Goal: Information Seeking & Learning: Compare options

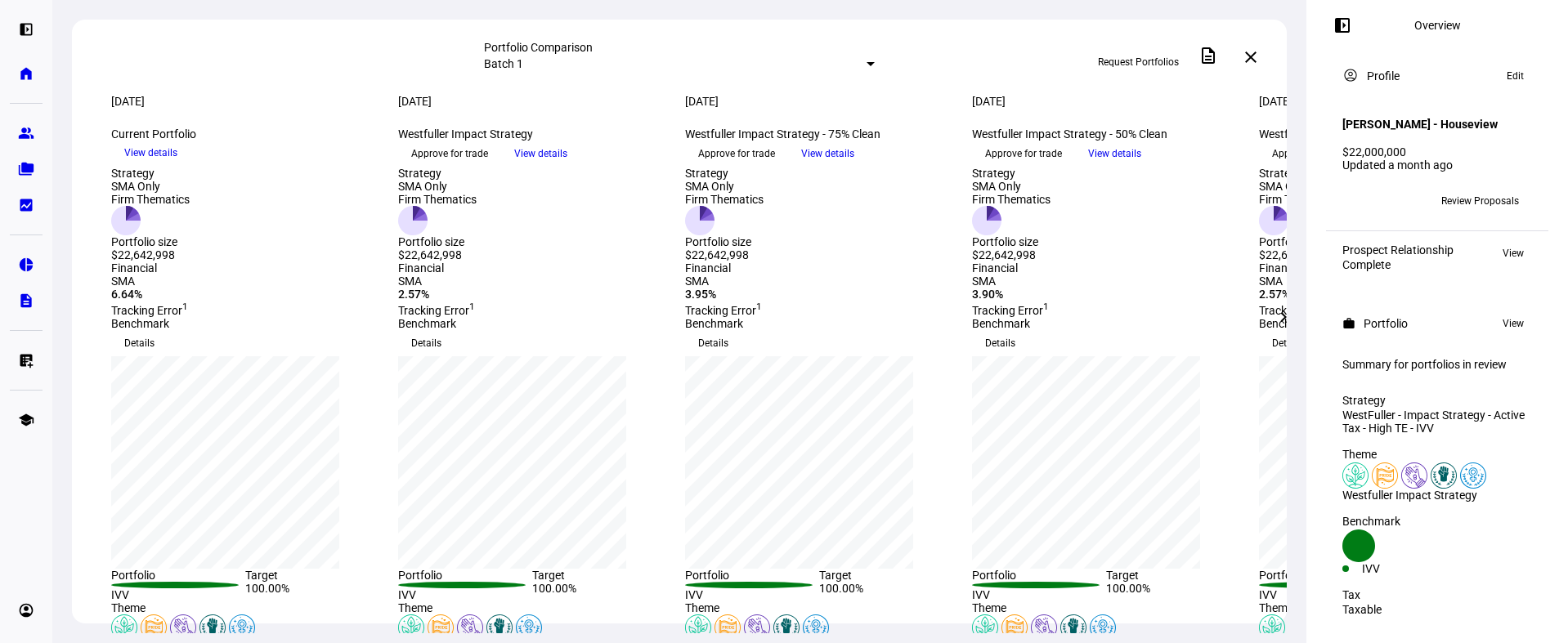
click at [523, 67] on mat-select-trigger "Batch 1" at bounding box center [503, 63] width 39 height 13
click at [425, 94] on div at bounding box center [784, 321] width 1568 height 643
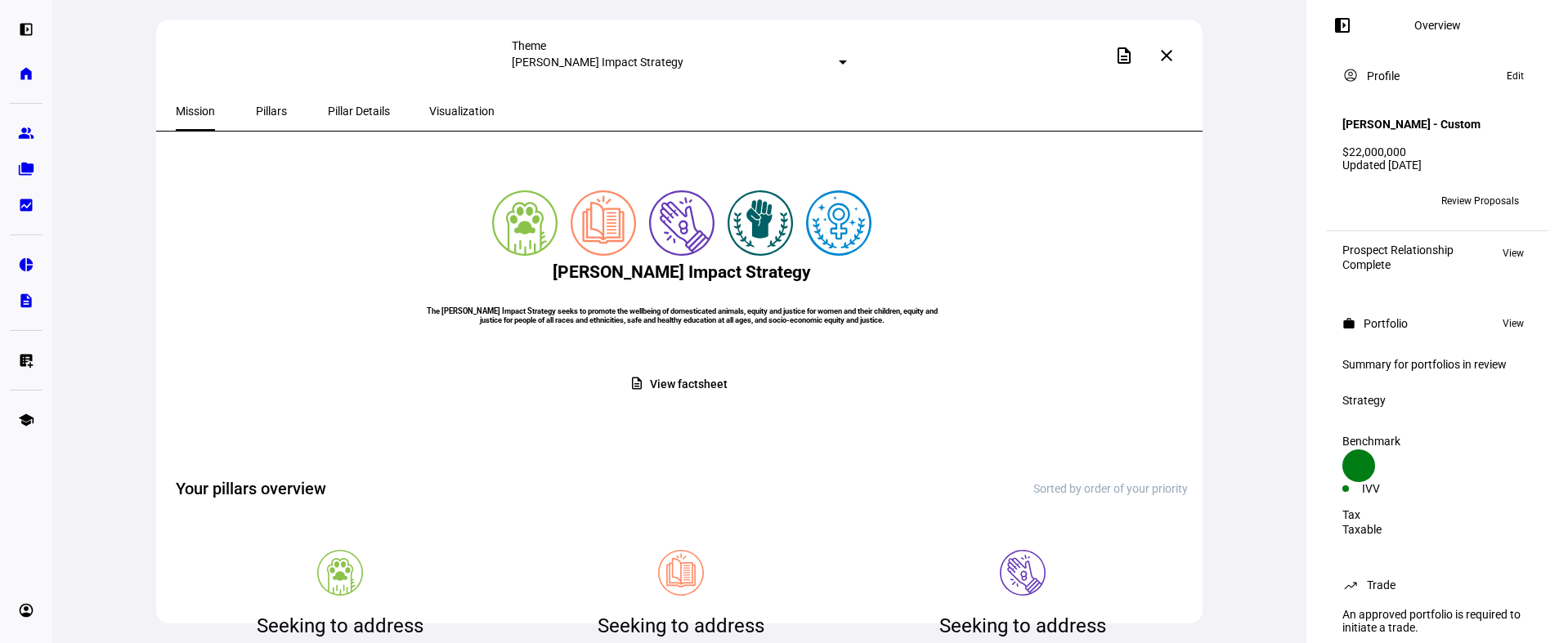
click at [1347, 22] on mat-icon "left_panel_open" at bounding box center [1343, 26] width 20 height 20
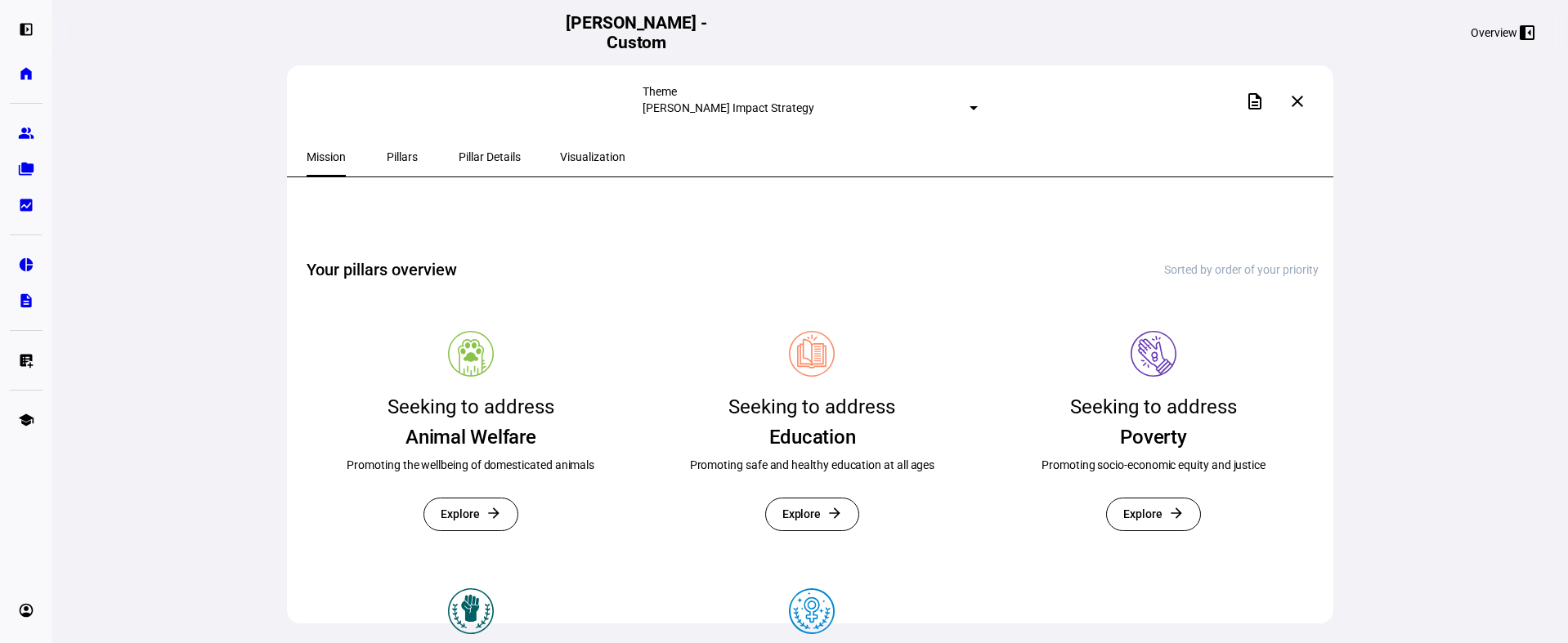
scroll to position [276, 0]
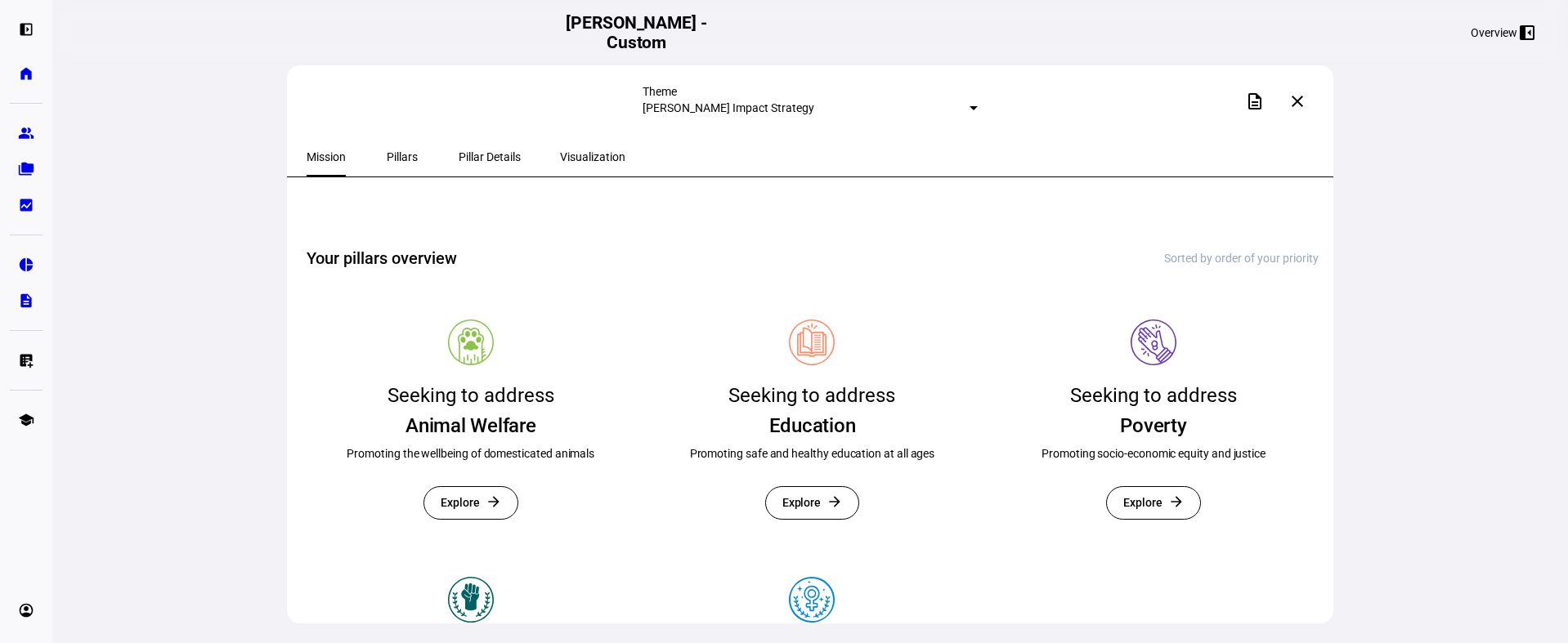
click at [407, 153] on div "Pillars" at bounding box center [402, 157] width 74 height 39
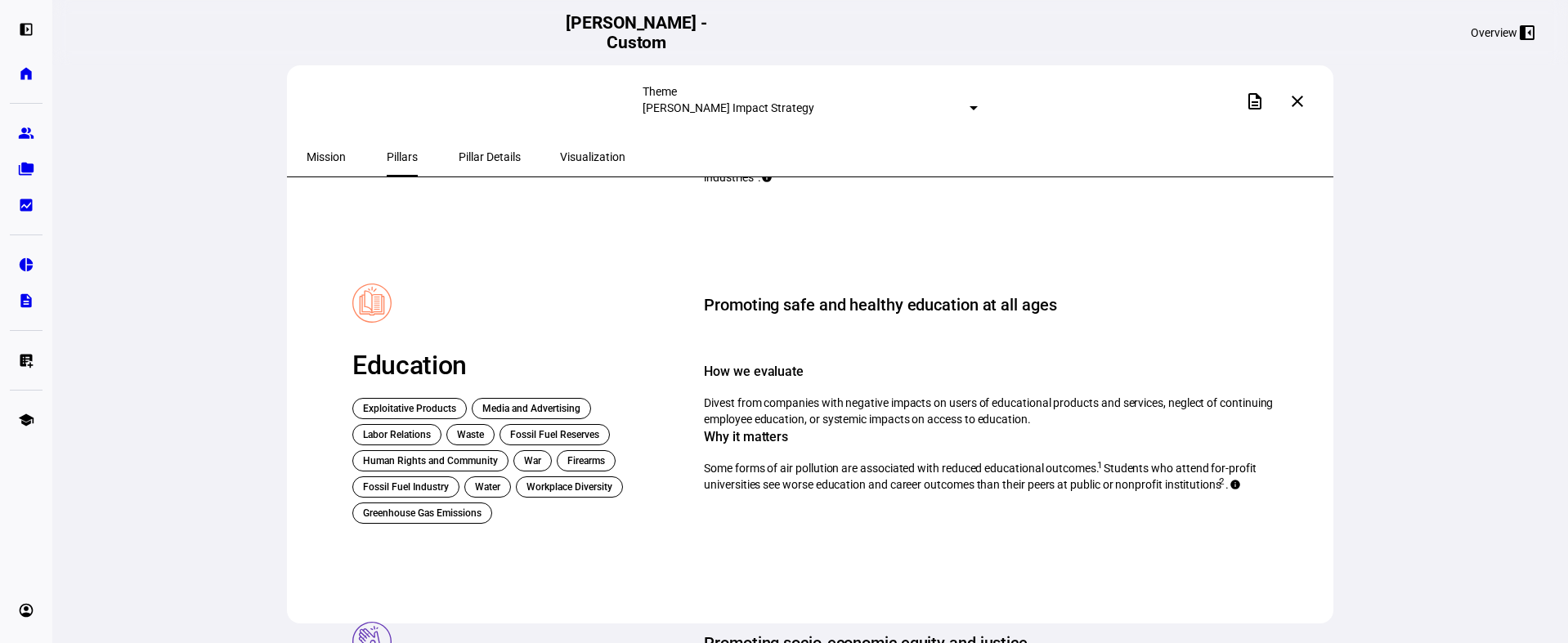
click at [337, 156] on span "Mission" at bounding box center [325, 157] width 39 height 11
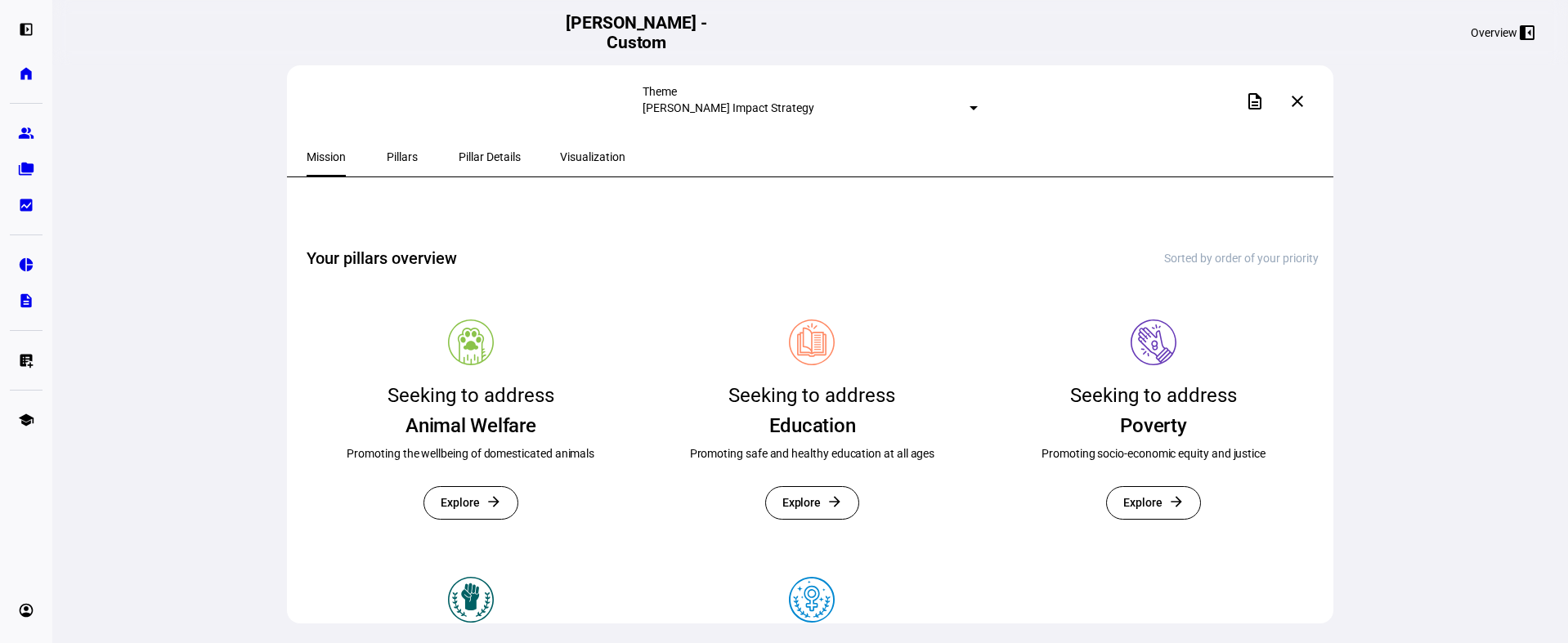
click at [814, 105] on mat-select-trigger "[PERSON_NAME] Impact Strategy" at bounding box center [728, 108] width 172 height 13
click at [824, 84] on div at bounding box center [784, 321] width 1568 height 643
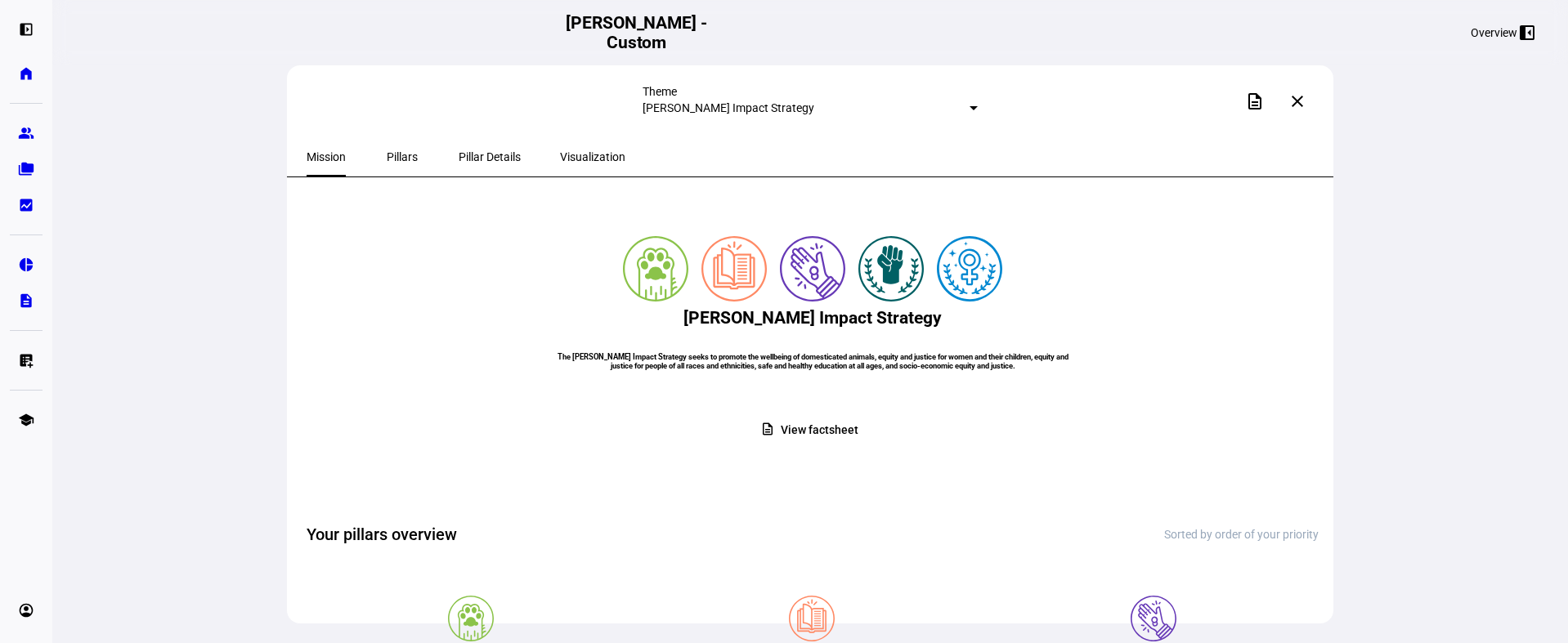
click at [1500, 28] on div "Overview" at bounding box center [1493, 32] width 47 height 13
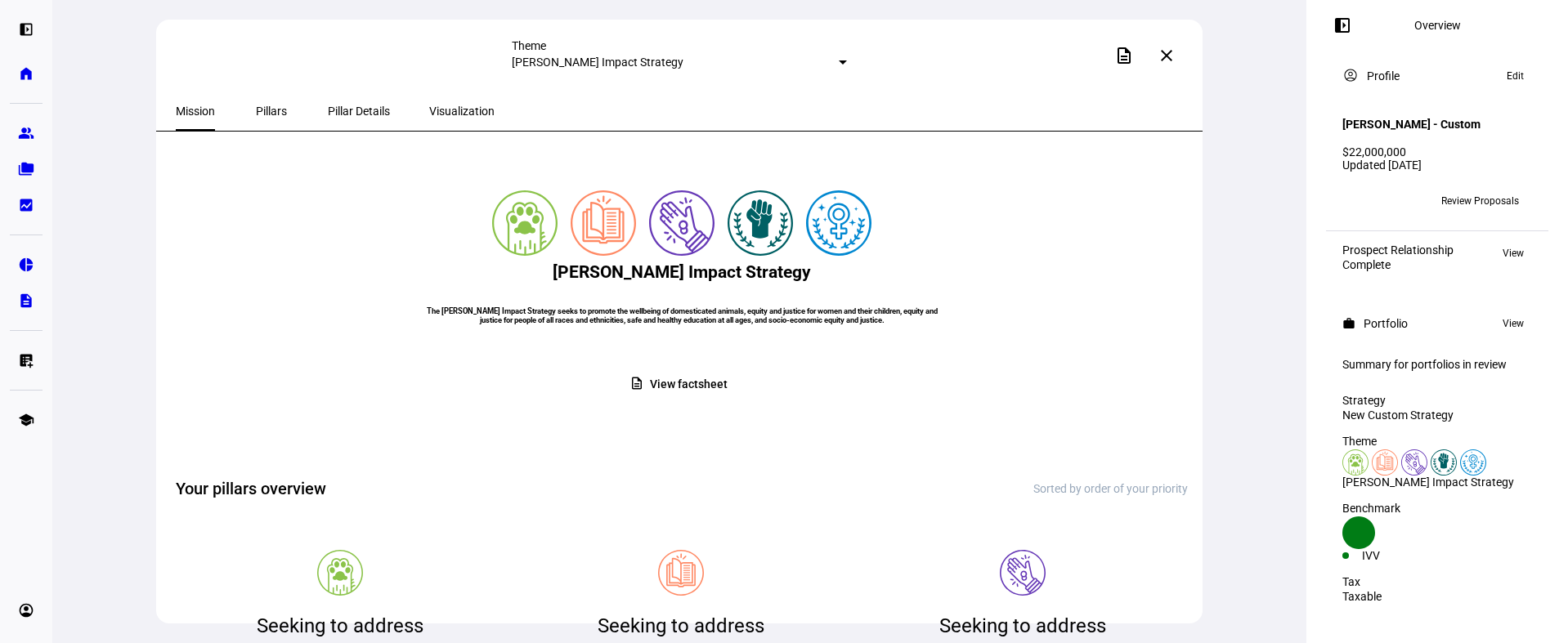
click at [1472, 191] on span "Review Proposals" at bounding box center [1480, 200] width 78 height 26
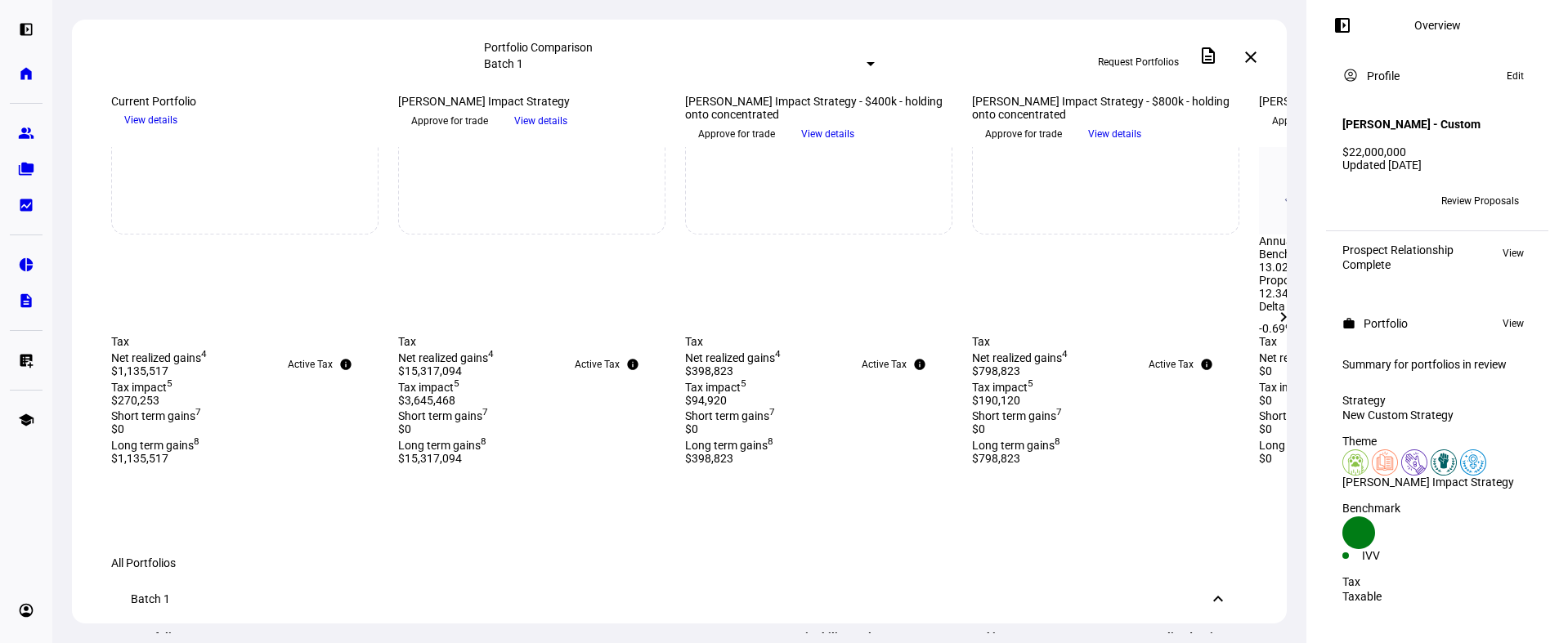
scroll to position [750, 0]
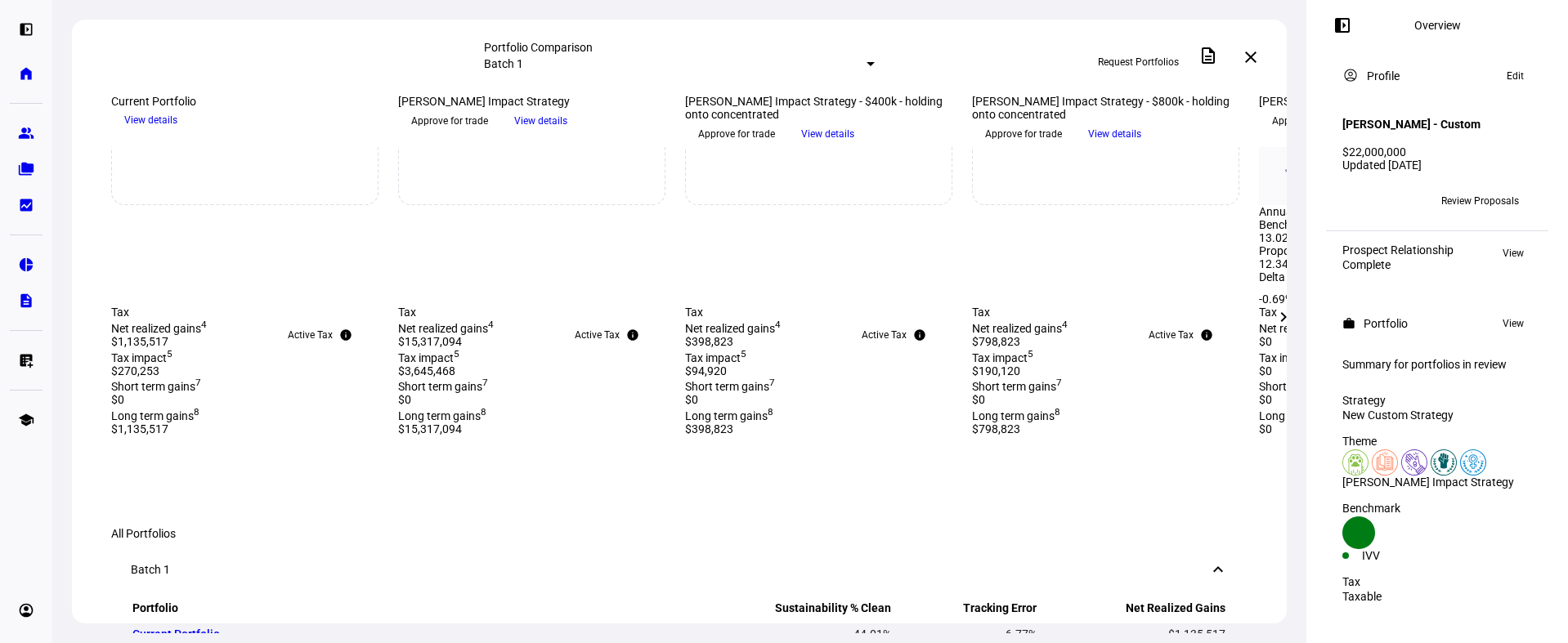
drag, startPoint x: 711, startPoint y: 446, endPoint x: 1119, endPoint y: 455, distance: 408.1
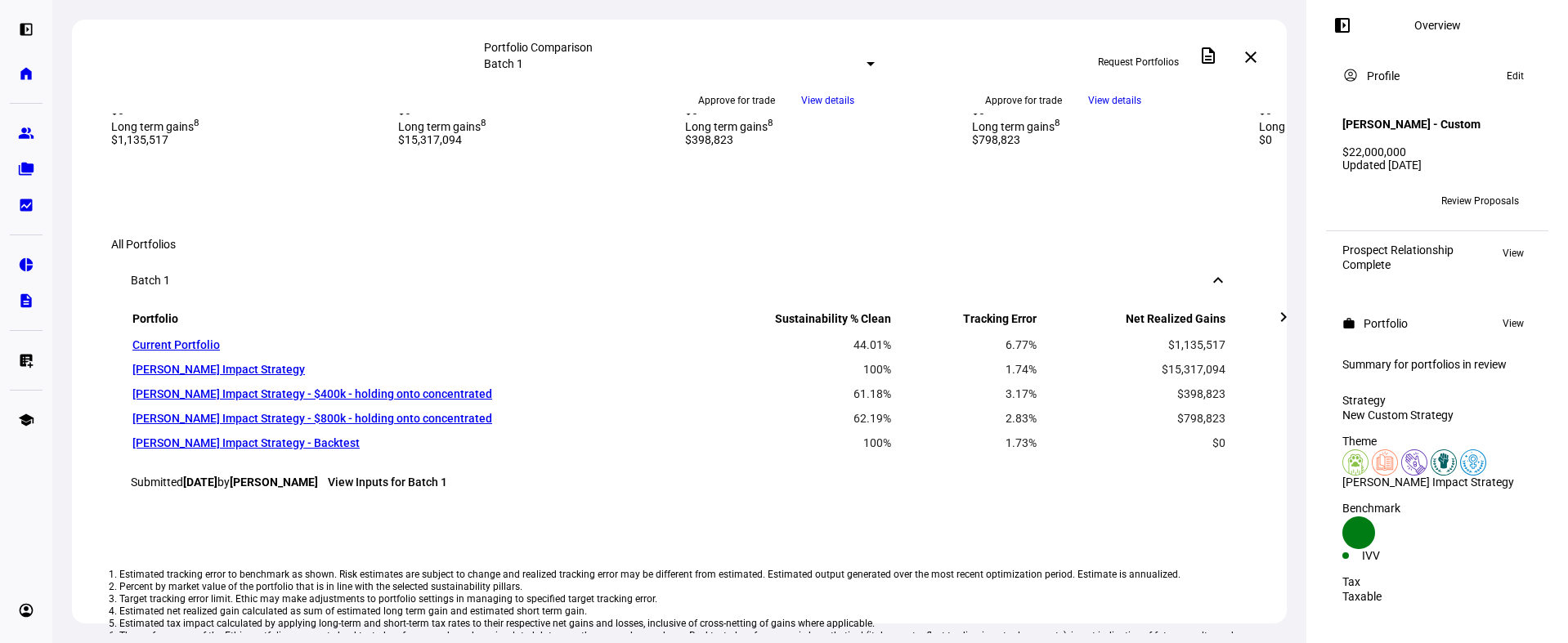
scroll to position [1358, 0]
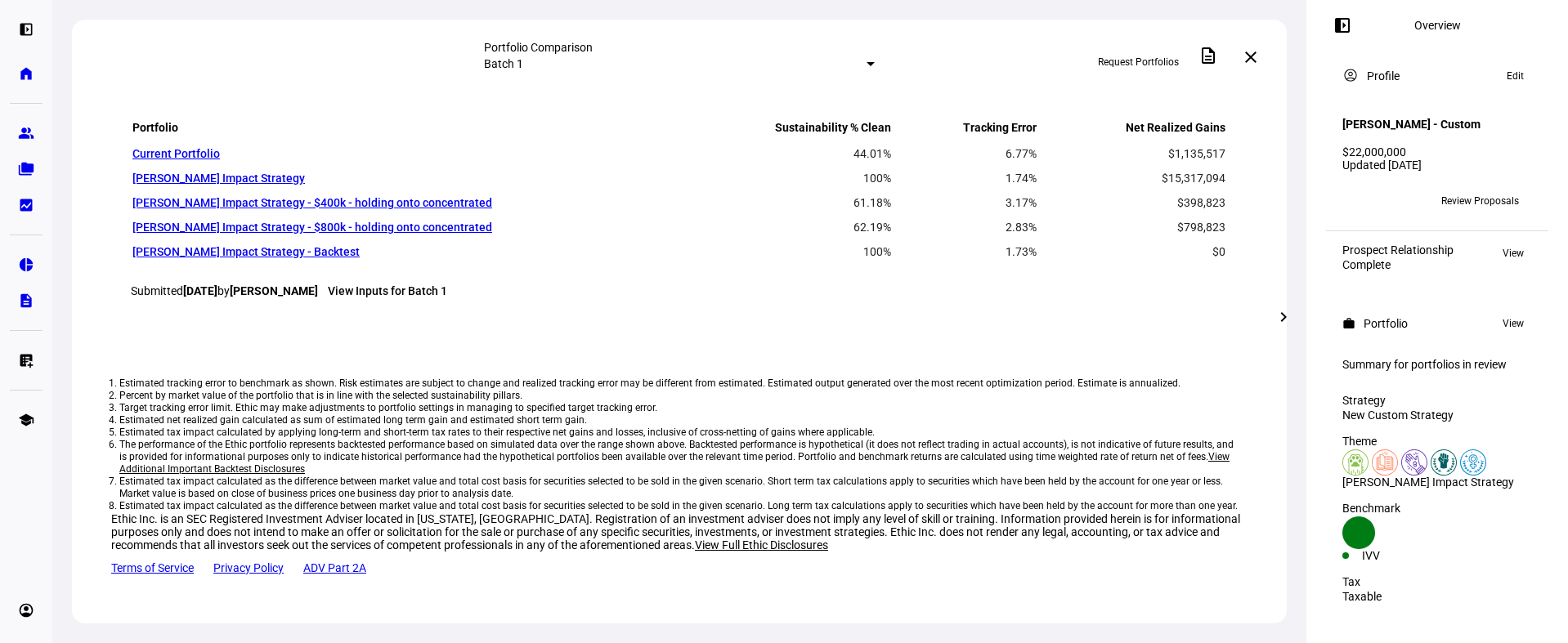
drag, startPoint x: 704, startPoint y: 331, endPoint x: 812, endPoint y: 351, distance: 109.8
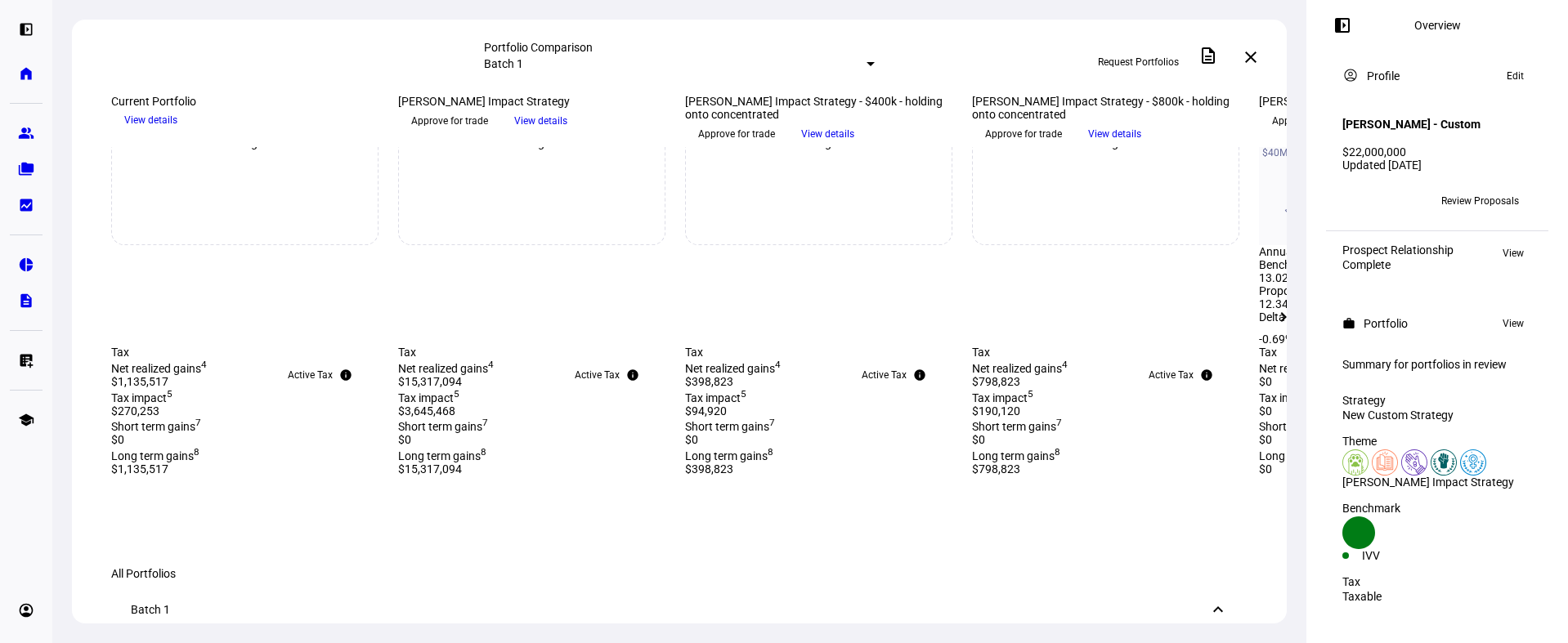
scroll to position [708, 0]
click at [24, 77] on eth-mat-symbol "home" at bounding box center [26, 74] width 16 height 16
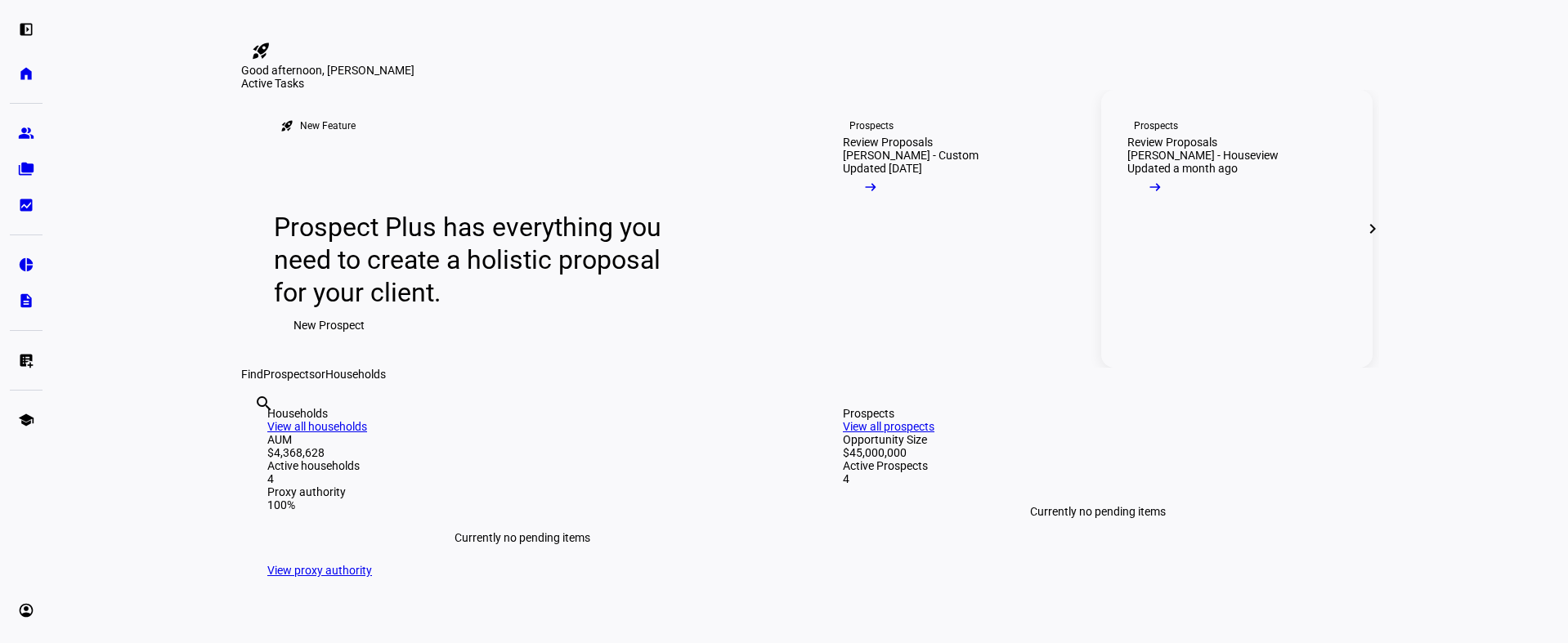
click at [1161, 161] on div "[PERSON_NAME] - Houseview" at bounding box center [1203, 155] width 152 height 13
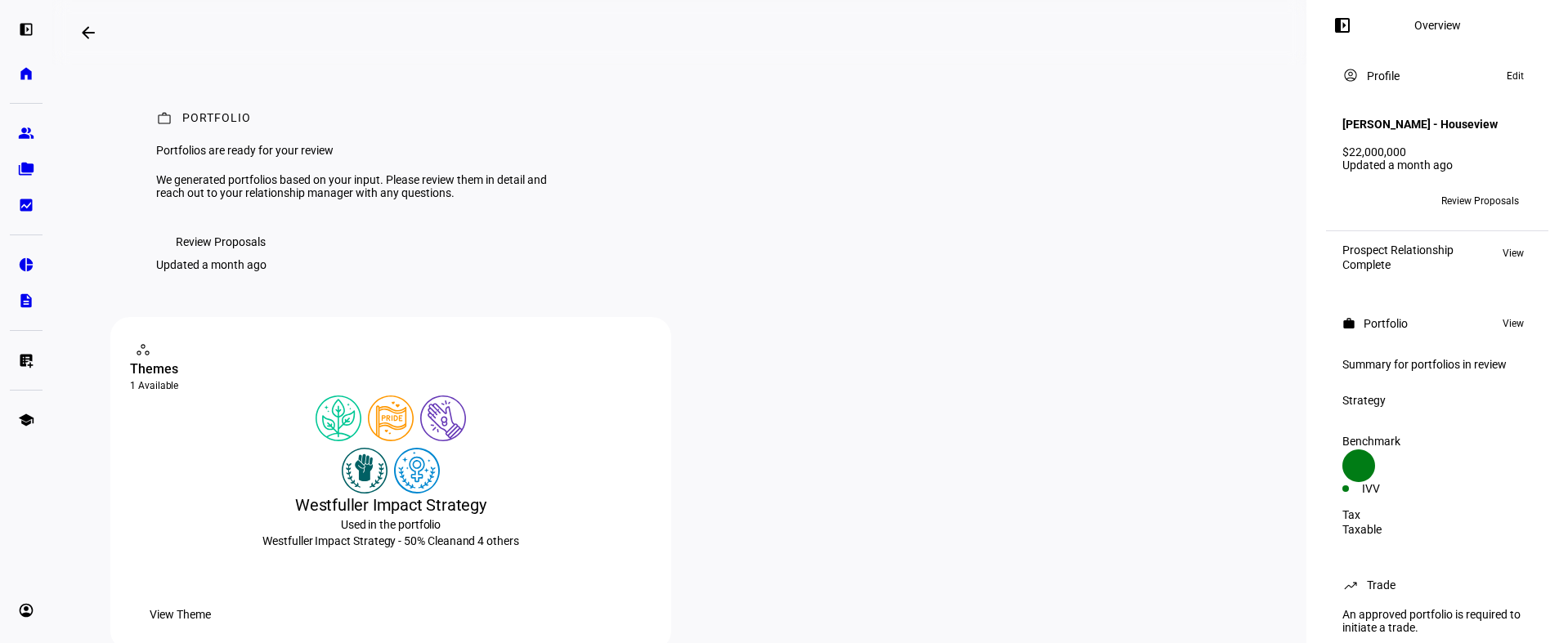
click at [231, 258] on span "Review Proposals" at bounding box center [220, 241] width 90 height 33
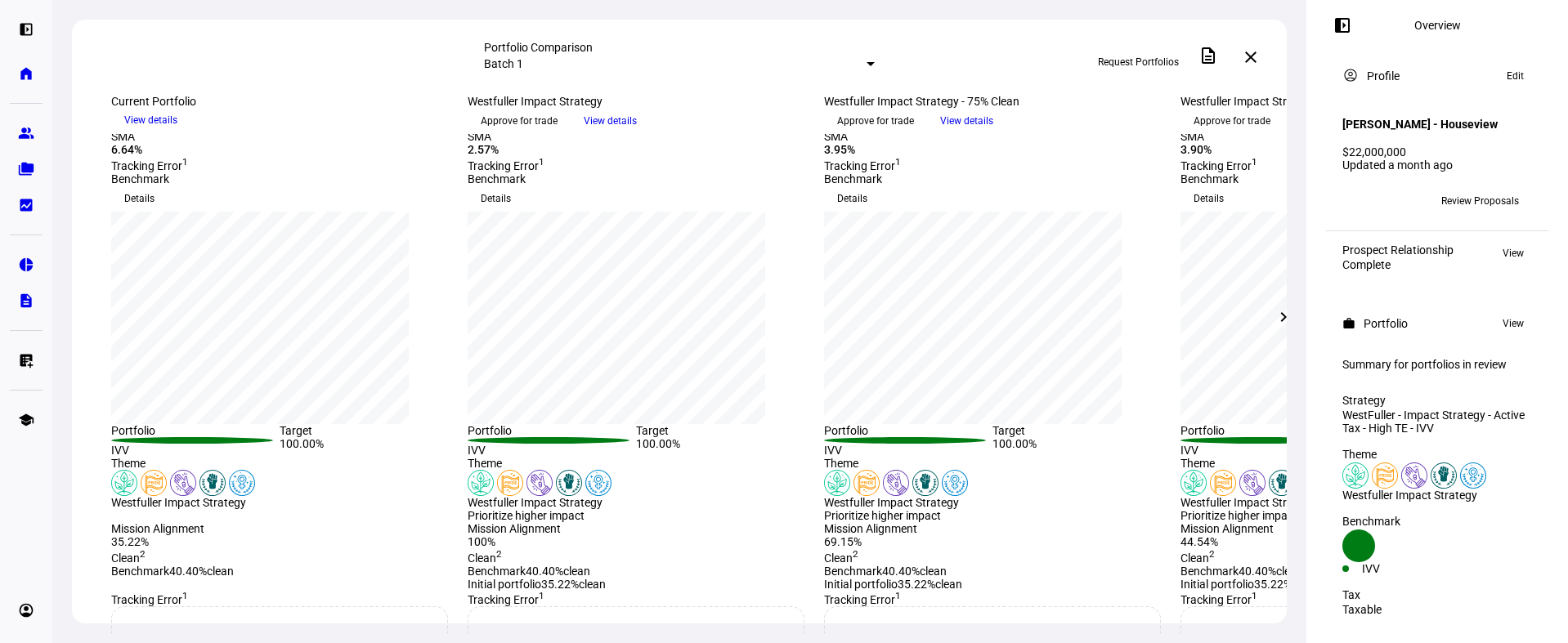
scroll to position [189, 0]
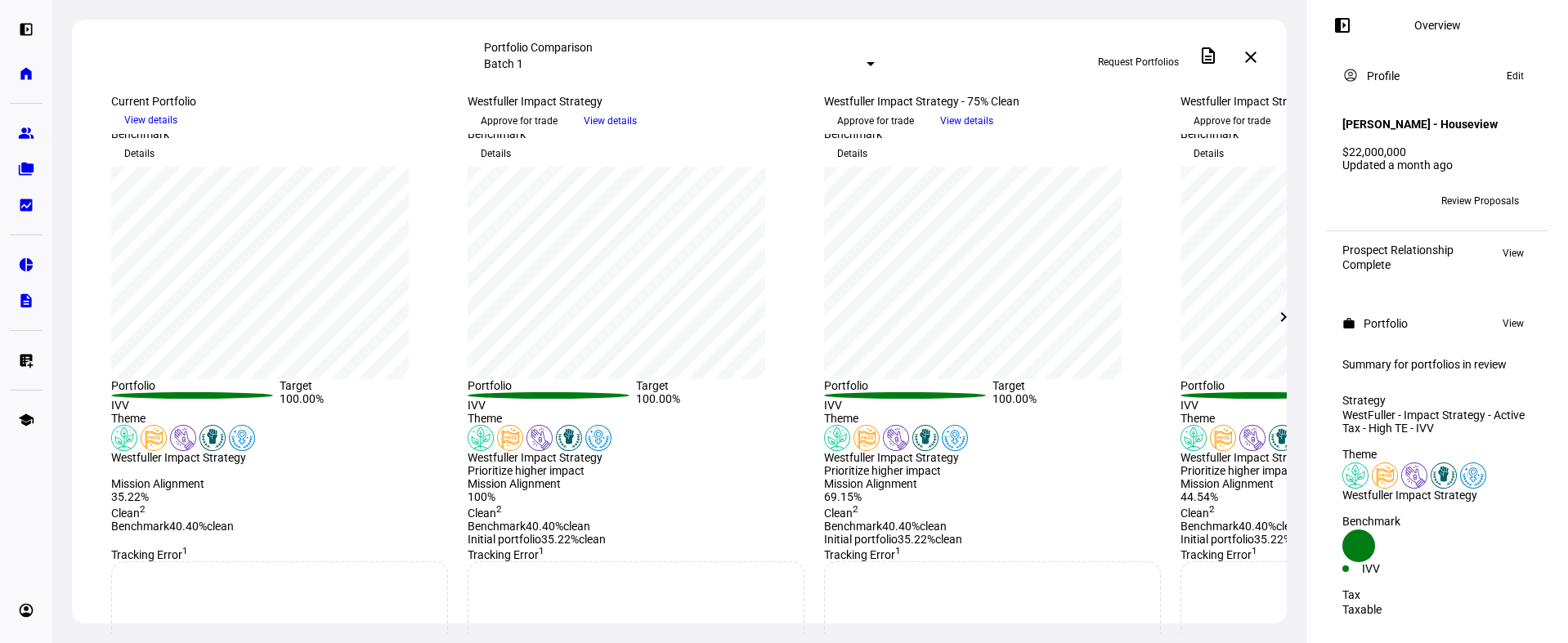
click at [1288, 319] on mat-icon "chevron_right" at bounding box center [1284, 317] width 20 height 20
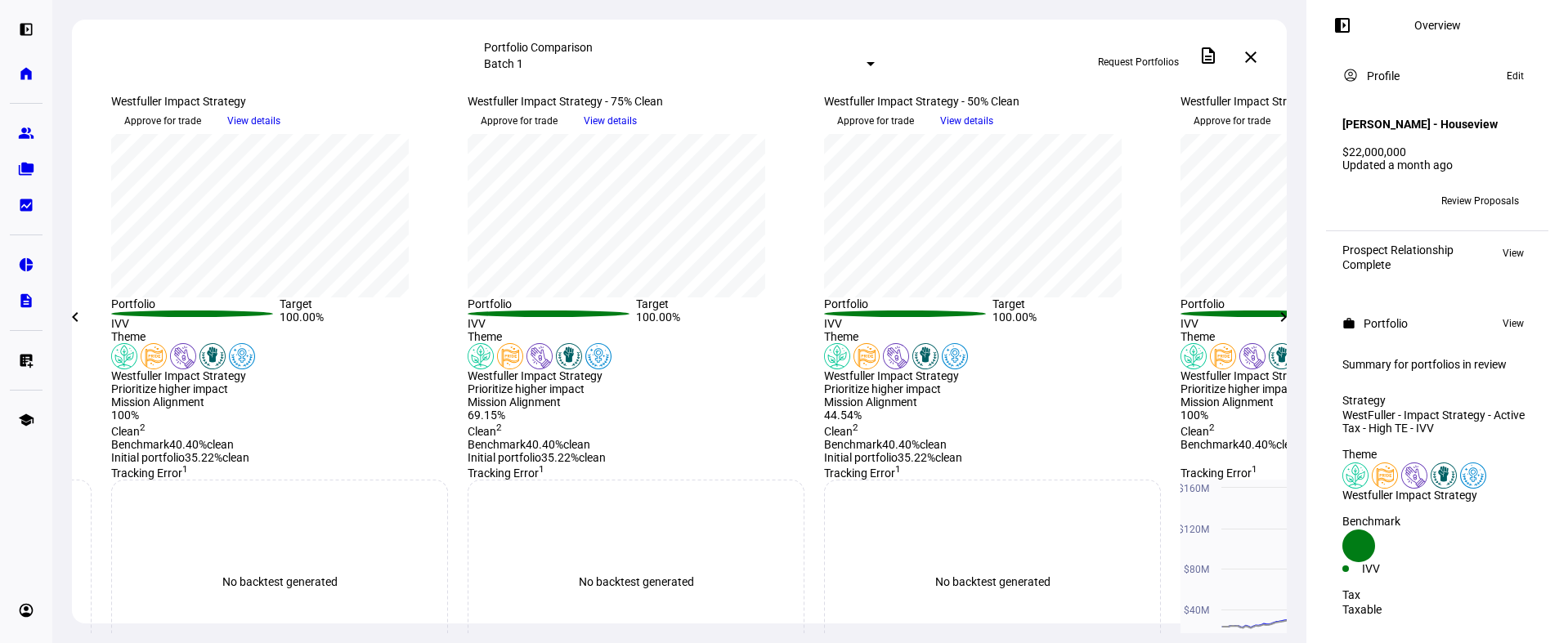
scroll to position [272, 0]
click at [1426, 414] on div "WestFuller - Impact Strategy - Active Tax - High TE - IVV" at bounding box center [1436, 422] width 190 height 26
click at [1415, 433] on div "WestFuller - Impact Strategy - Active Tax - High TE - IVV" at bounding box center [1436, 422] width 190 height 26
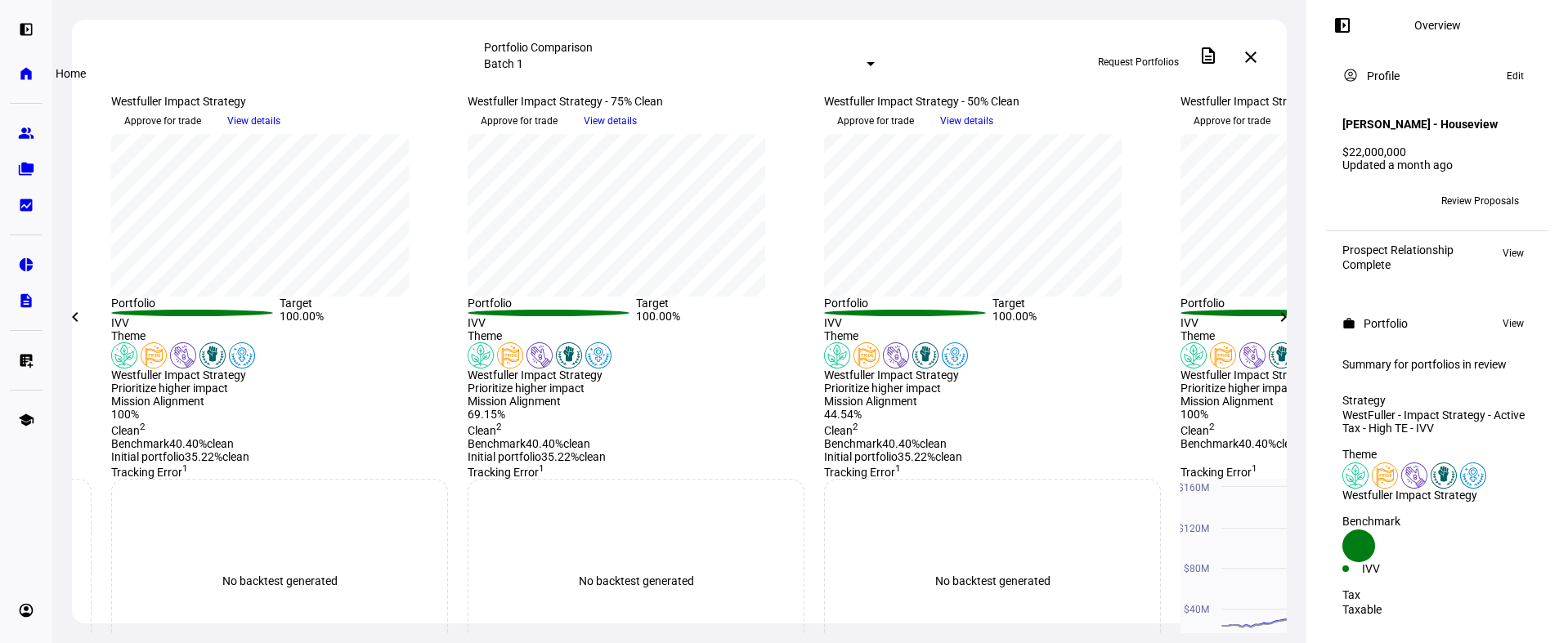
click at [37, 79] on link "home Home" at bounding box center [26, 73] width 33 height 33
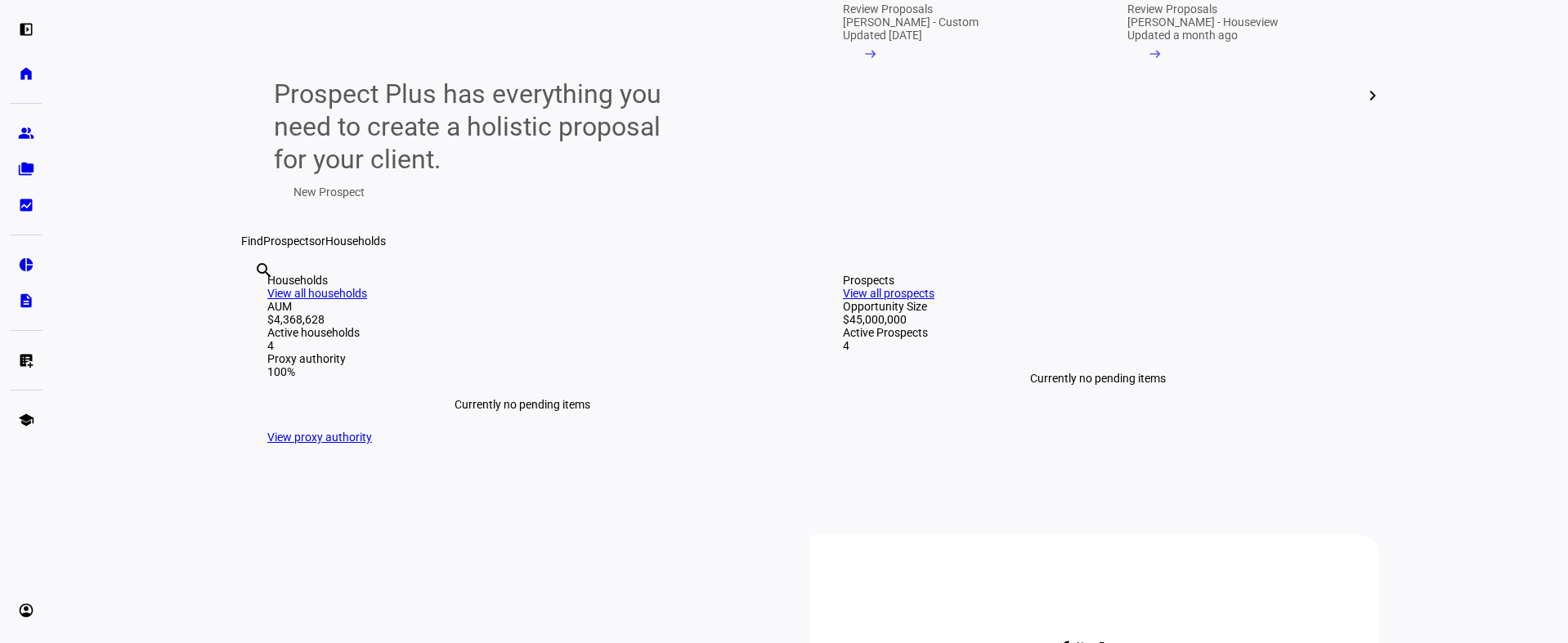
scroll to position [240, 0]
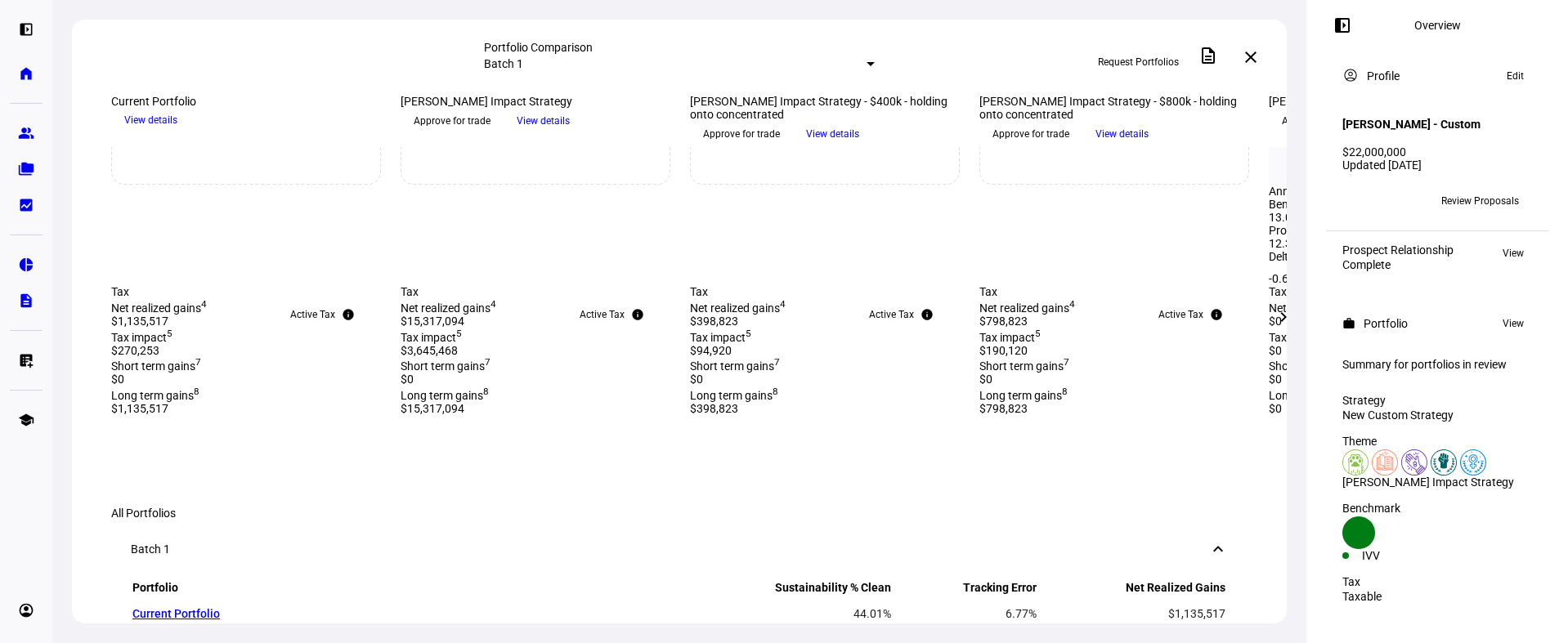
scroll to position [744, 0]
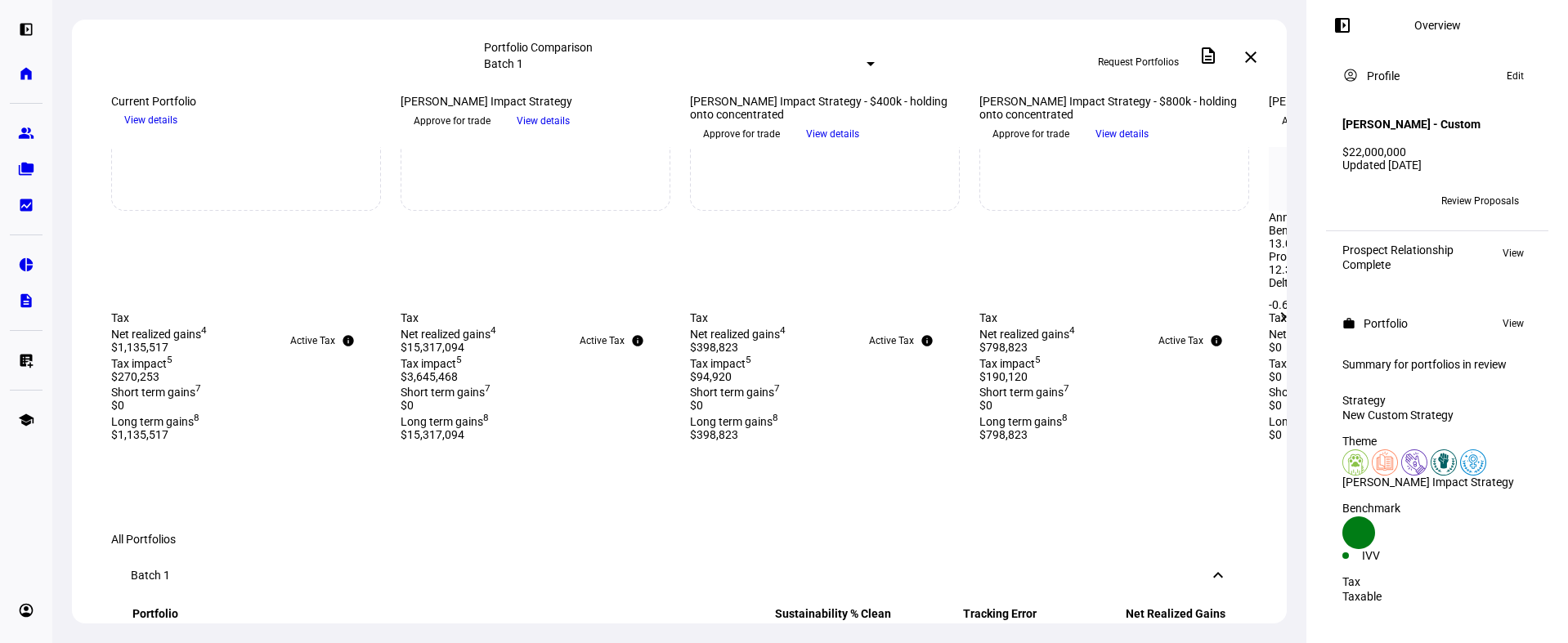
click at [566, 134] on span "View details" at bounding box center [543, 121] width 53 height 25
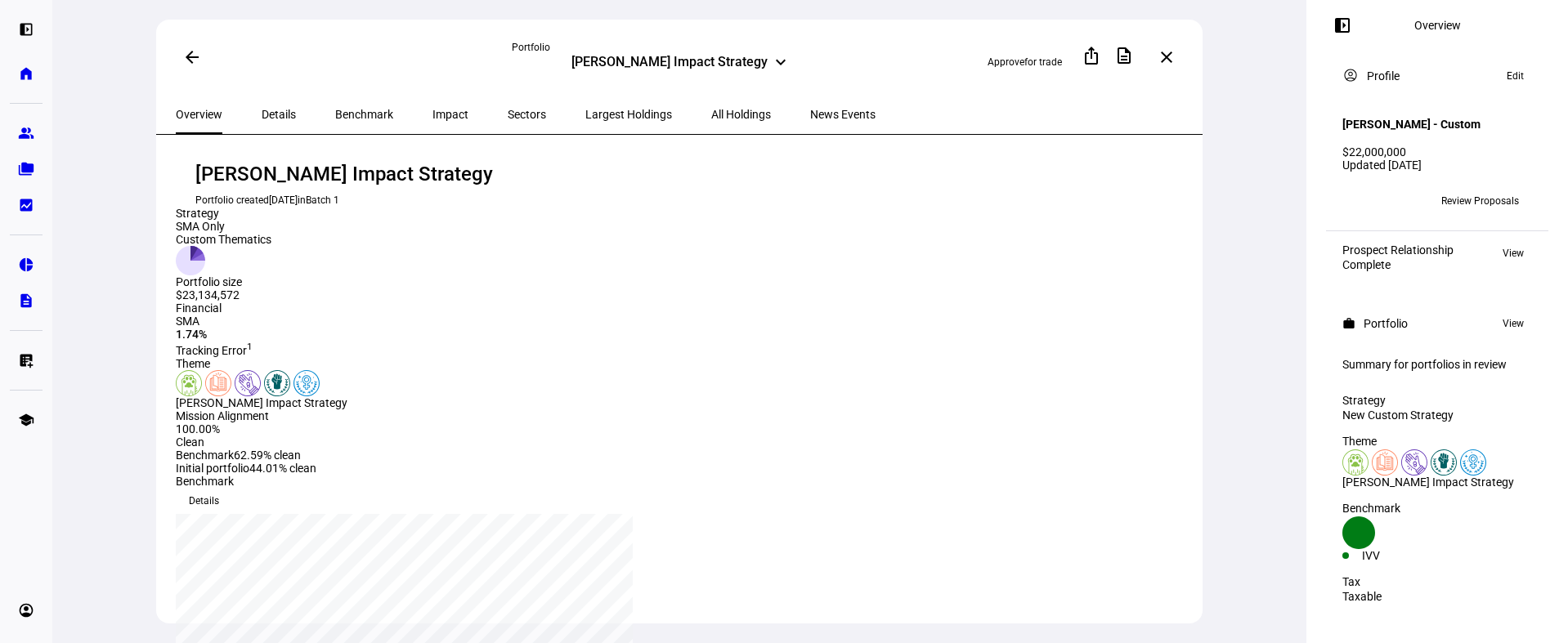
click at [711, 116] on span "All Holdings" at bounding box center [741, 114] width 60 height 11
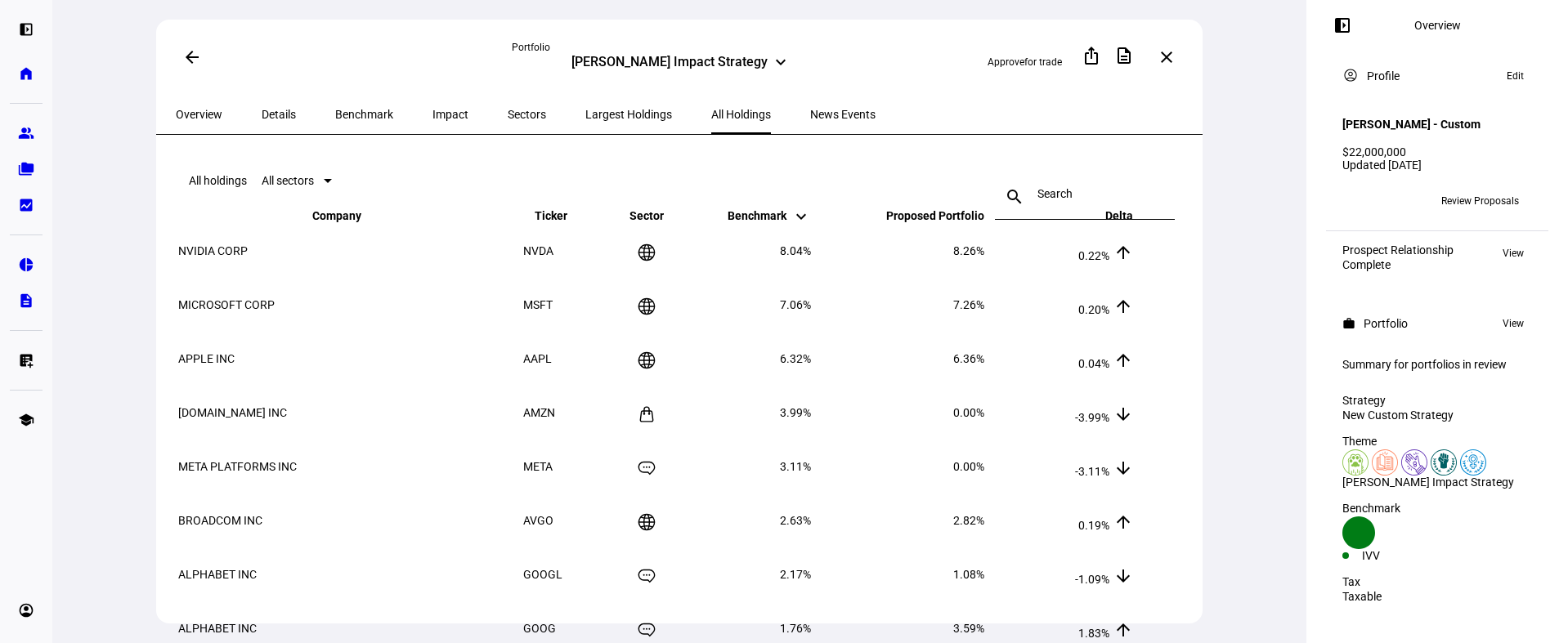
drag, startPoint x: 973, startPoint y: 446, endPoint x: 1062, endPoint y: 439, distance: 89.3
click at [1062, 439] on tr "[DOMAIN_NAME] INC AMZN 3.99% 0.00% -3.99% arrow_downward" at bounding box center [655, 413] width 957 height 52
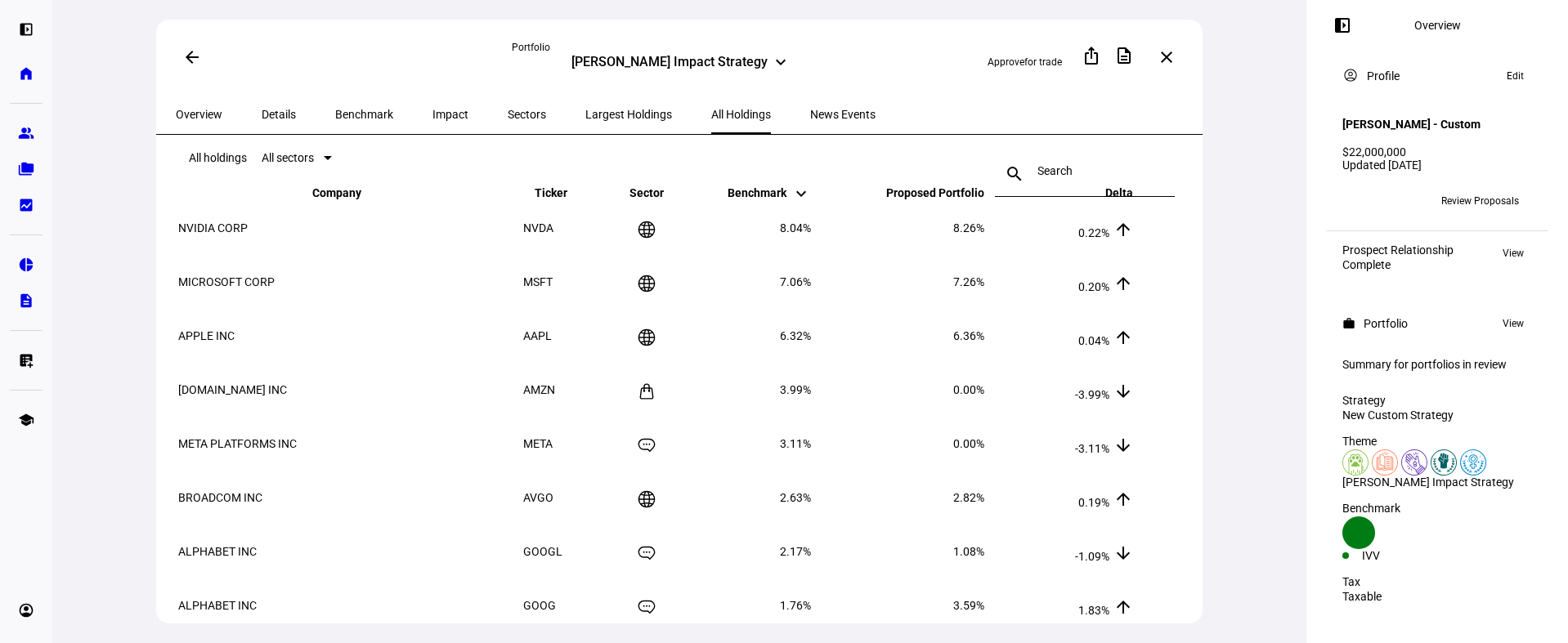
scroll to position [25, 0]
click at [586, 104] on span "Largest Holdings" at bounding box center [628, 114] width 87 height 39
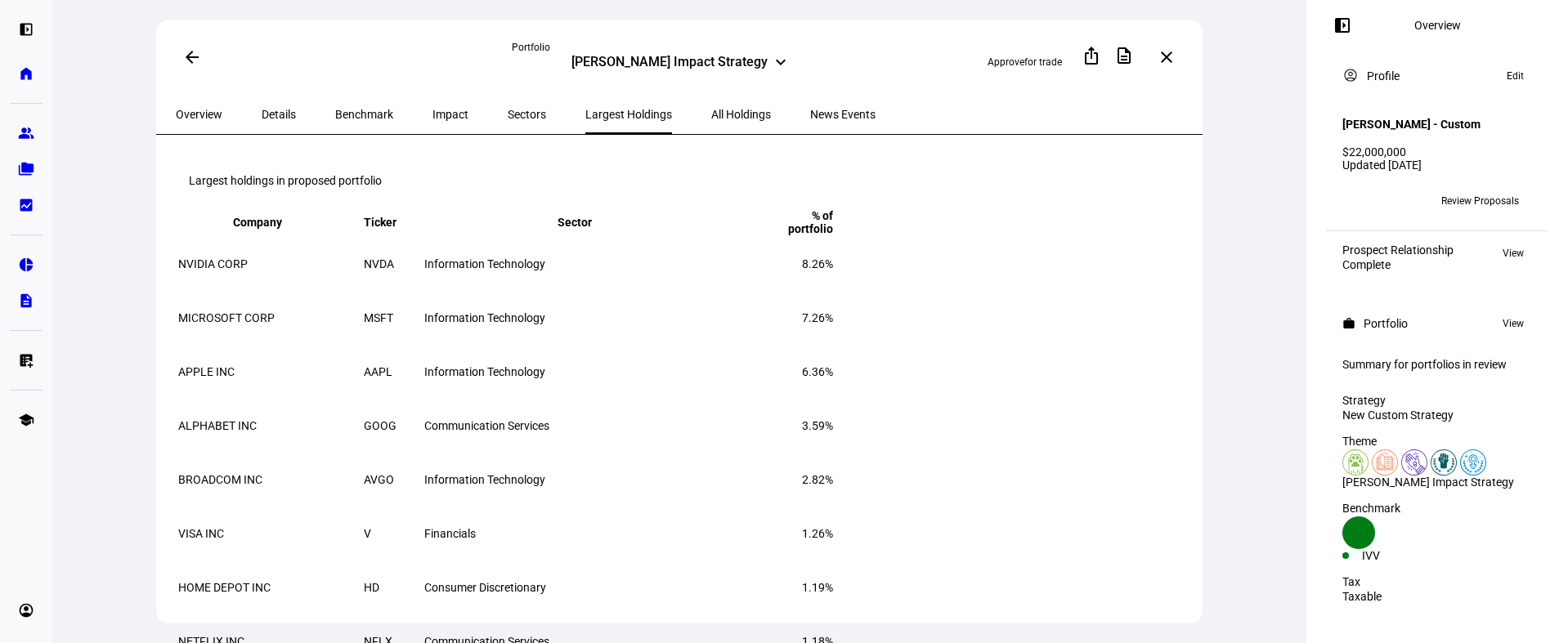
click at [432, 112] on span "Impact" at bounding box center [450, 114] width 36 height 11
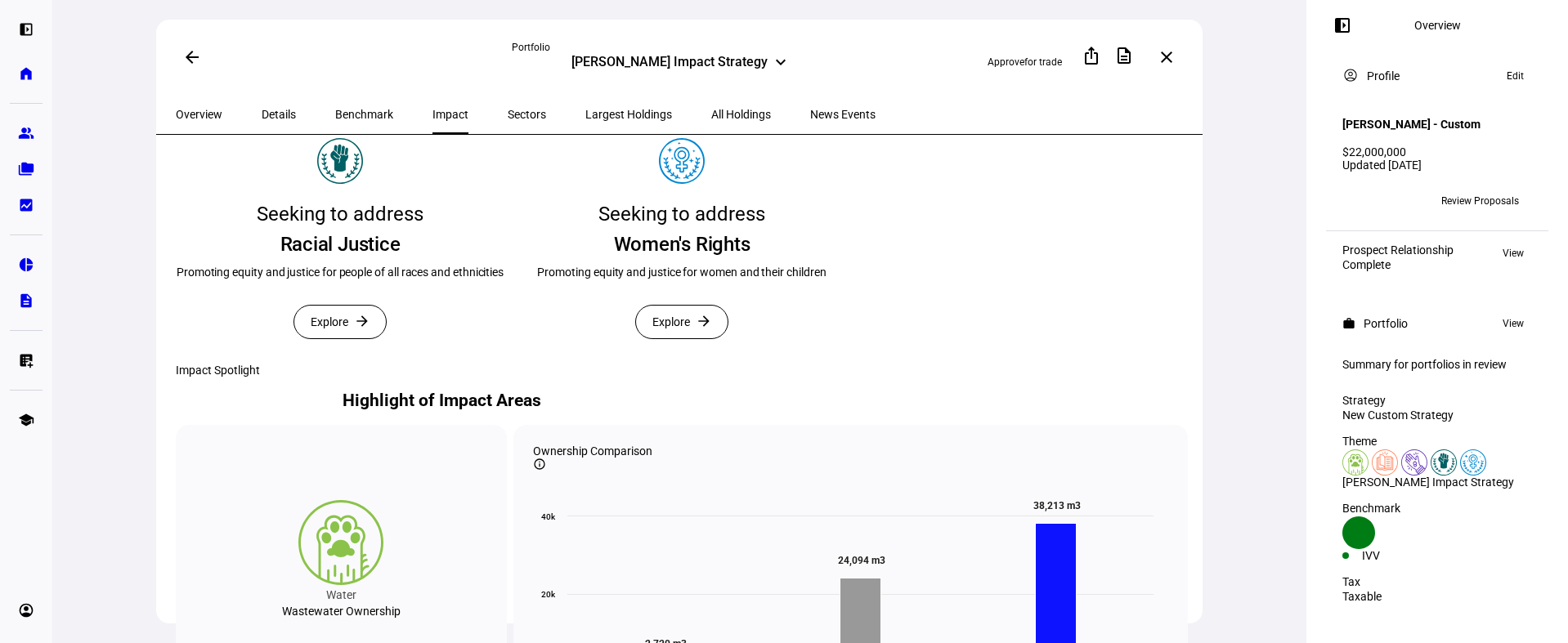
scroll to position [676, 0]
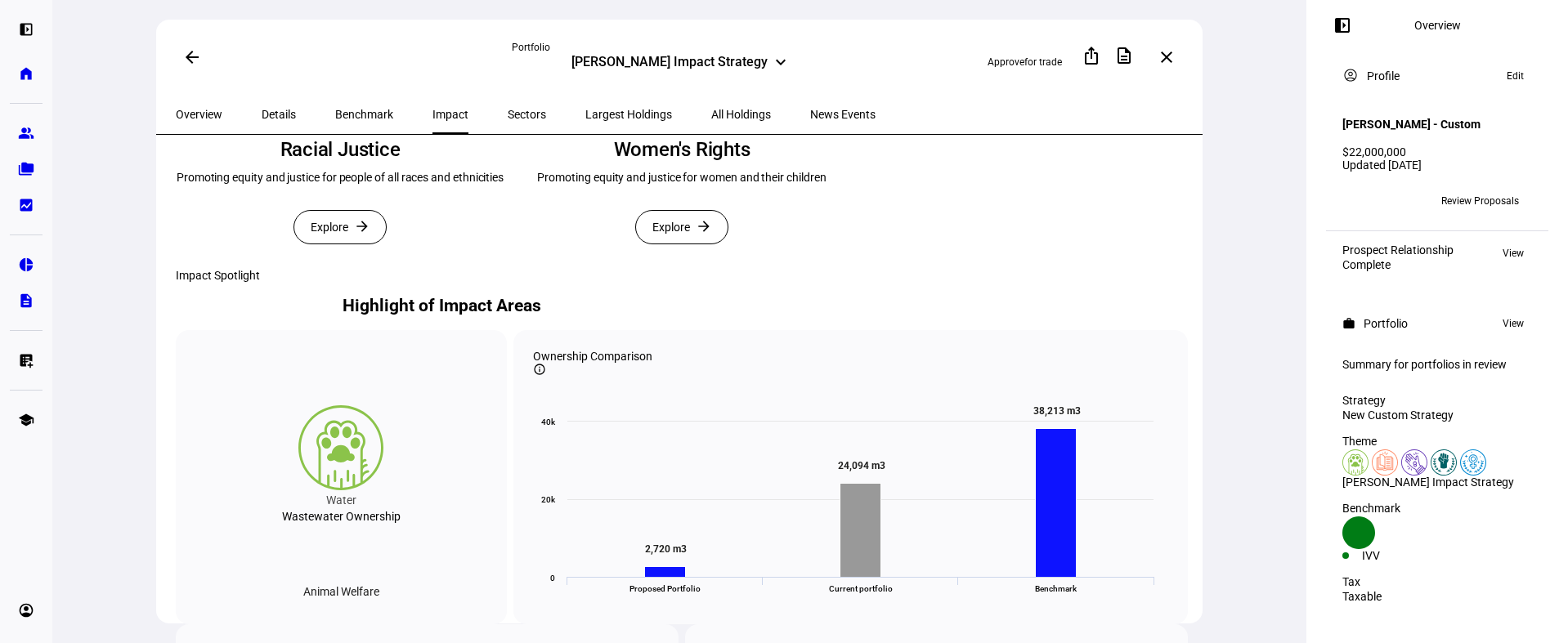
click at [332, 243] on span "Explore" at bounding box center [329, 226] width 38 height 33
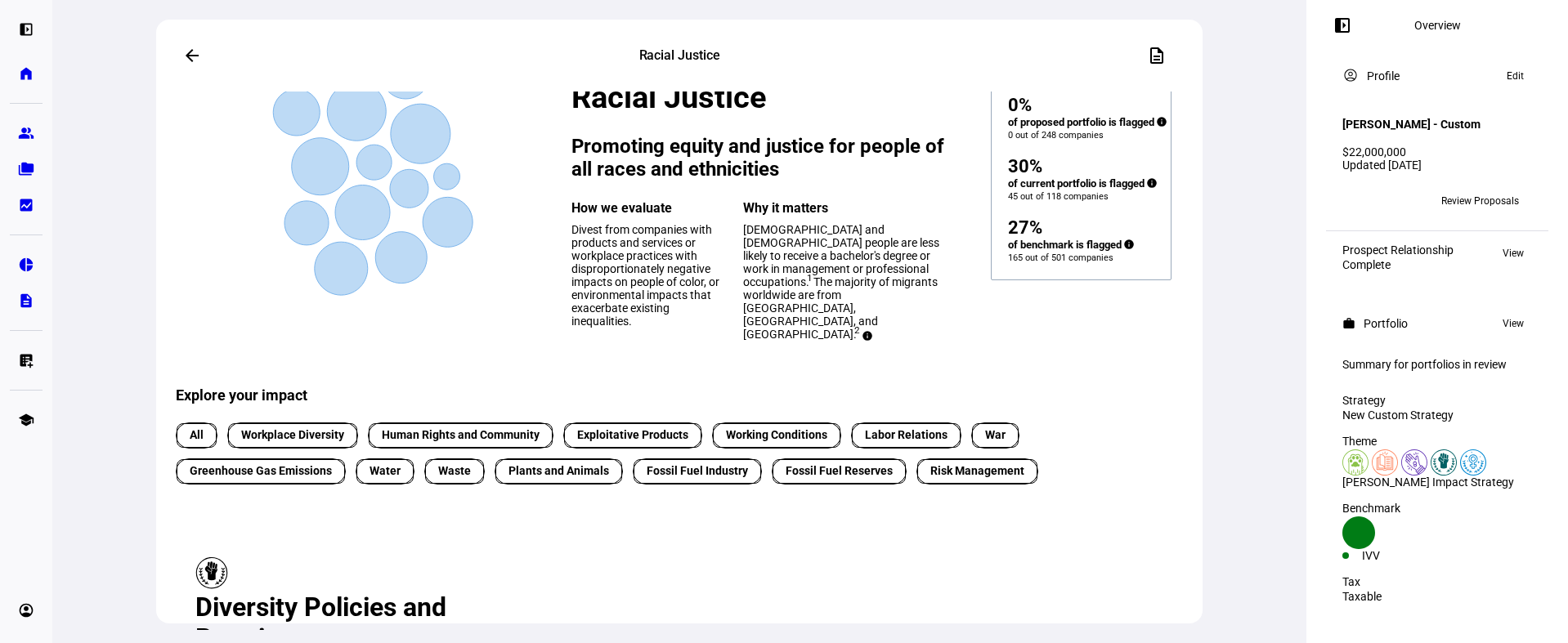
scroll to position [130, 0]
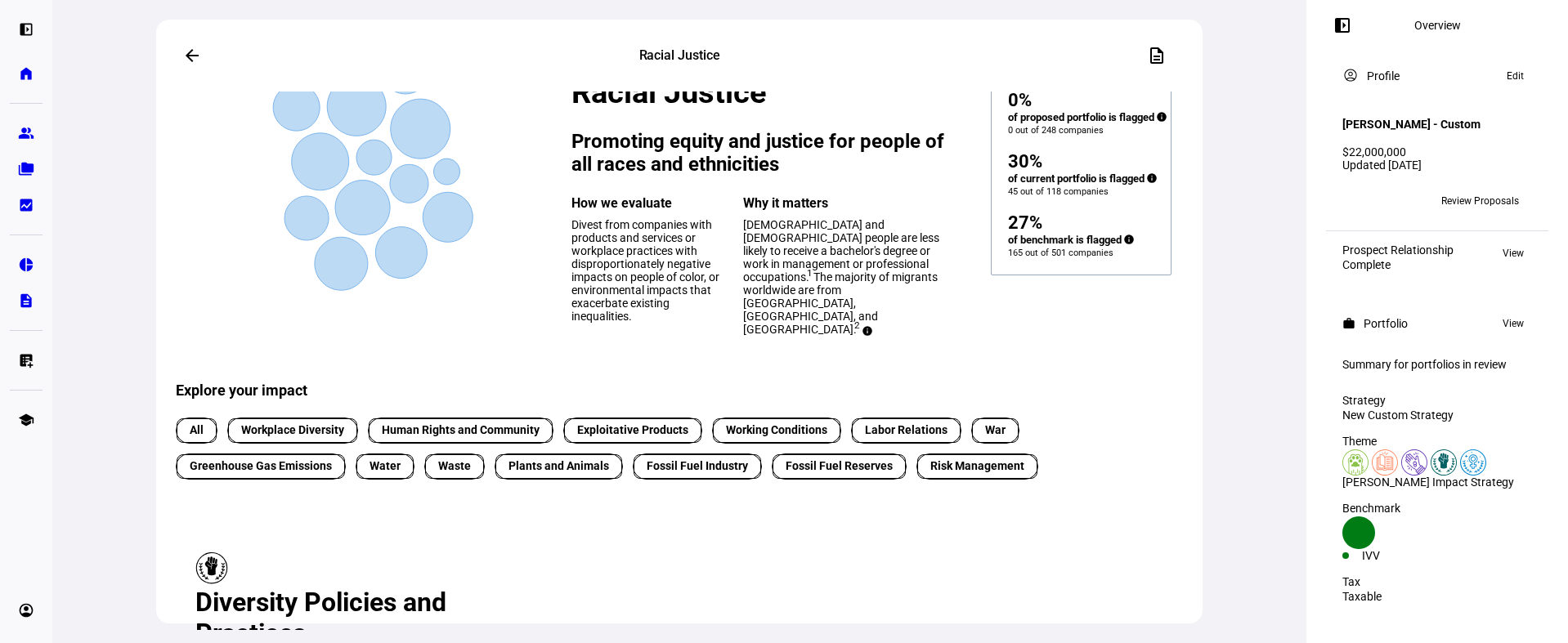
drag, startPoint x: 994, startPoint y: 179, endPoint x: 1097, endPoint y: 206, distance: 106.5
click at [1097, 196] on div "30% of current portfolio is flagged info 45 out of 118 companies" at bounding box center [1080, 165] width 147 height 61
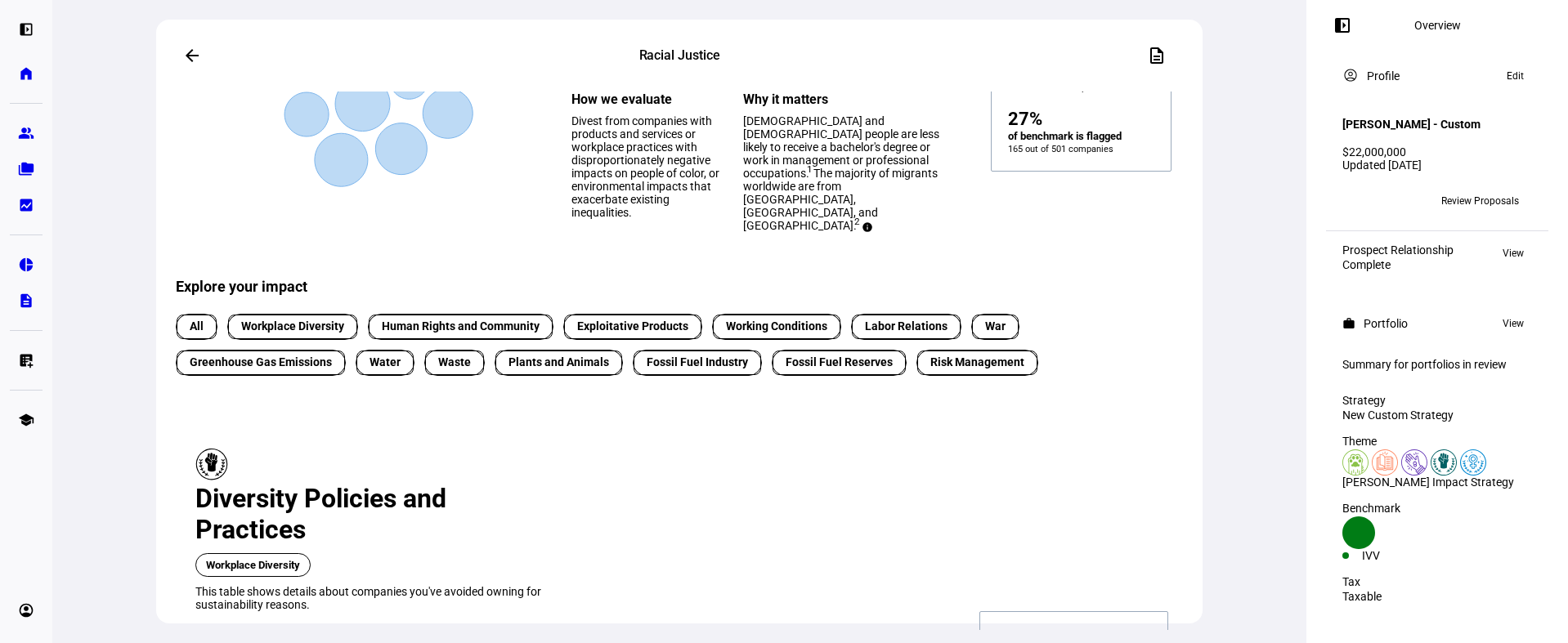
scroll to position [0, 0]
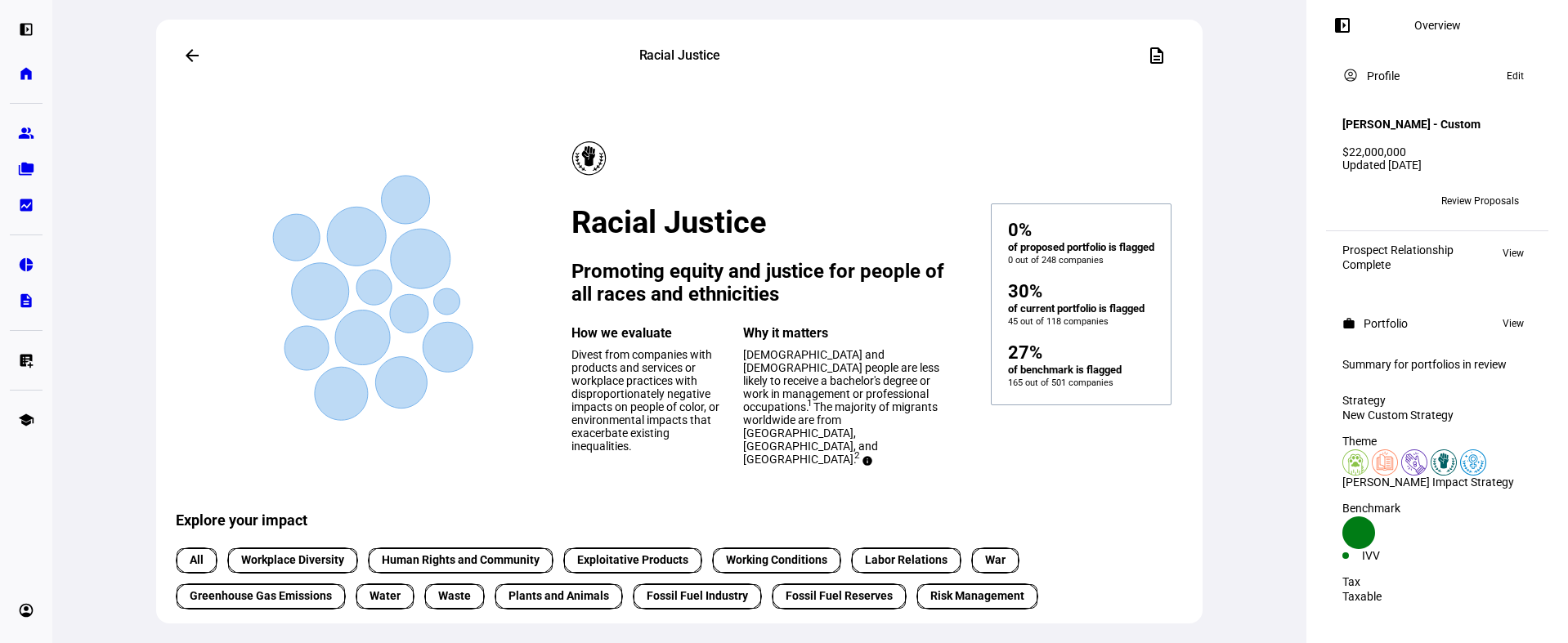
click at [185, 51] on mat-icon "arrow_back" at bounding box center [193, 56] width 20 height 20
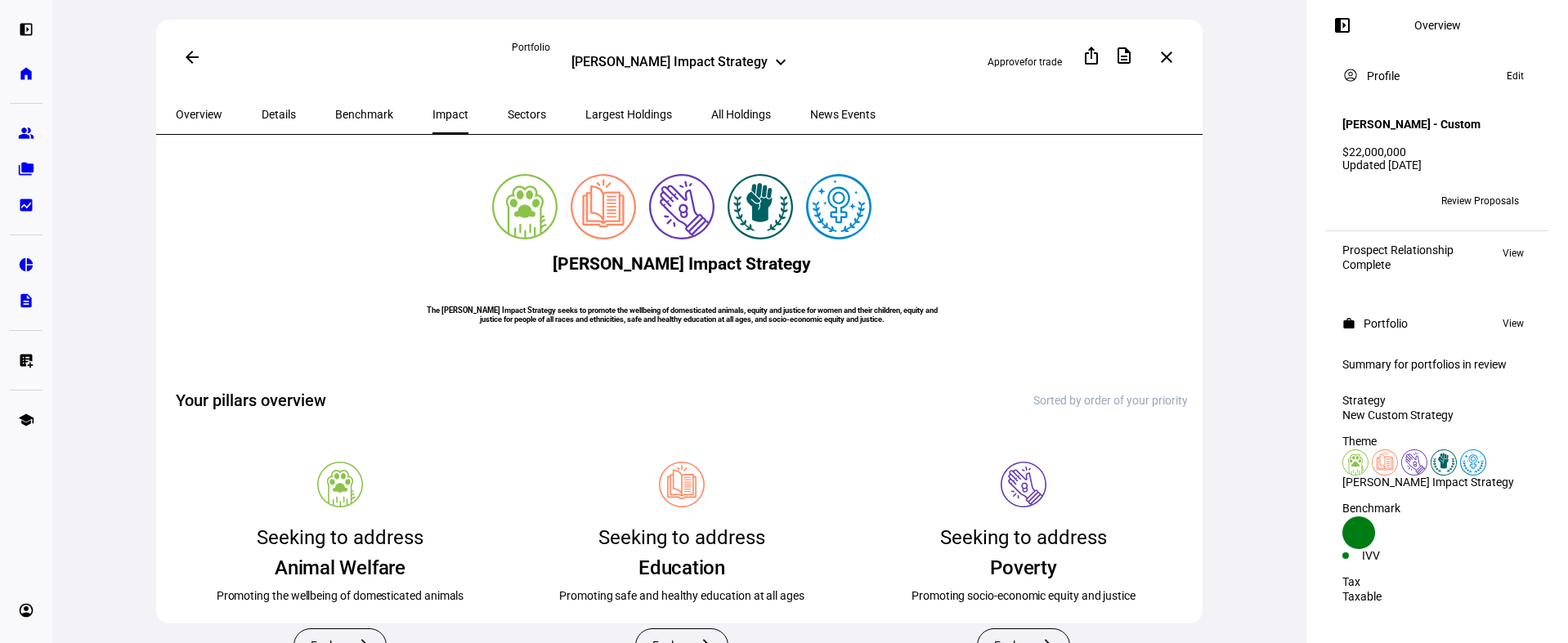
click at [586, 114] on span "Largest Holdings" at bounding box center [628, 114] width 87 height 11
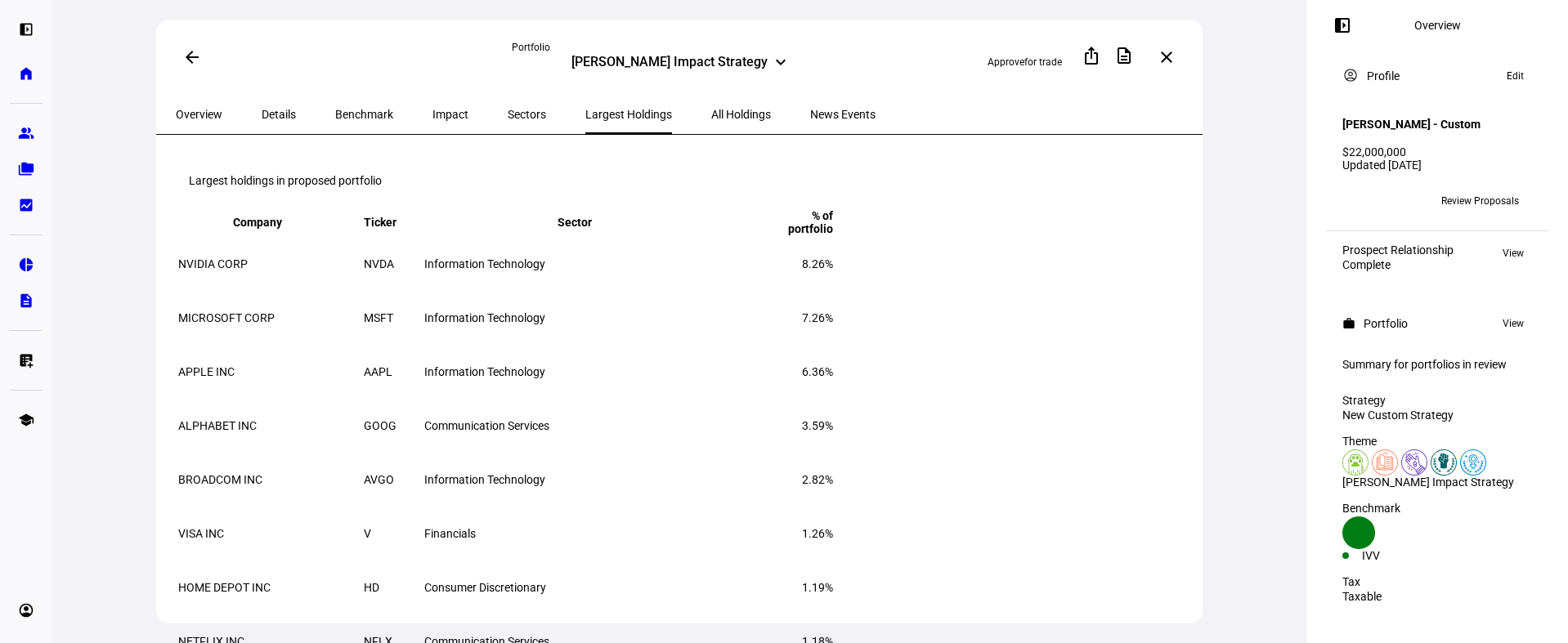
click at [711, 124] on span "All Holdings" at bounding box center [741, 114] width 60 height 39
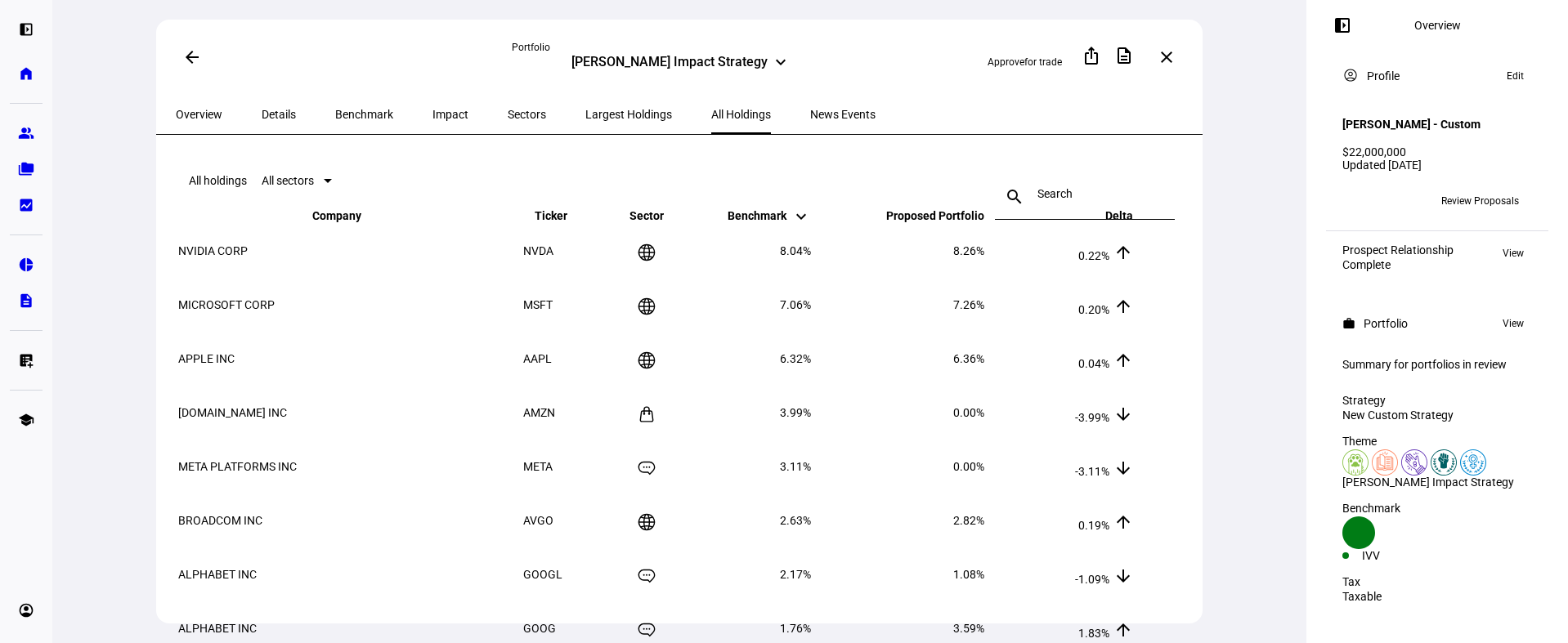
click at [432, 115] on span "Impact" at bounding box center [450, 114] width 36 height 11
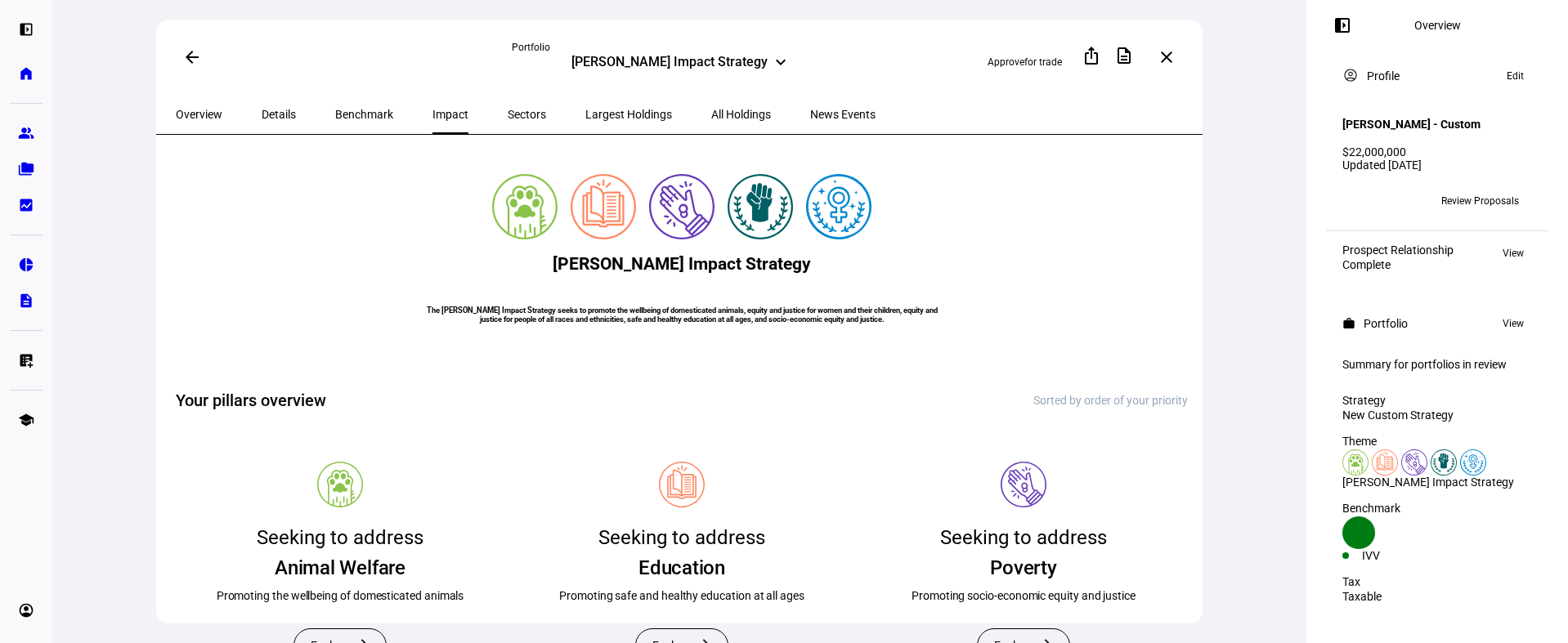
click at [335, 121] on span "Benchmark" at bounding box center [364, 114] width 58 height 39
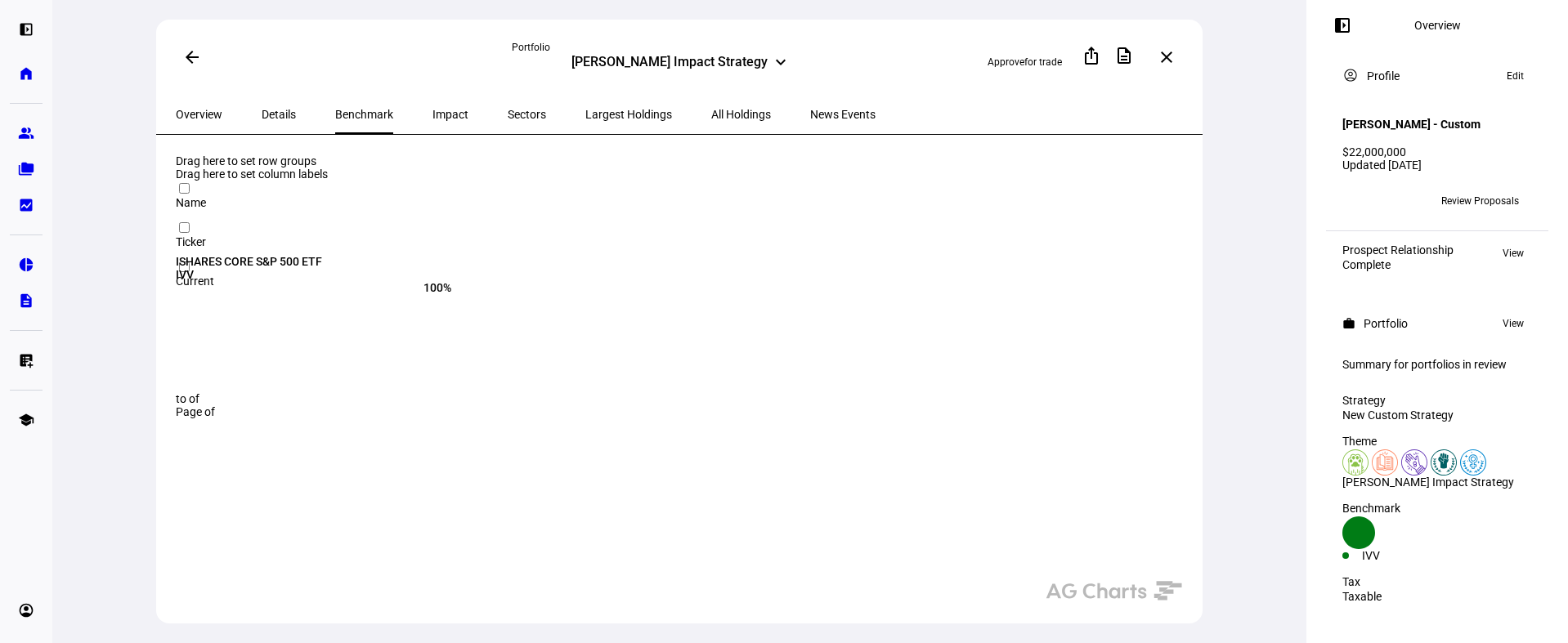
click at [586, 118] on span "Largest Holdings" at bounding box center [628, 114] width 87 height 11
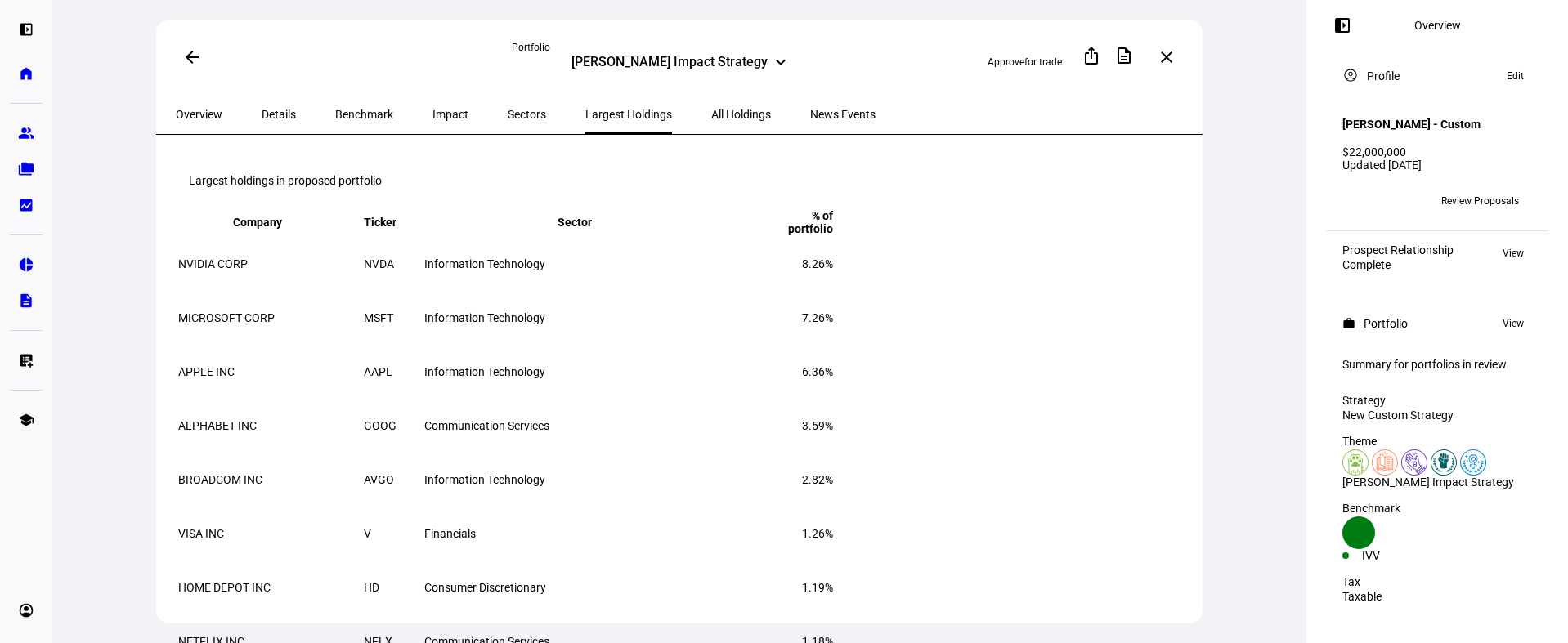
click at [432, 111] on span "Impact" at bounding box center [450, 114] width 36 height 11
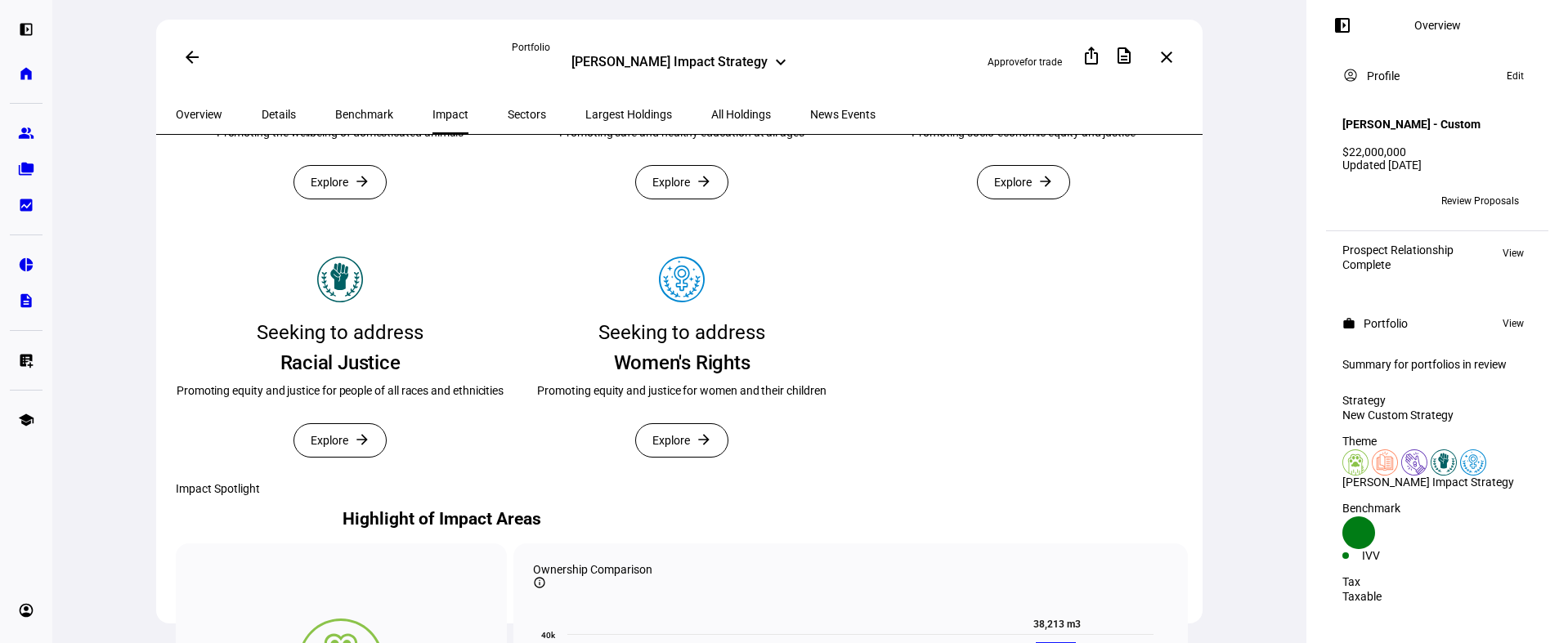
scroll to position [469, 0]
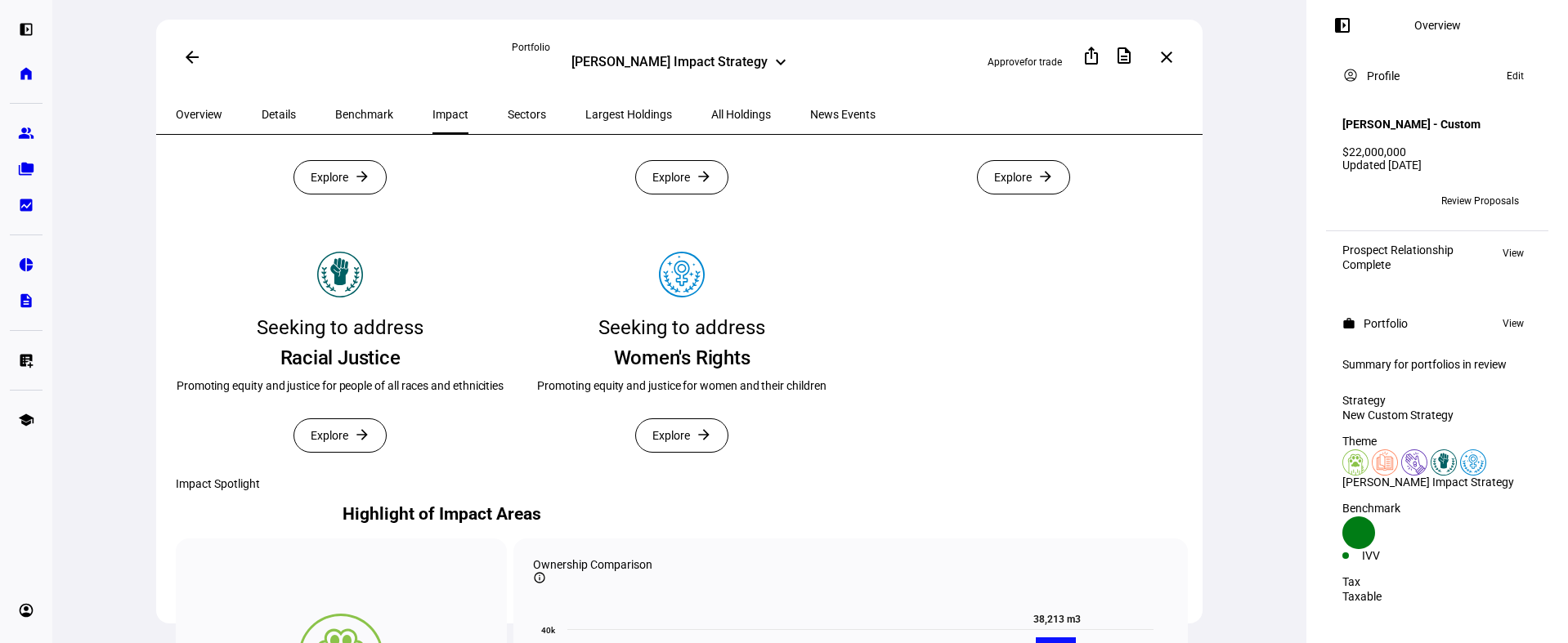
click at [340, 452] on span "Explore" at bounding box center [329, 435] width 38 height 33
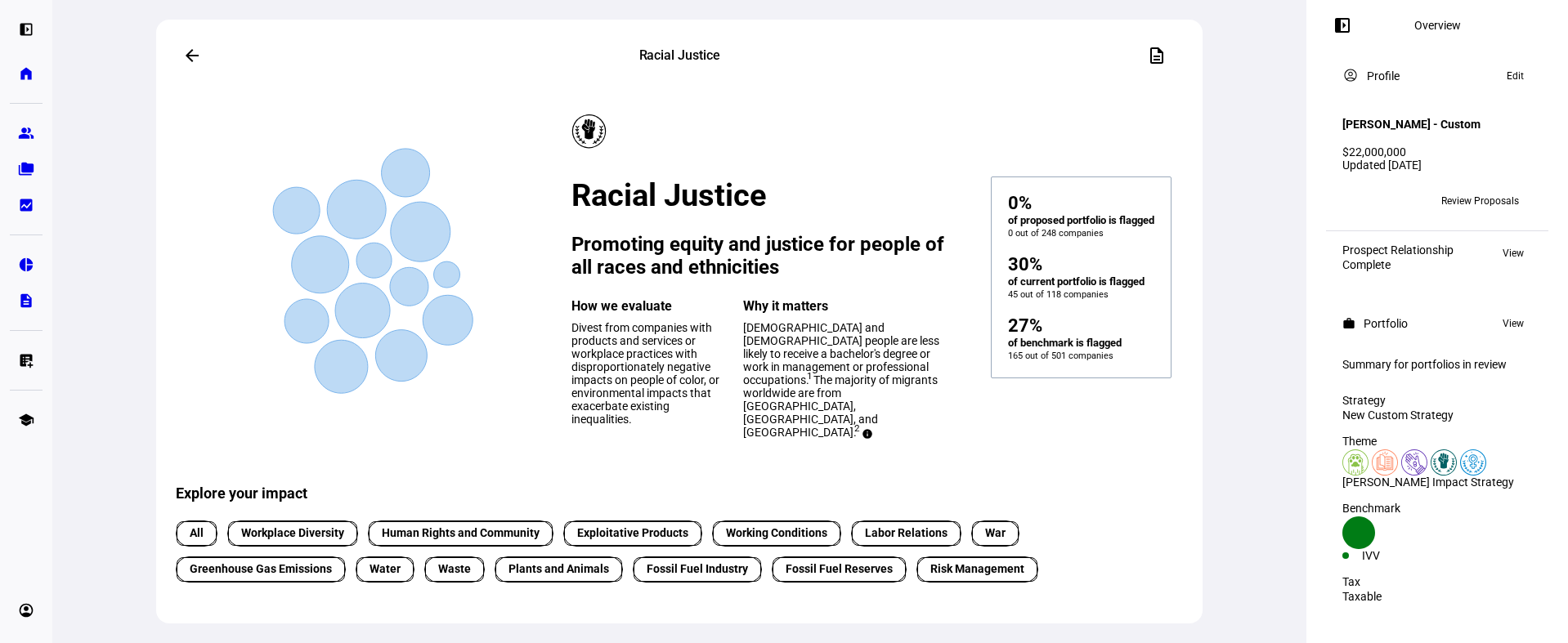
scroll to position [30, 0]
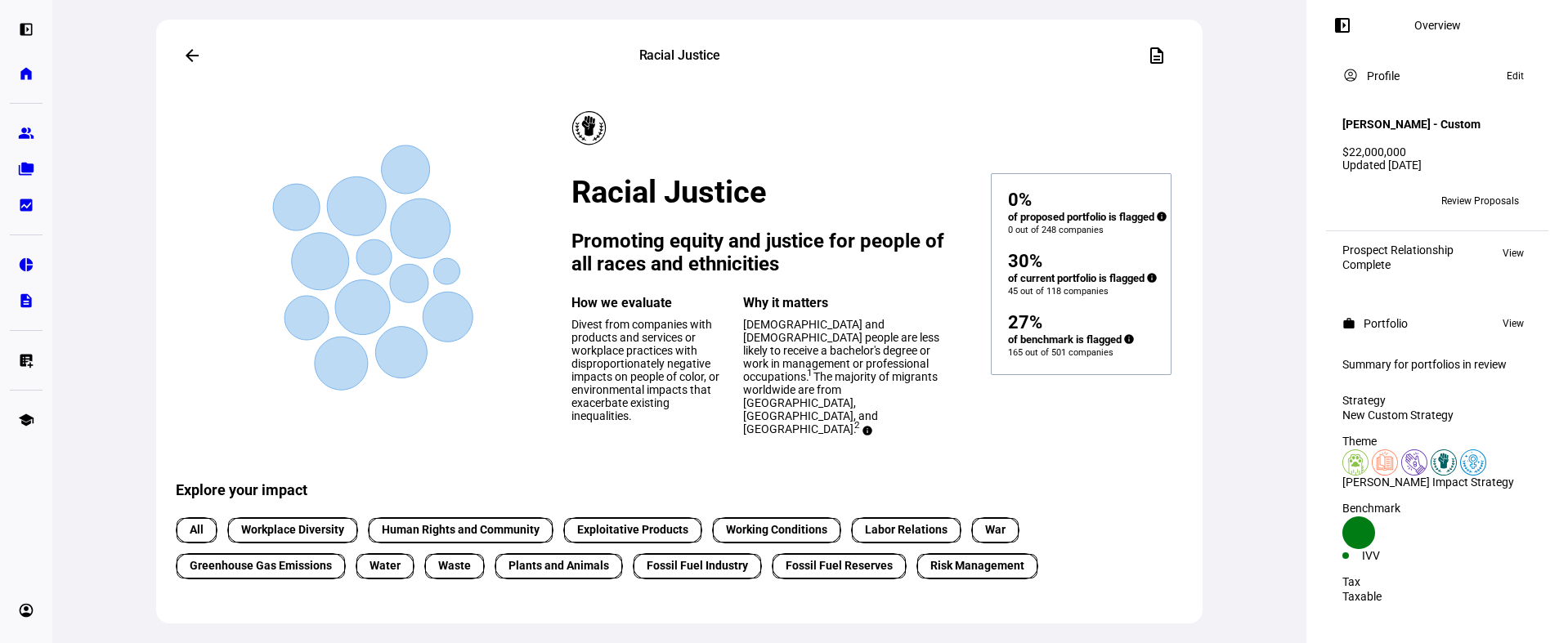
drag, startPoint x: 991, startPoint y: 278, endPoint x: 1029, endPoint y: 283, distance: 38.3
click at [1029, 271] on div "30%" at bounding box center [1080, 261] width 147 height 20
drag, startPoint x: 989, startPoint y: 217, endPoint x: 1063, endPoint y: 231, distance: 75.3
click at [1063, 231] on div "0% of proposed portfolio is flagged info 0 out of 248 companies" at bounding box center [1080, 204] width 147 height 61
click at [1063, 224] on div "of proposed portfolio is flagged info" at bounding box center [1080, 217] width 147 height 15
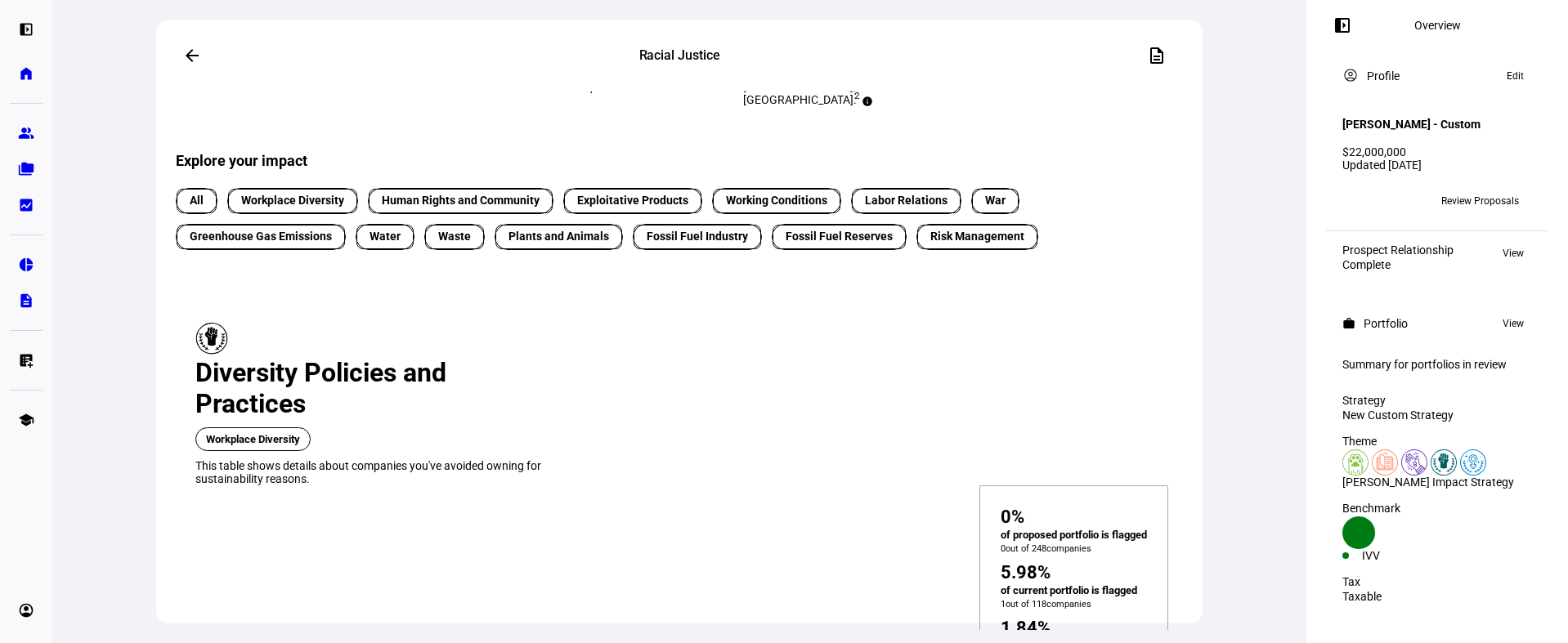
scroll to position [368, 0]
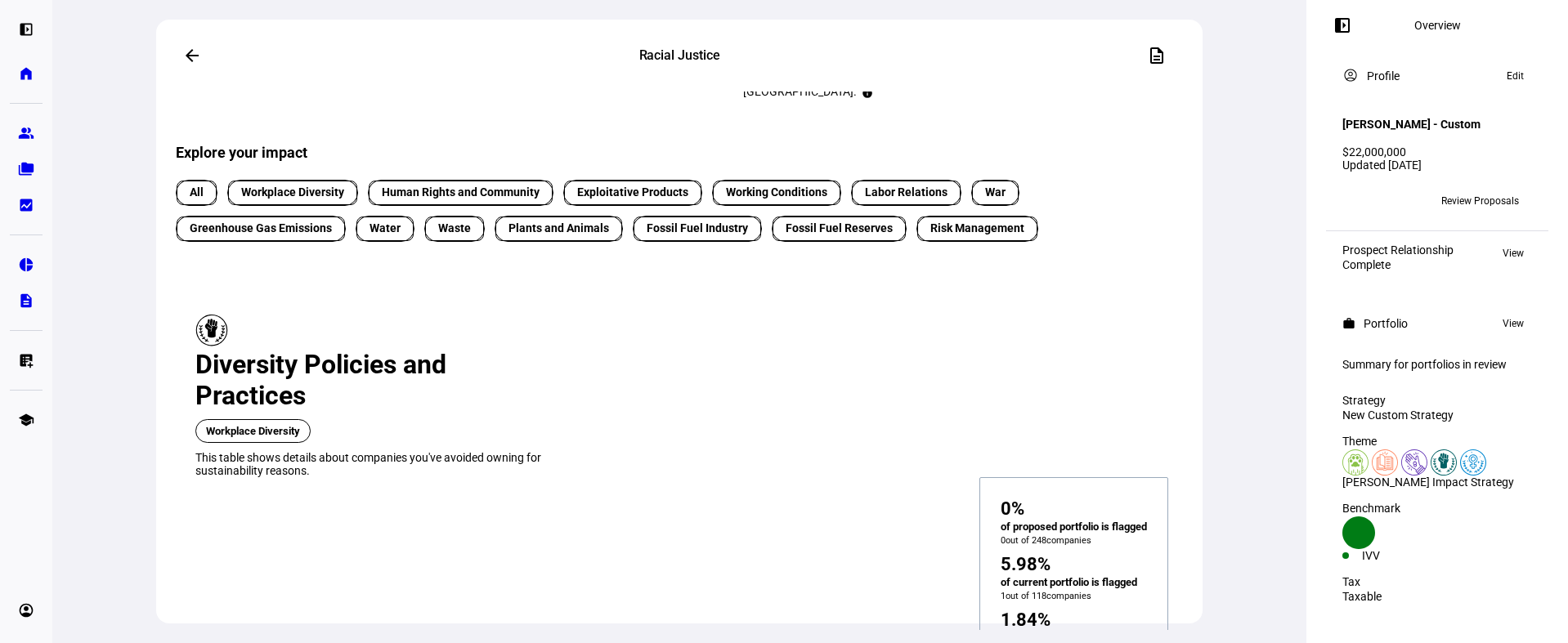
click at [732, 201] on span "Working Conditions" at bounding box center [776, 192] width 121 height 18
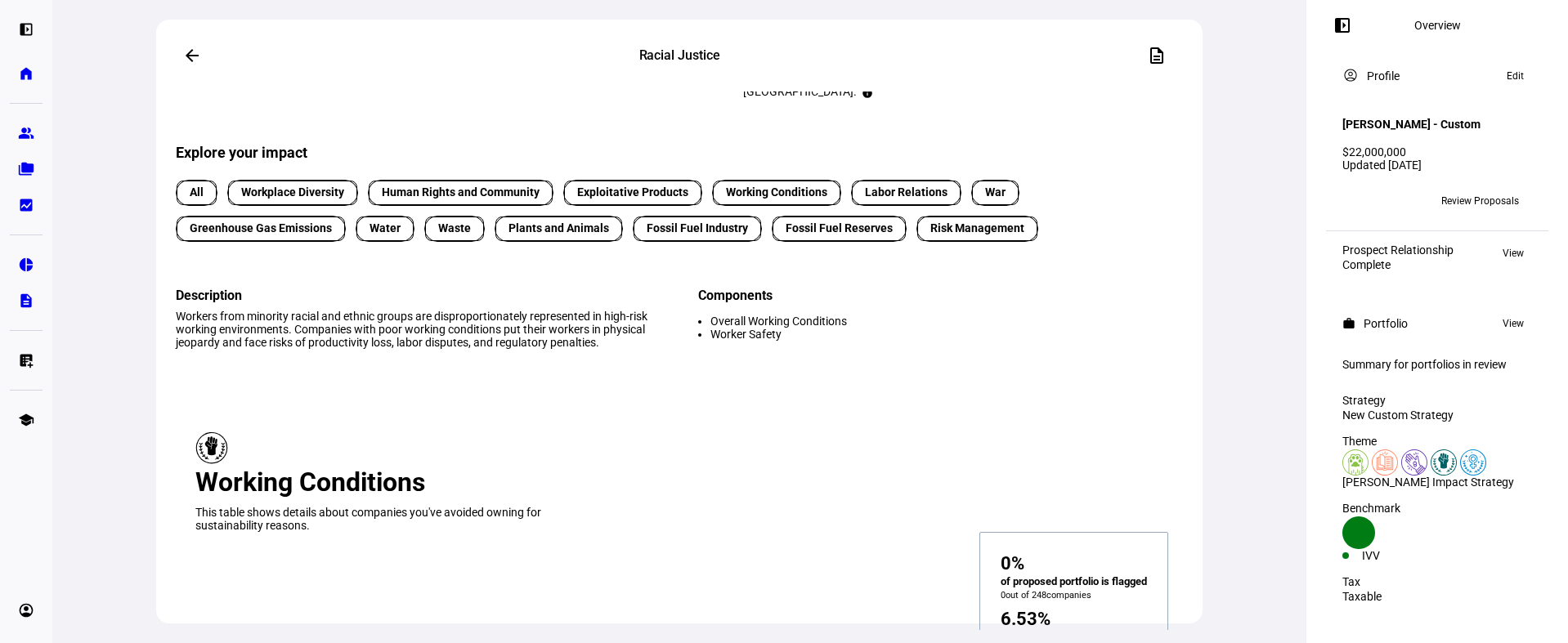
click at [877, 201] on span "Labor Relations" at bounding box center [906, 191] width 83 height 17
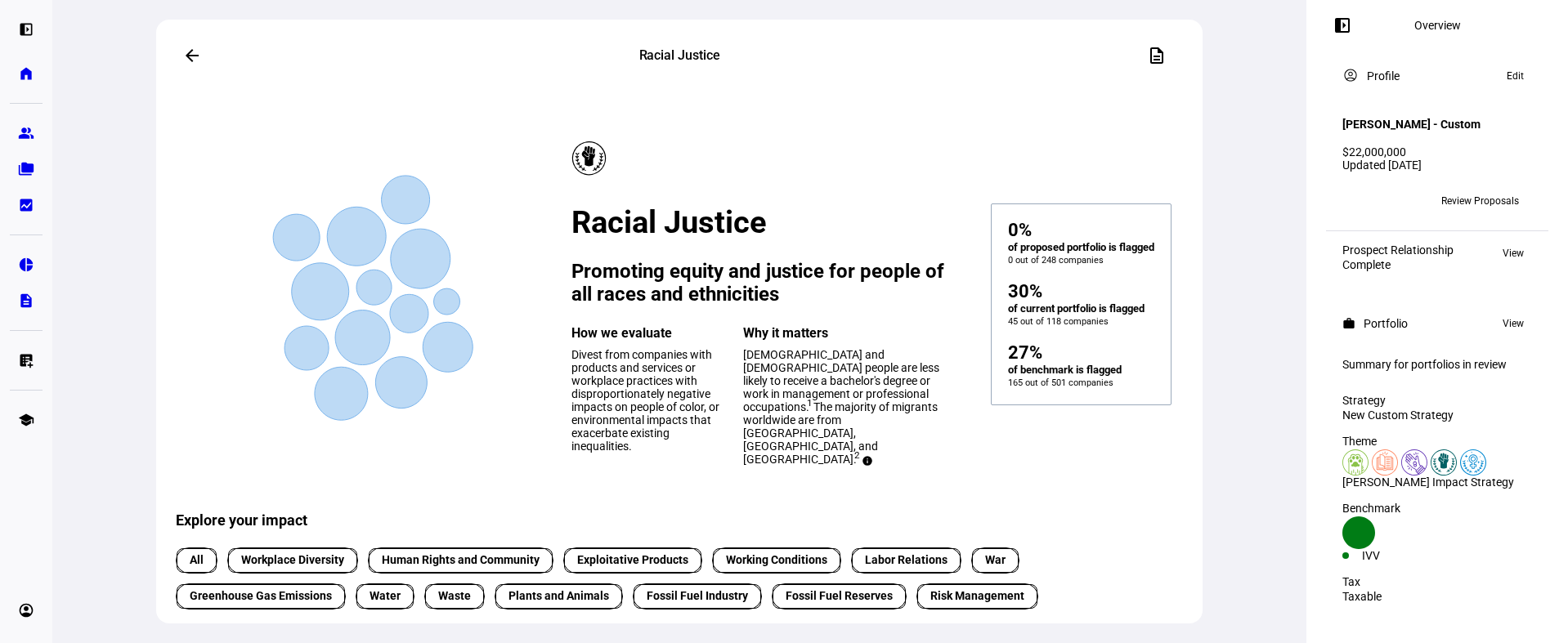
click at [193, 47] on mat-icon "arrow_back" at bounding box center [193, 56] width 20 height 20
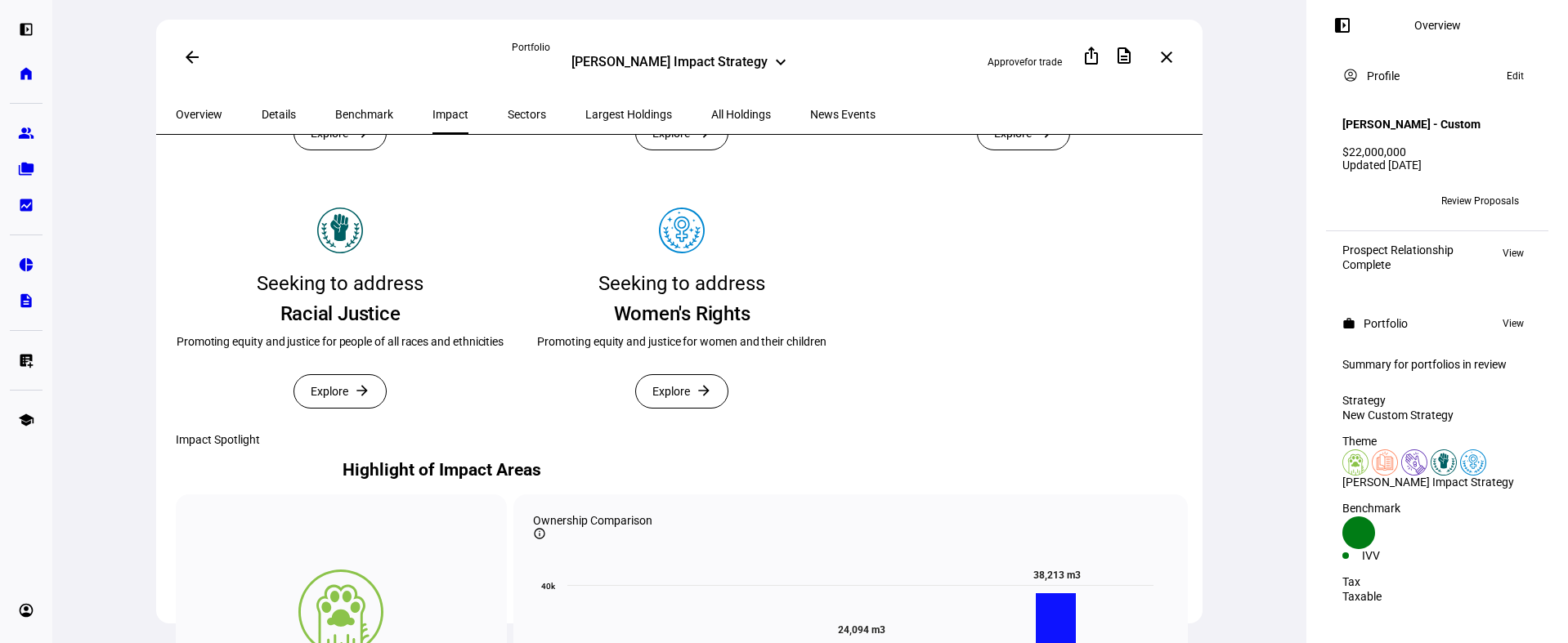
scroll to position [482, 0]
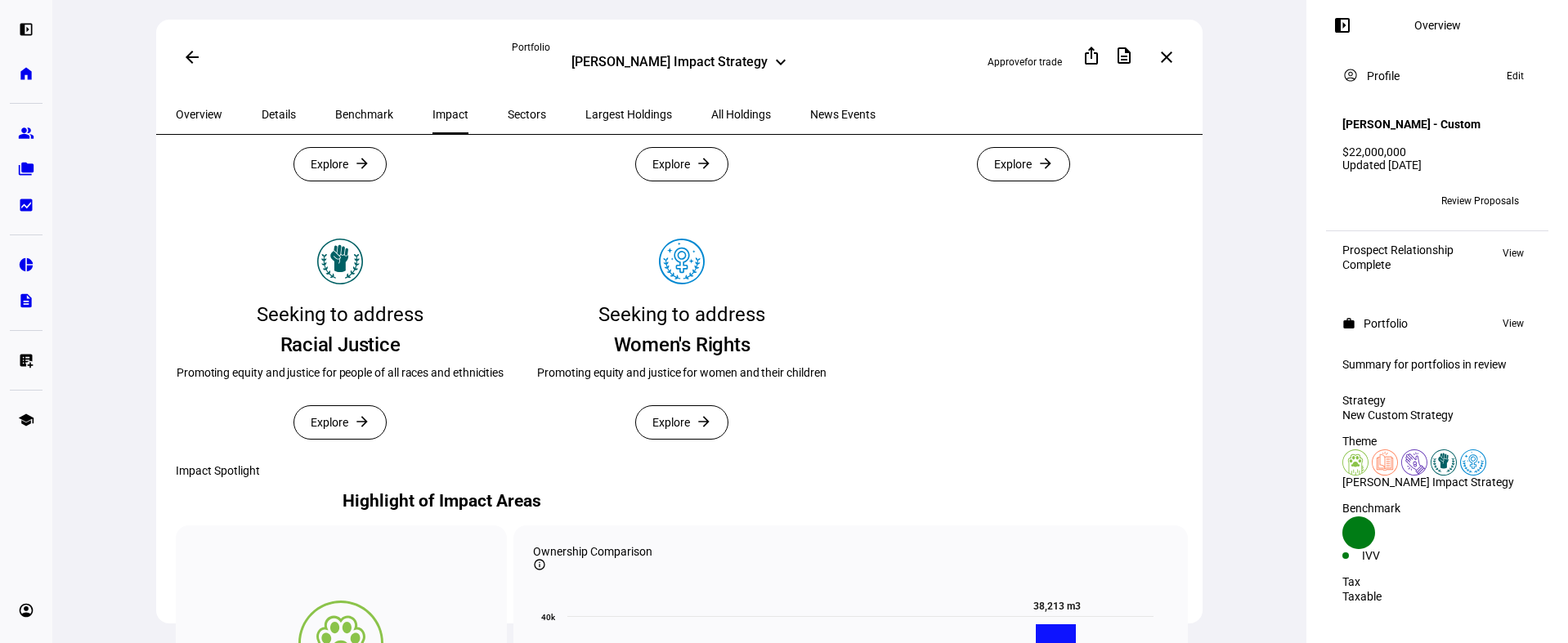
click at [264, 117] on span "Details" at bounding box center [278, 114] width 34 height 11
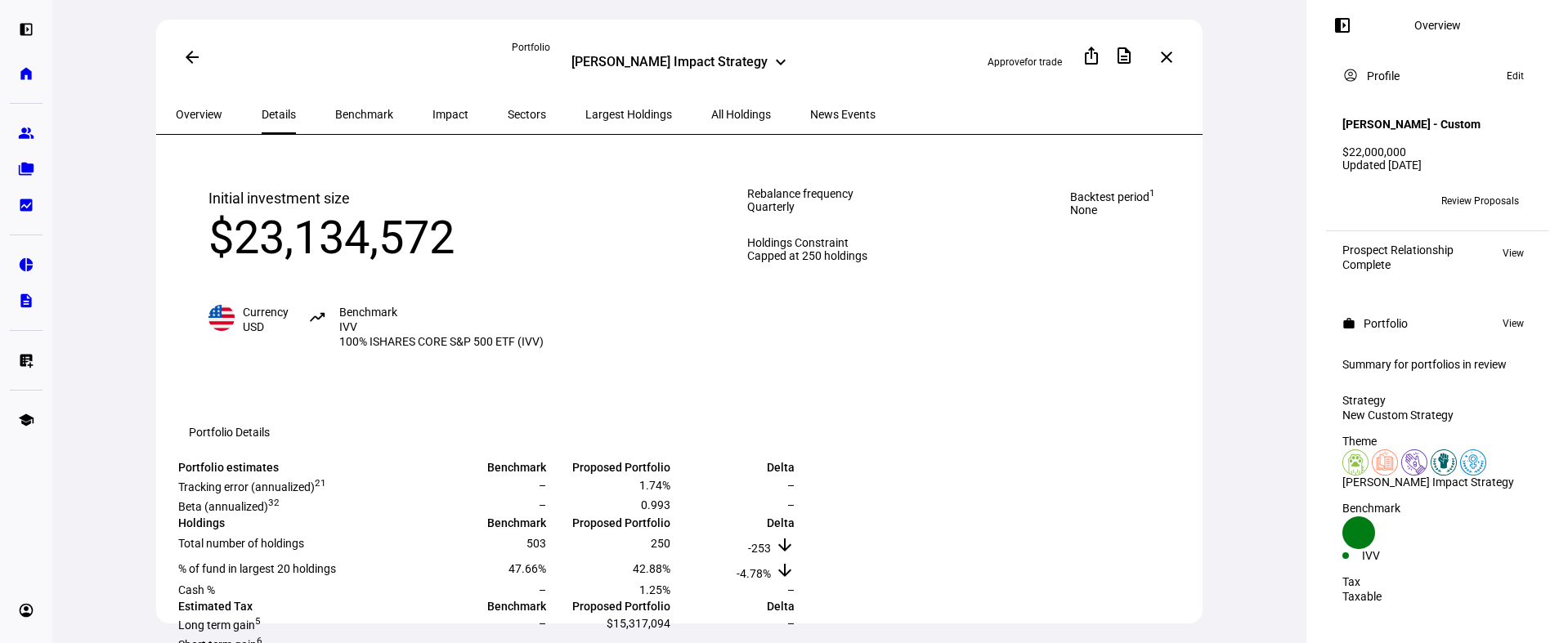
click at [222, 111] on span "Overview" at bounding box center [198, 114] width 47 height 11
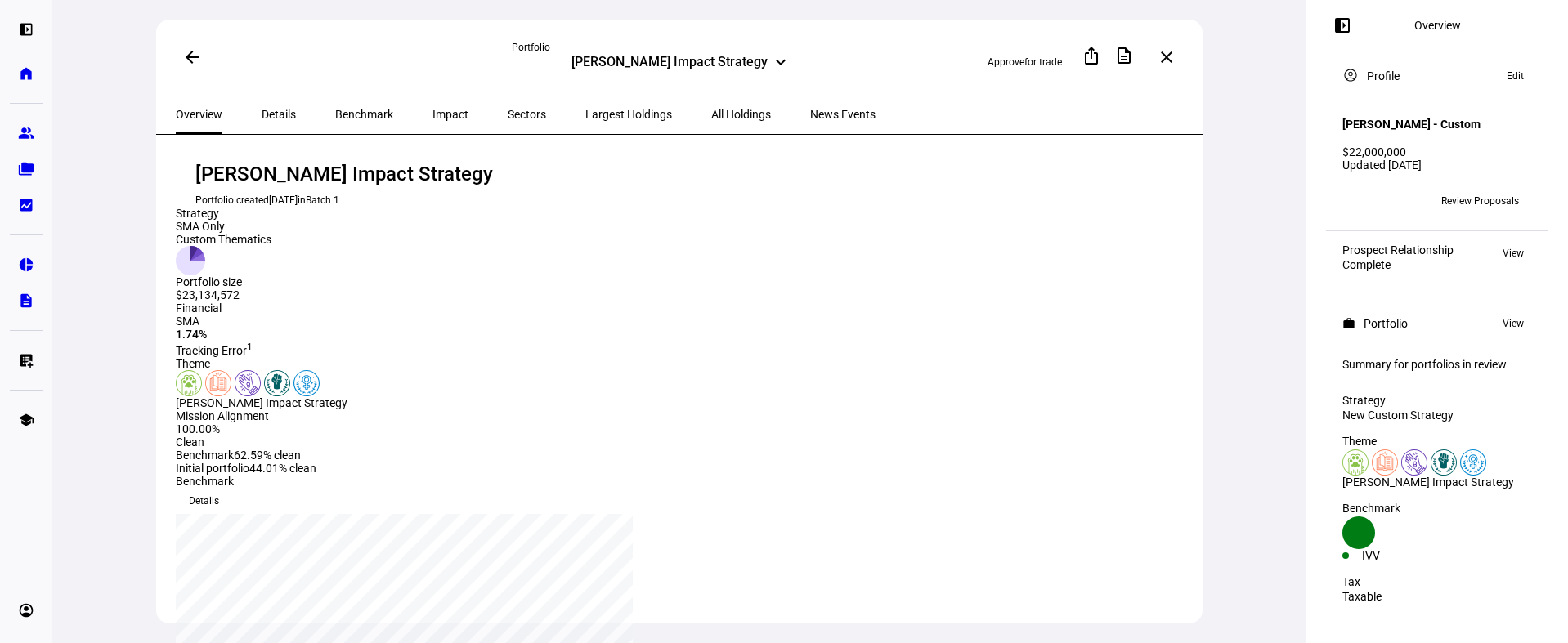
scroll to position [3, 0]
click at [685, 62] on div "[PERSON_NAME] Impact Strategy" at bounding box center [669, 64] width 196 height 20
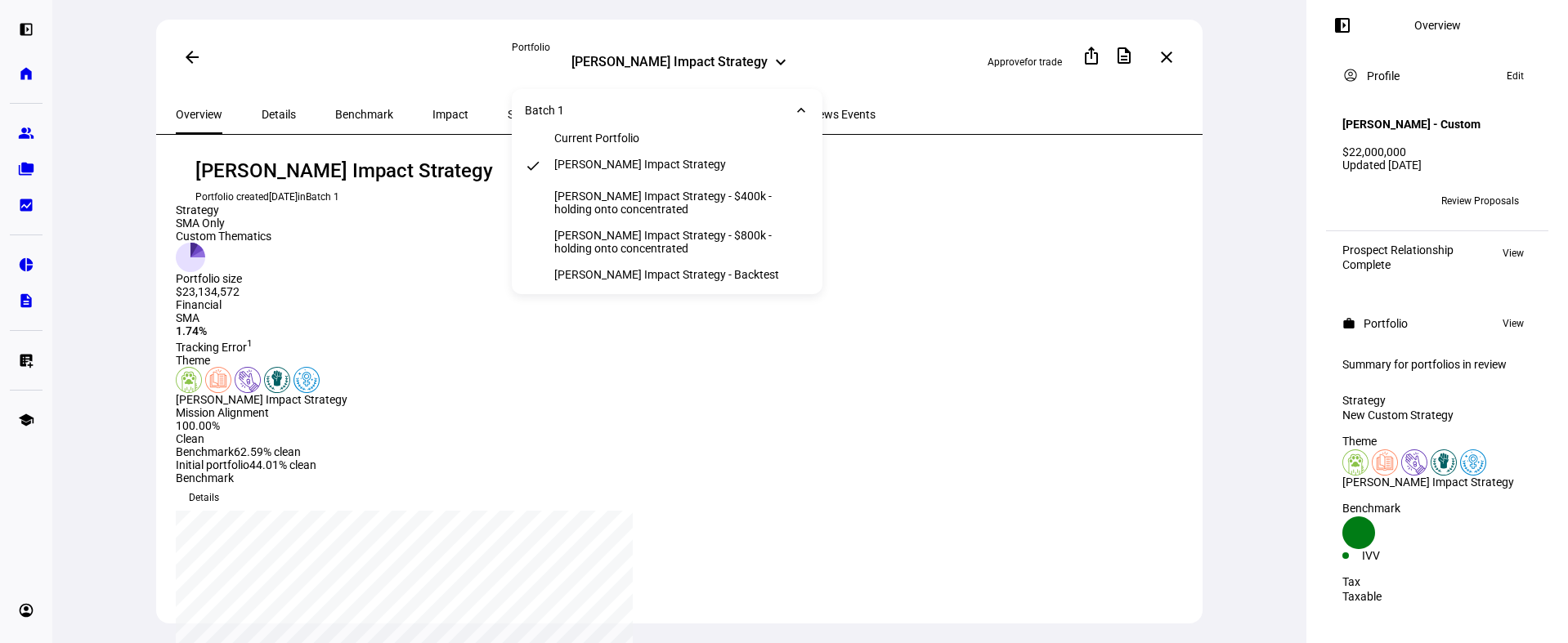
click at [914, 110] on div "Overview Details Benchmark Impact Sectors Largest Holdings All Holdings News Ev…" at bounding box center [679, 115] width 1046 height 40
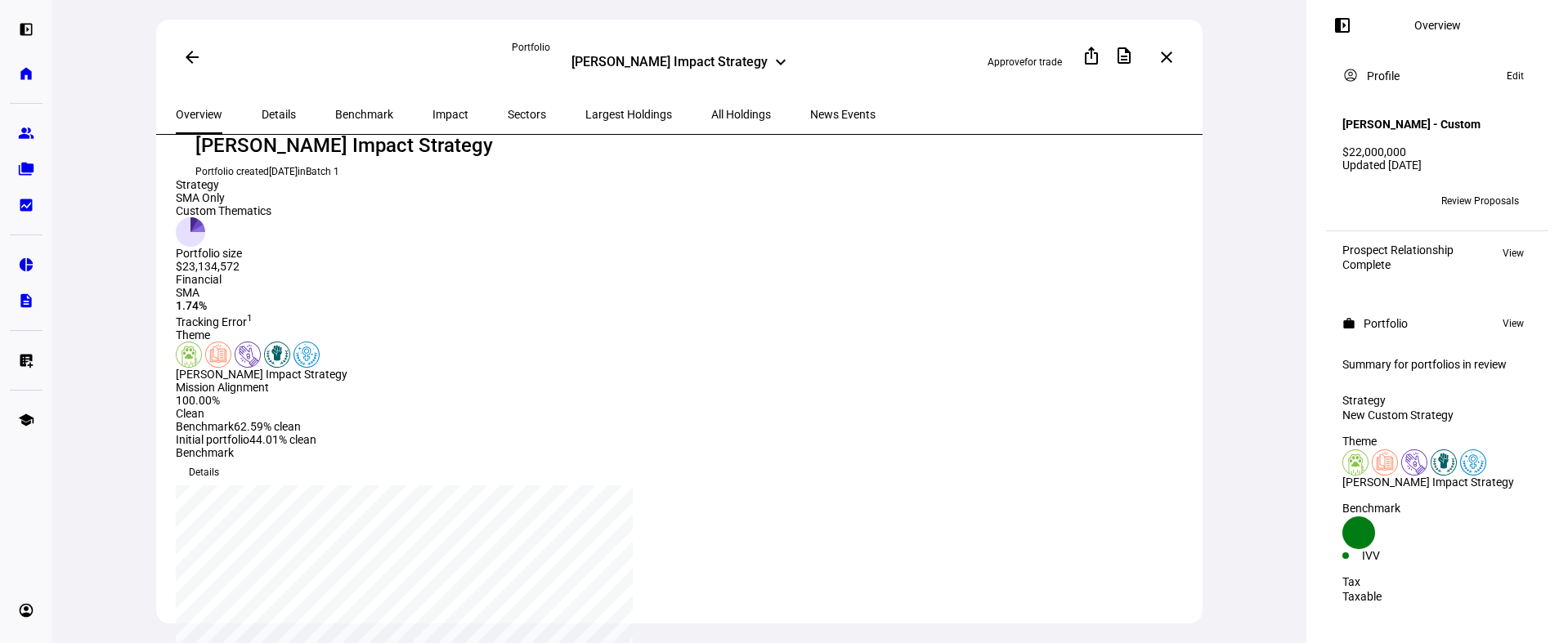
scroll to position [32, 0]
click at [201, 58] on span at bounding box center [192, 57] width 39 height 39
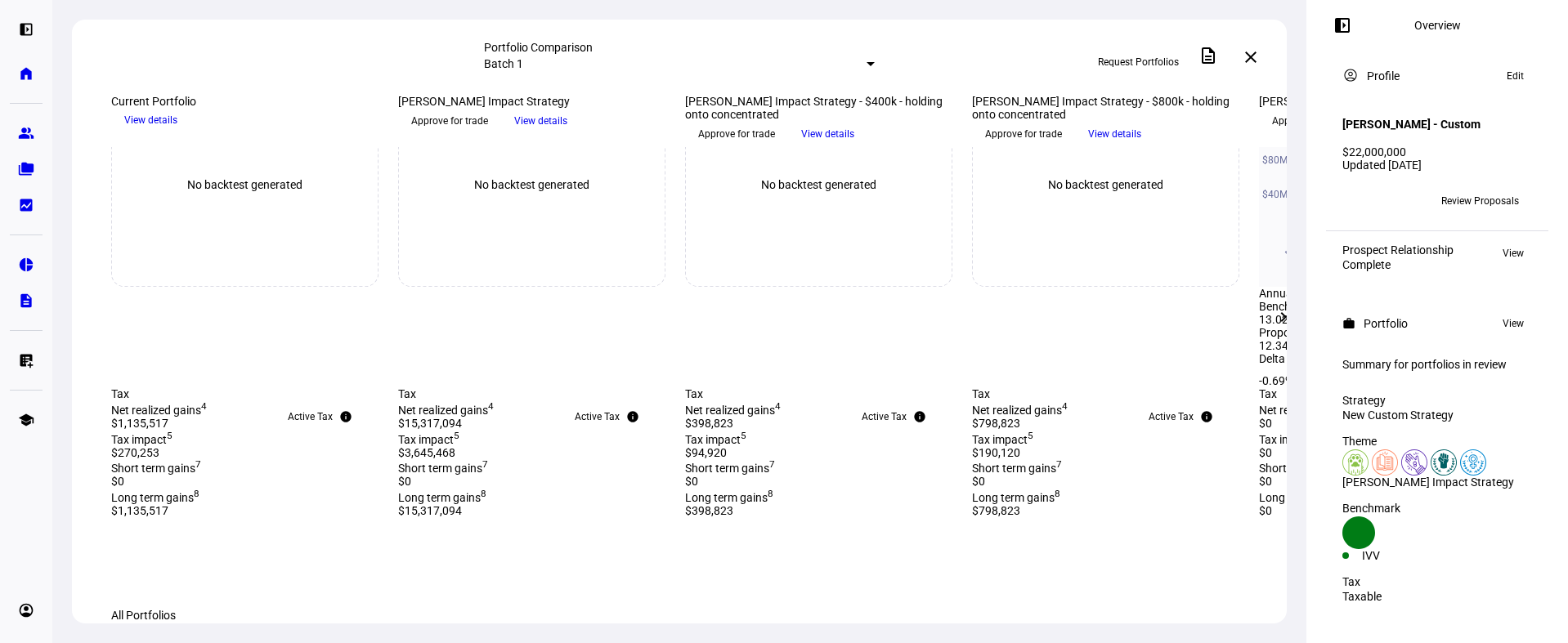
scroll to position [667, 0]
drag, startPoint x: 704, startPoint y: 451, endPoint x: 777, endPoint y: 482, distance: 79.3
click at [777, 69] on div "Mission Alignment 61.18% Clean 2 Benchmark 62.59% clean Initial portfolio 67.22…" at bounding box center [819, 34] width 267 height 69
click at [777, 43] on div "Clean 2" at bounding box center [819, 34] width 267 height 16
drag, startPoint x: 769, startPoint y: 480, endPoint x: 715, endPoint y: 456, distance: 59.1
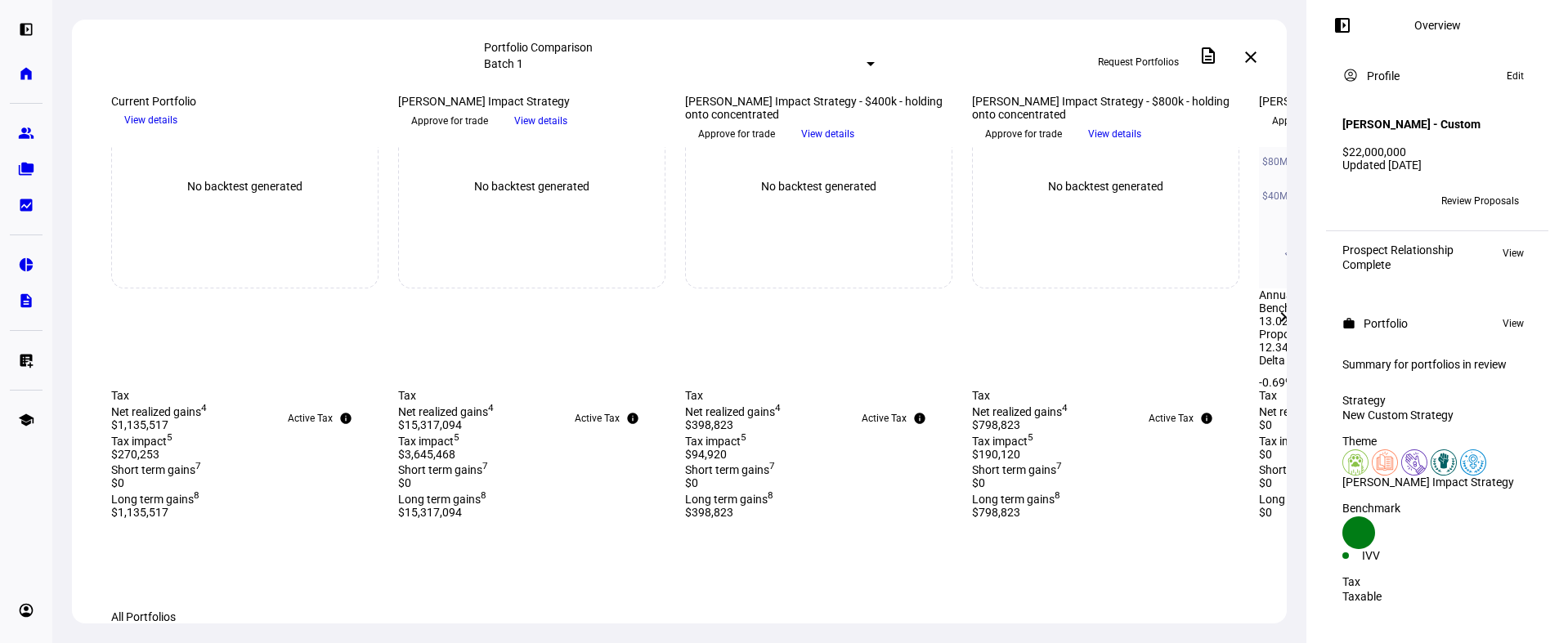
click at [715, 69] on div "Mission Alignment 61.18% Clean 2 Benchmark 62.59% clean Initial portfolio 67.22…" at bounding box center [819, 34] width 267 height 69
click at [715, 26] on div "61.18%" at bounding box center [819, 19] width 267 height 13
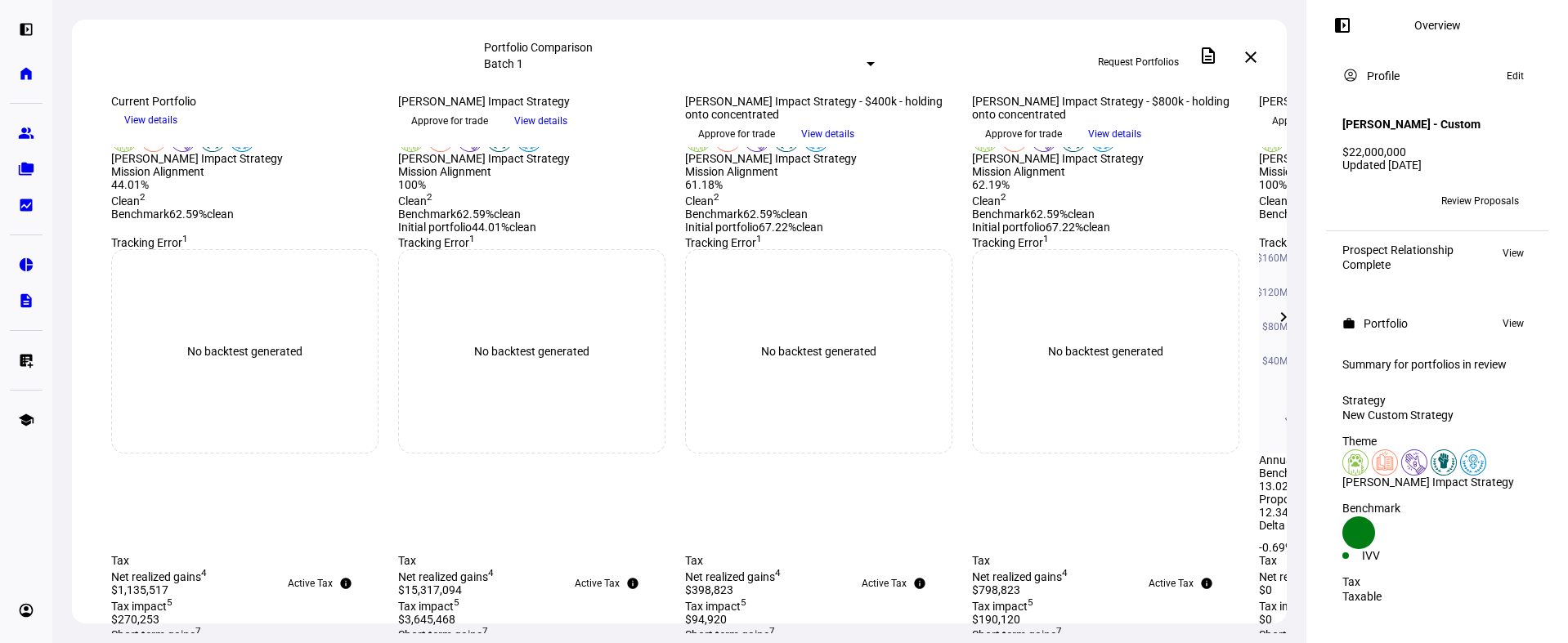
scroll to position [310, 0]
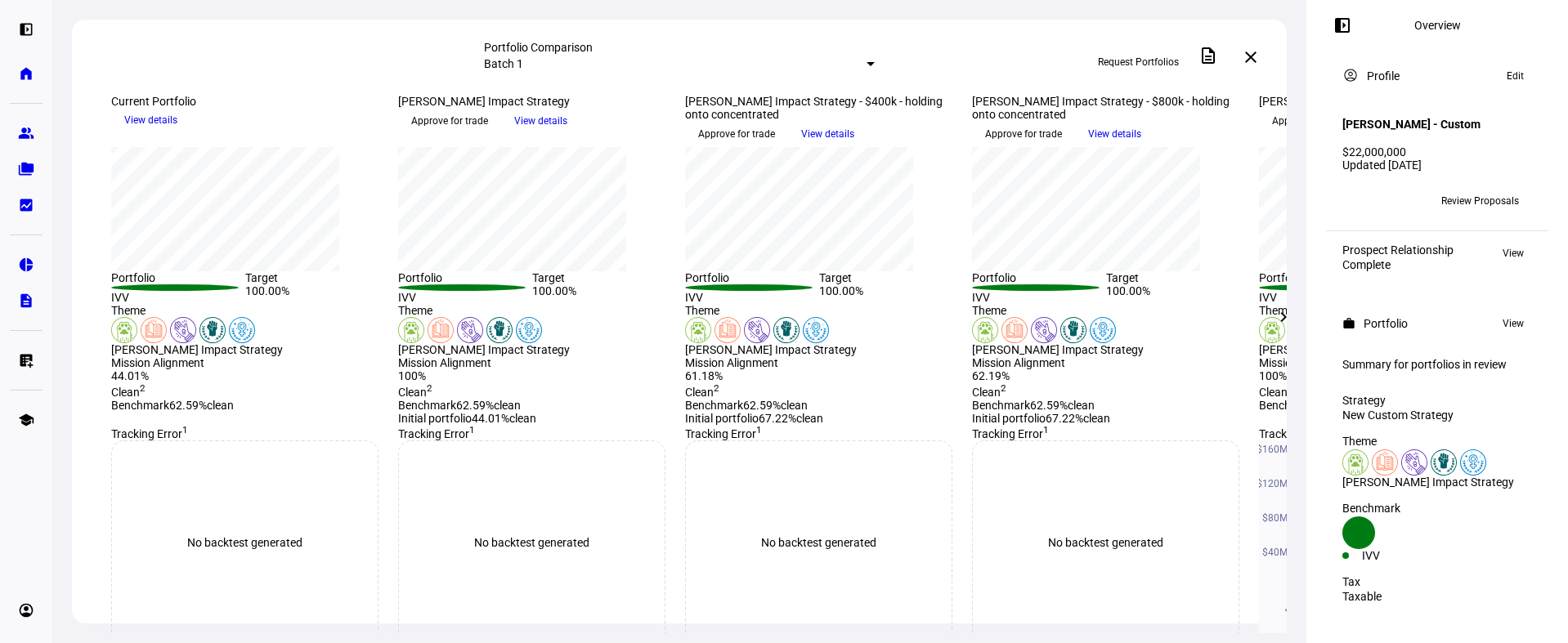
click at [1289, 314] on mat-icon "chevron_right" at bounding box center [1284, 317] width 20 height 20
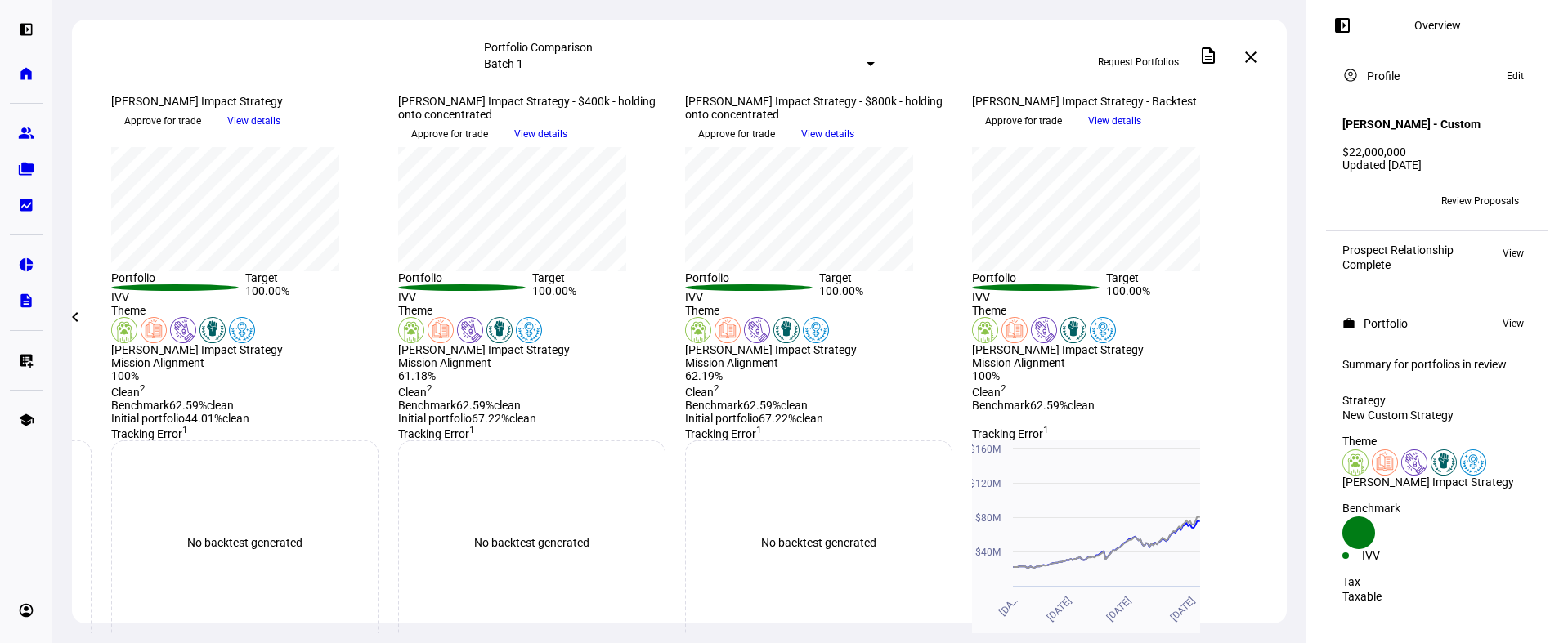
click at [65, 314] on span at bounding box center [75, 316] width 39 height 39
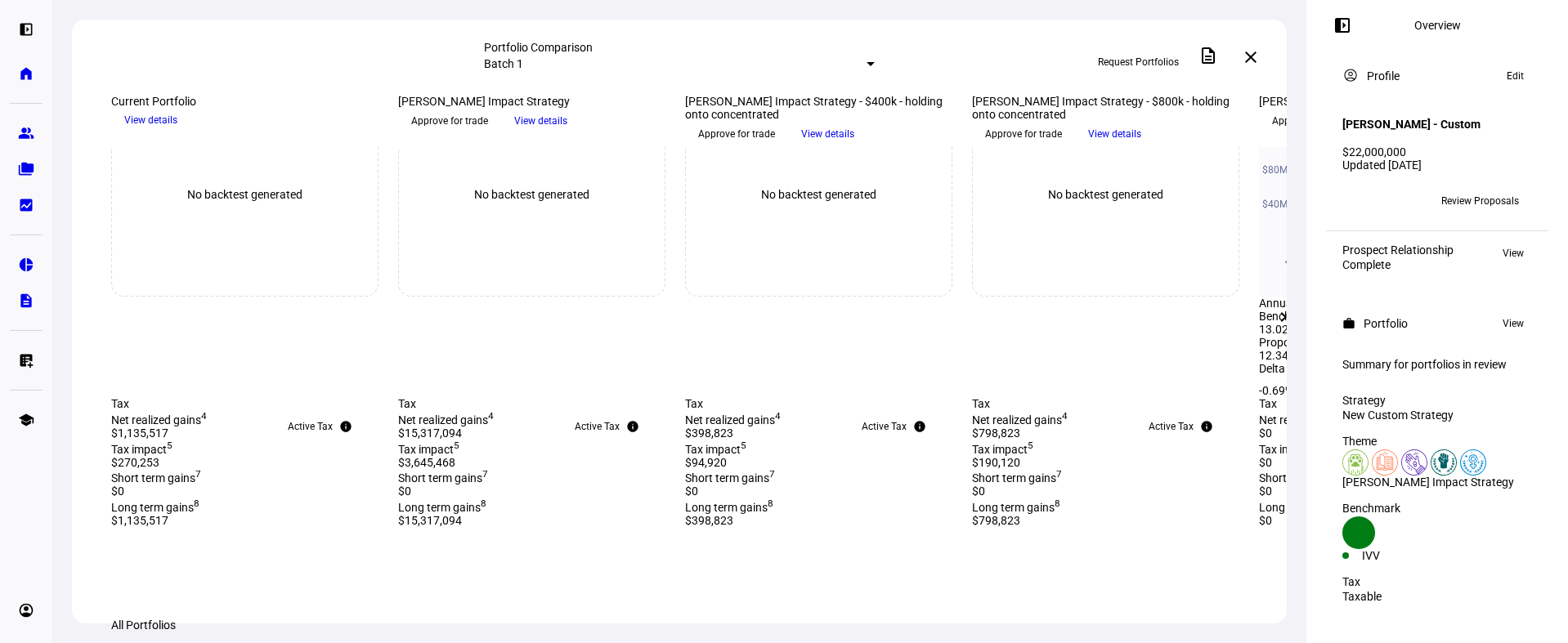
scroll to position [1043, 0]
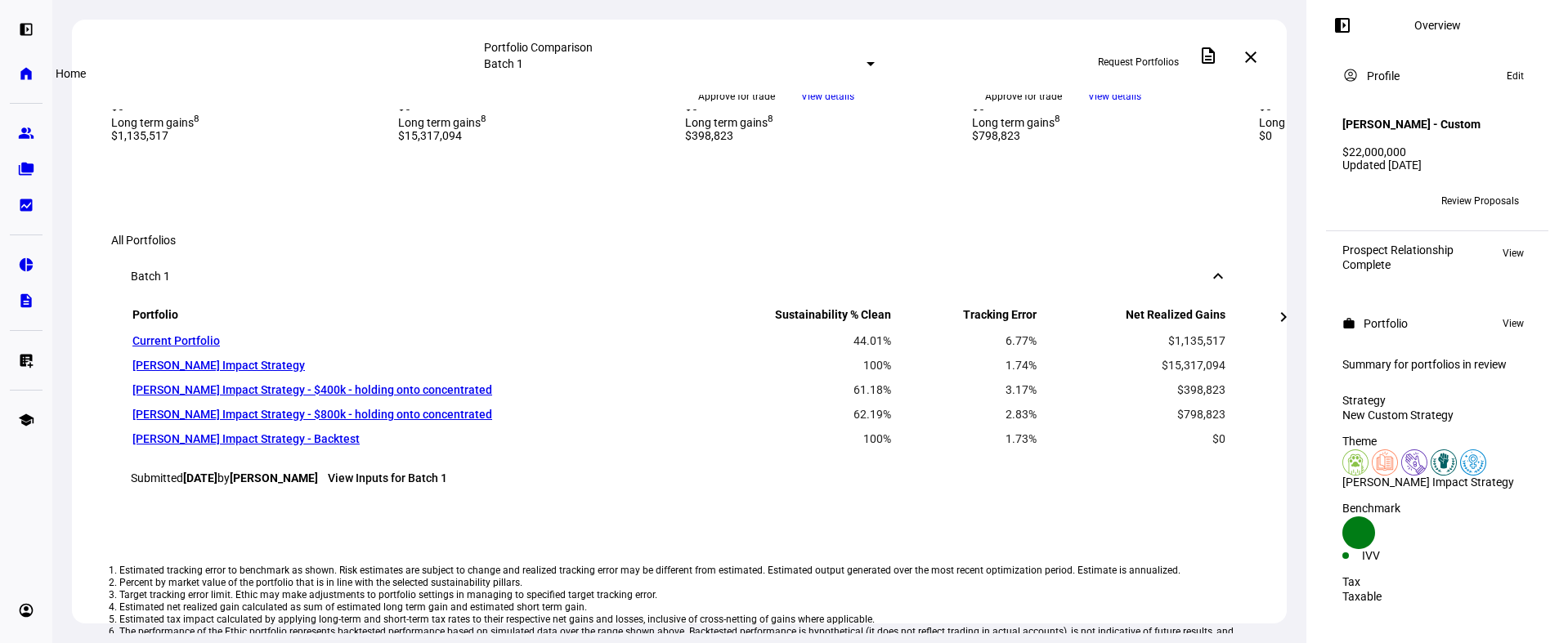
click at [38, 65] on link "home Home" at bounding box center [26, 73] width 33 height 33
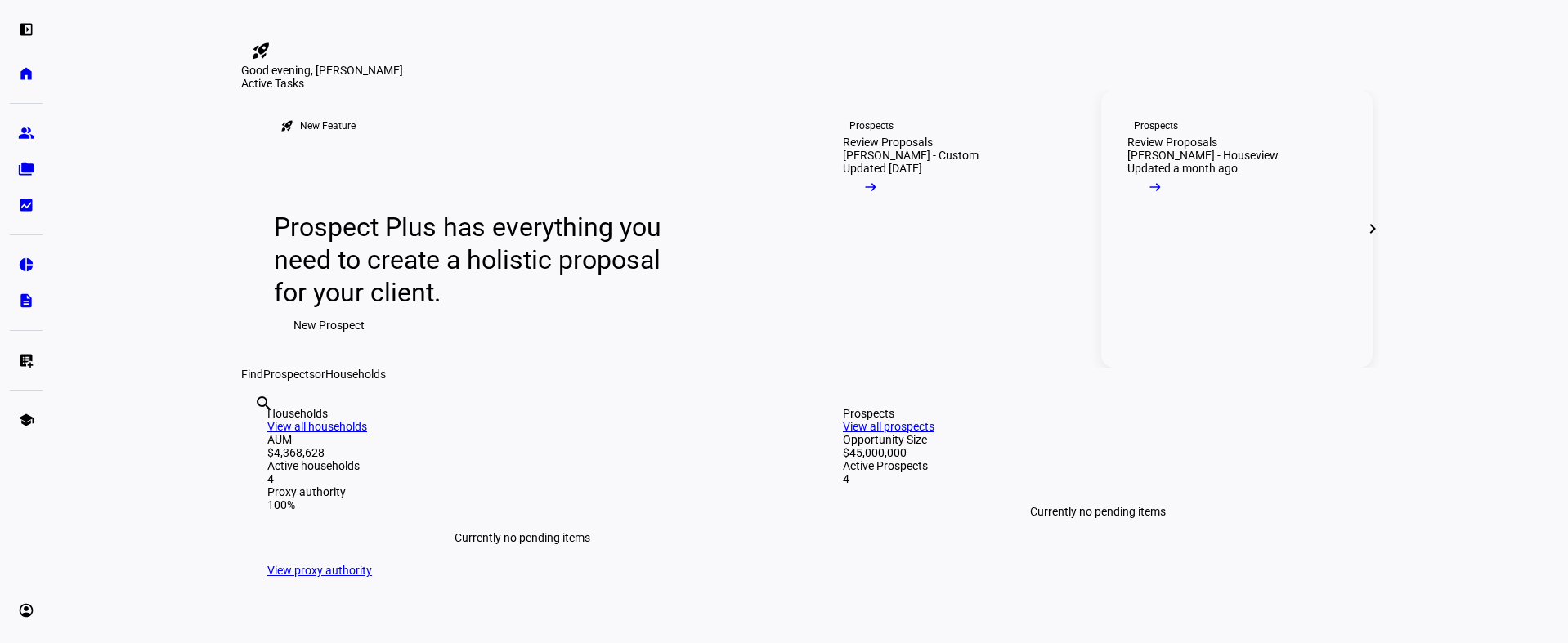
click at [1183, 207] on span at bounding box center [1155, 190] width 56 height 33
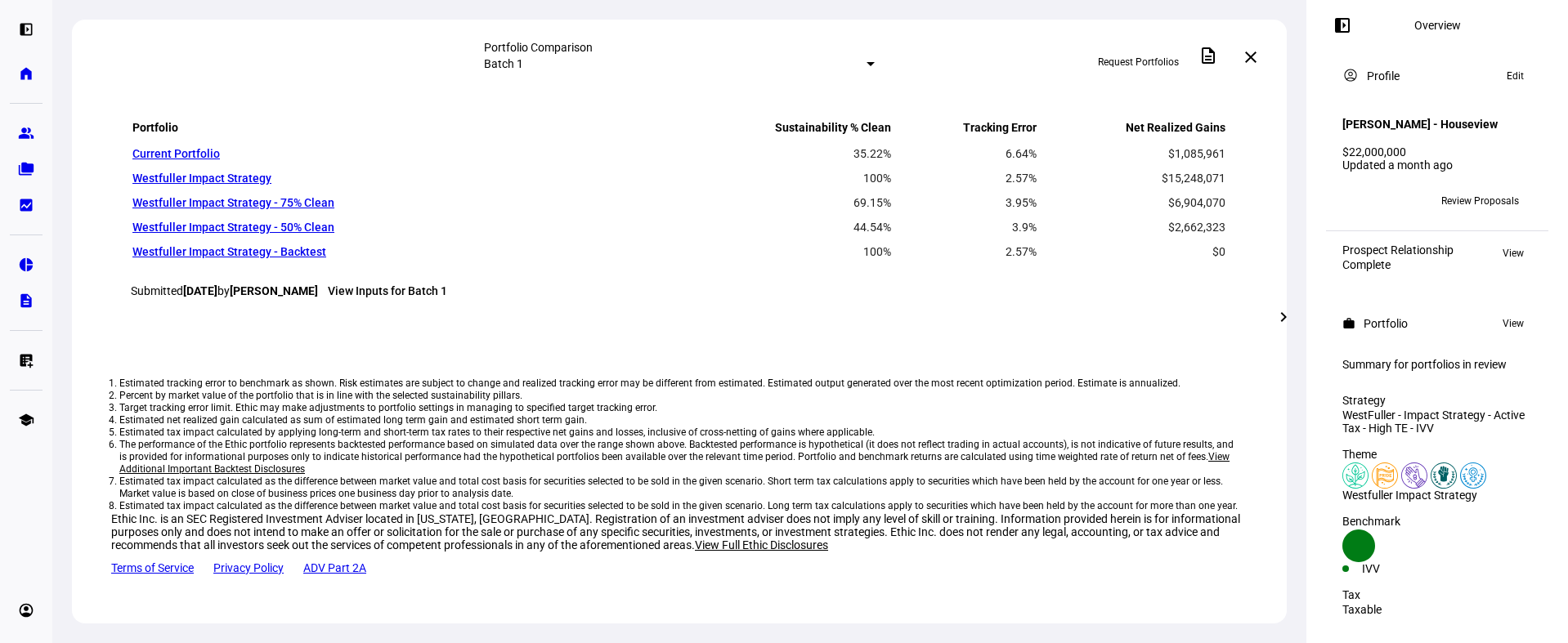
scroll to position [1360, 0]
click at [669, 85] on div "Portfolio Comparison Batch 1 Request Portfolios description close" at bounding box center [679, 57] width 1215 height 75
drag, startPoint x: 877, startPoint y: 371, endPoint x: 958, endPoint y: 385, distance: 82.2
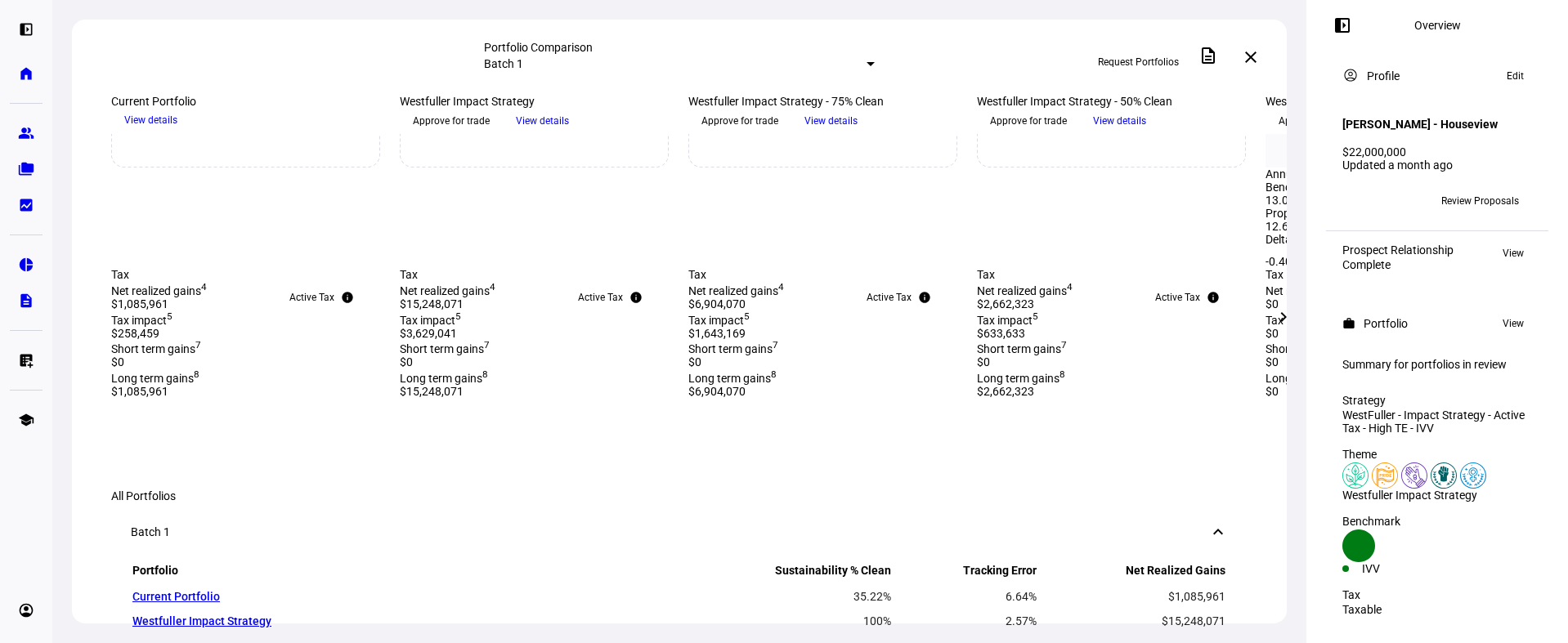
scroll to position [772, 0]
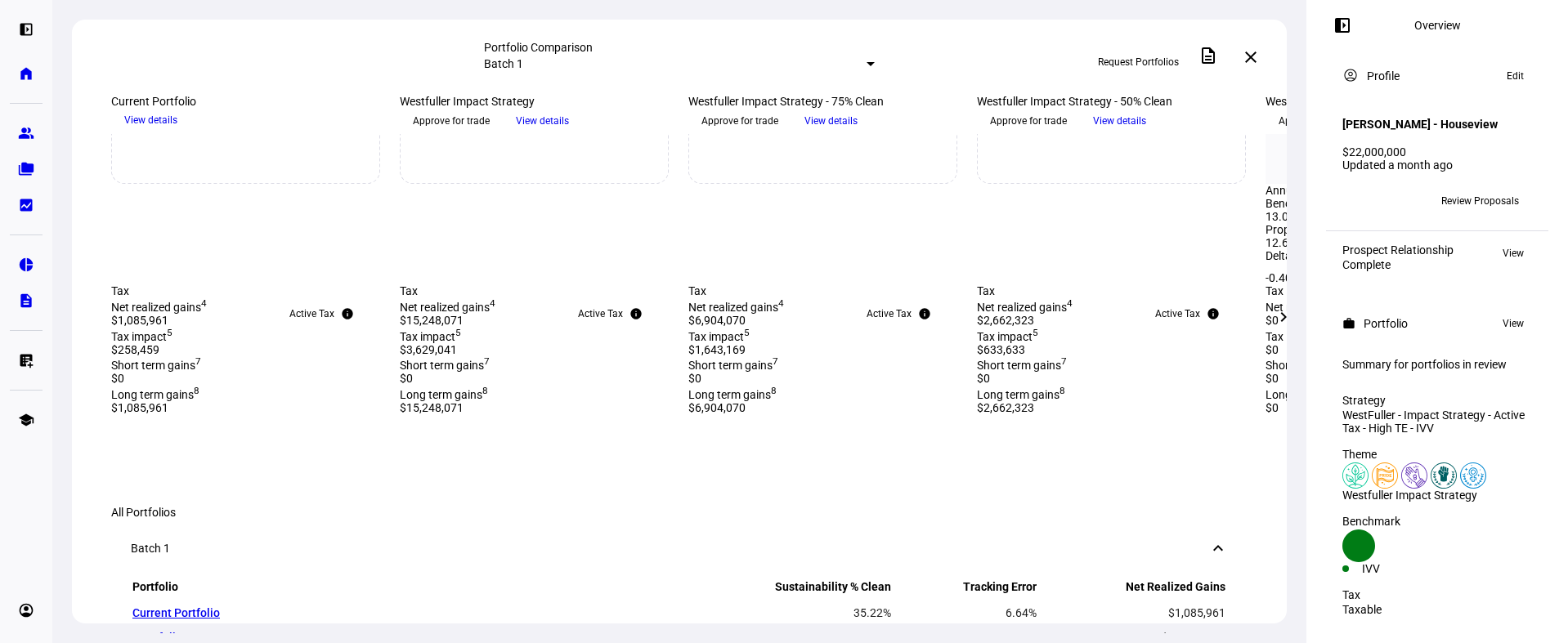
drag, startPoint x: 754, startPoint y: 350, endPoint x: 822, endPoint y: 351, distance: 68.0
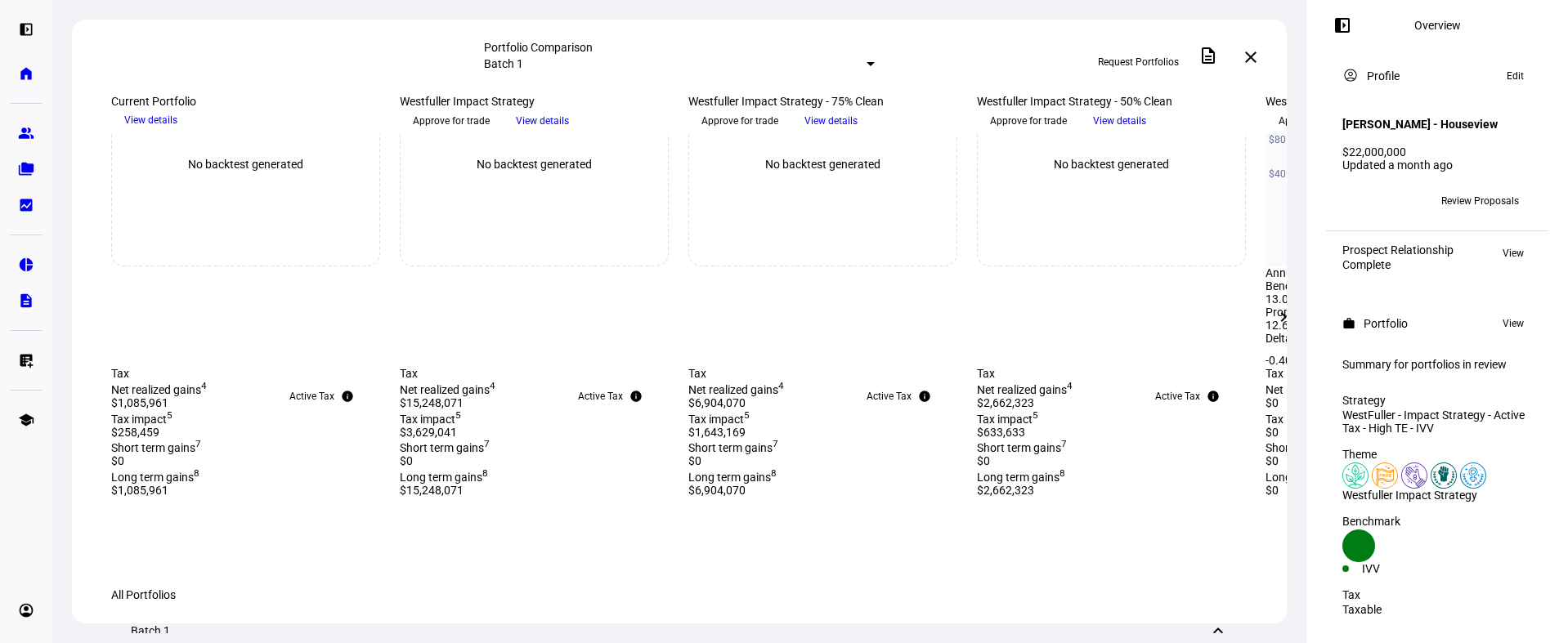
scroll to position [680, 0]
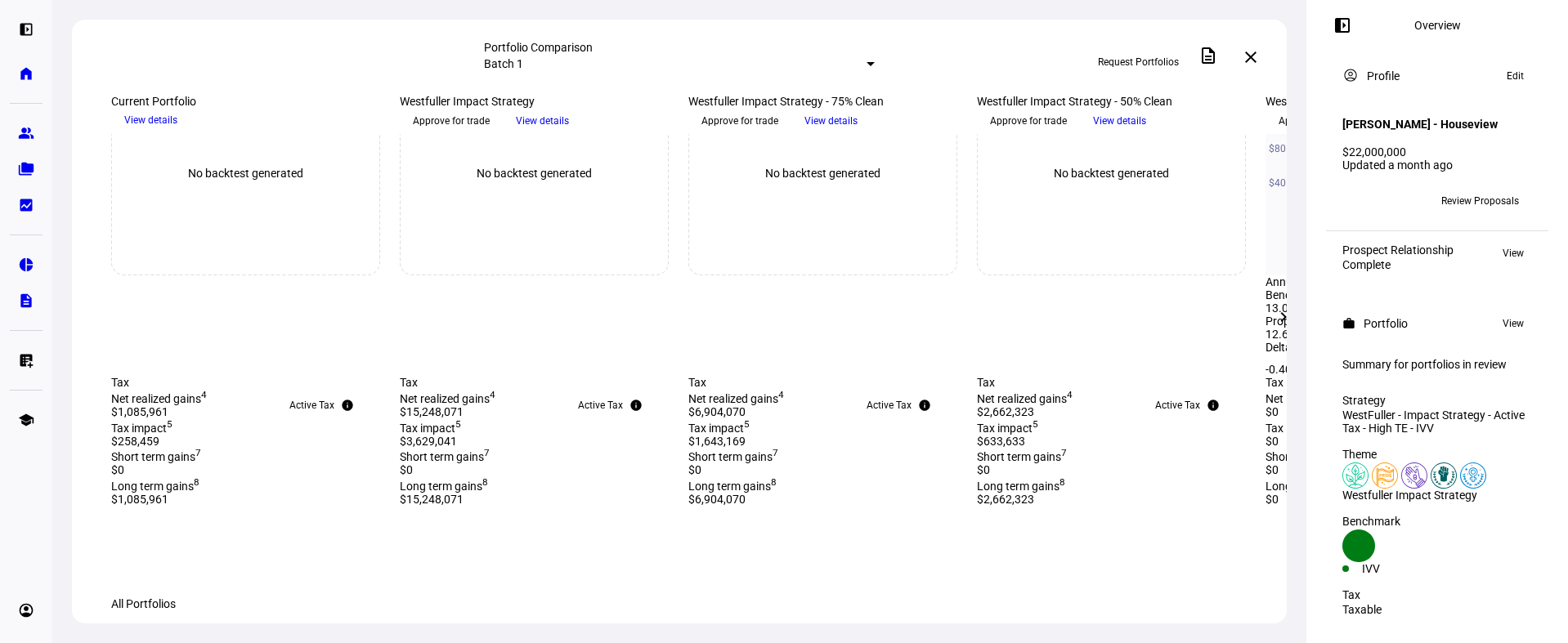
click at [811, 56] on span "35.22% clean" at bounding box center [794, 49] width 65 height 13
drag, startPoint x: 832, startPoint y: 532, endPoint x: 706, endPoint y: 522, distance: 126.4
click at [706, 56] on div "Mission Alignment 69.15% Clean 2 Benchmark 40.40% clean Initial portfolio 35.22…" at bounding box center [823, 21] width 269 height 69
click at [708, 43] on span "Benchmark" at bounding box center [717, 35] width 58 height 13
drag, startPoint x: 837, startPoint y: 532, endPoint x: 781, endPoint y: 533, distance: 56.0
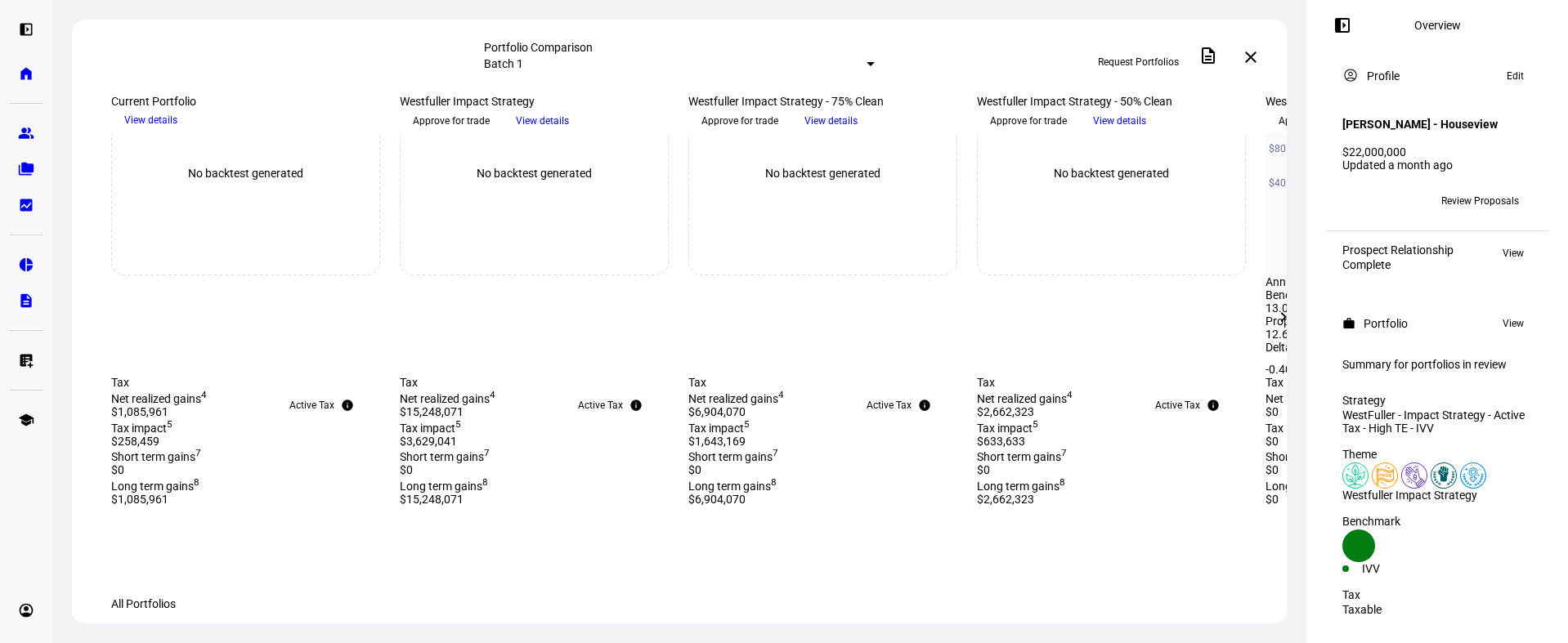
click at [781, 56] on div "Initial portfolio 35.22% clean" at bounding box center [823, 49] width 269 height 13
click at [780, 56] on span "35.22% clean" at bounding box center [794, 49] width 65 height 13
drag, startPoint x: 699, startPoint y: 513, endPoint x: 881, endPoint y: 508, distance: 182.1
click at [881, 56] on div "Mission Alignment 69.15% Clean 2 Benchmark 40.40% clean Initial portfolio 35.22…" at bounding box center [823, 21] width 269 height 69
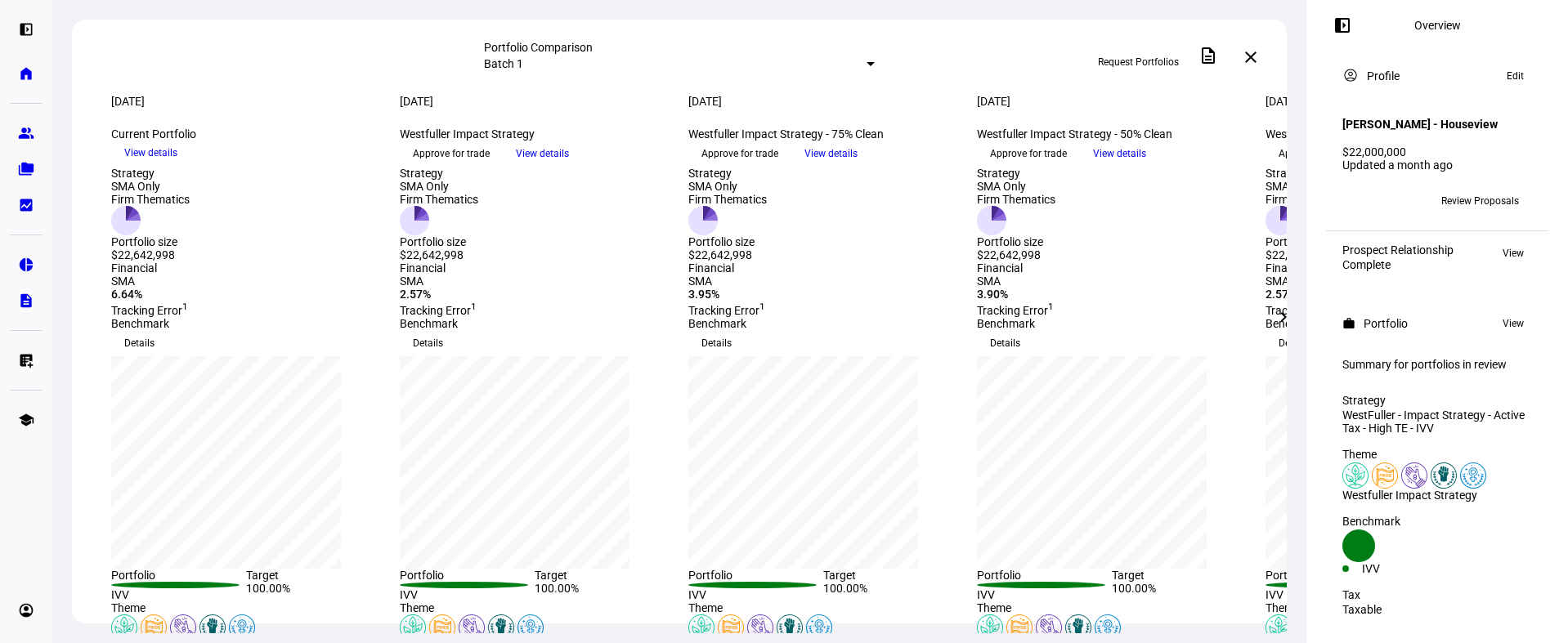
click at [858, 165] on span "View details" at bounding box center [830, 154] width 53 height 25
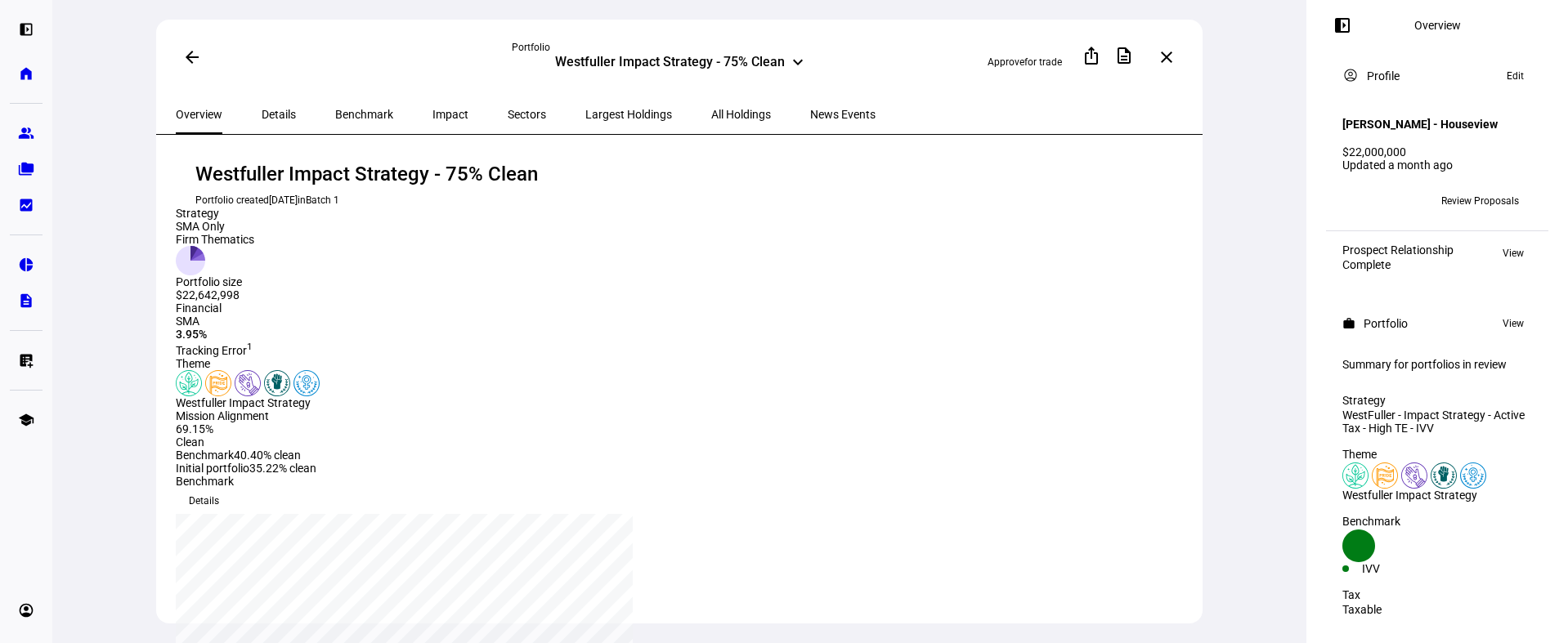
click at [335, 103] on span "Benchmark" at bounding box center [364, 114] width 58 height 39
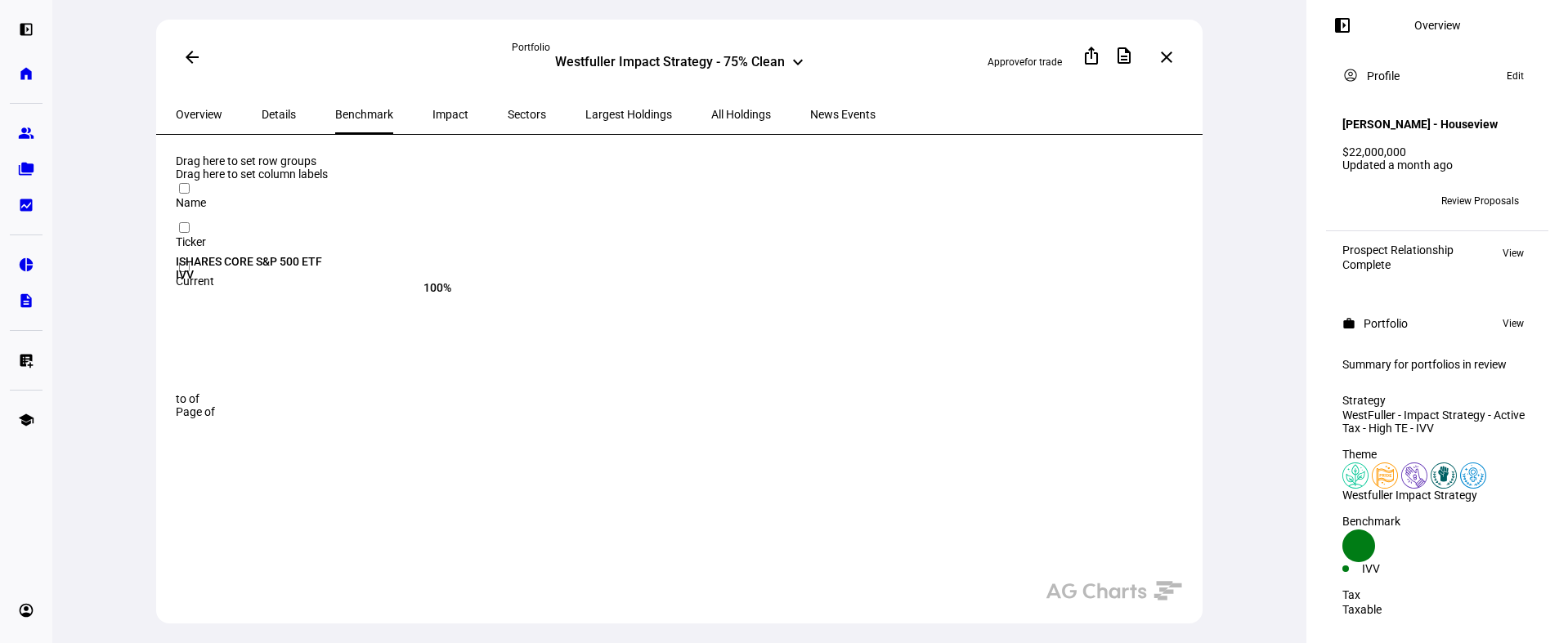
click at [193, 60] on mat-icon "arrow_back" at bounding box center [193, 58] width 20 height 20
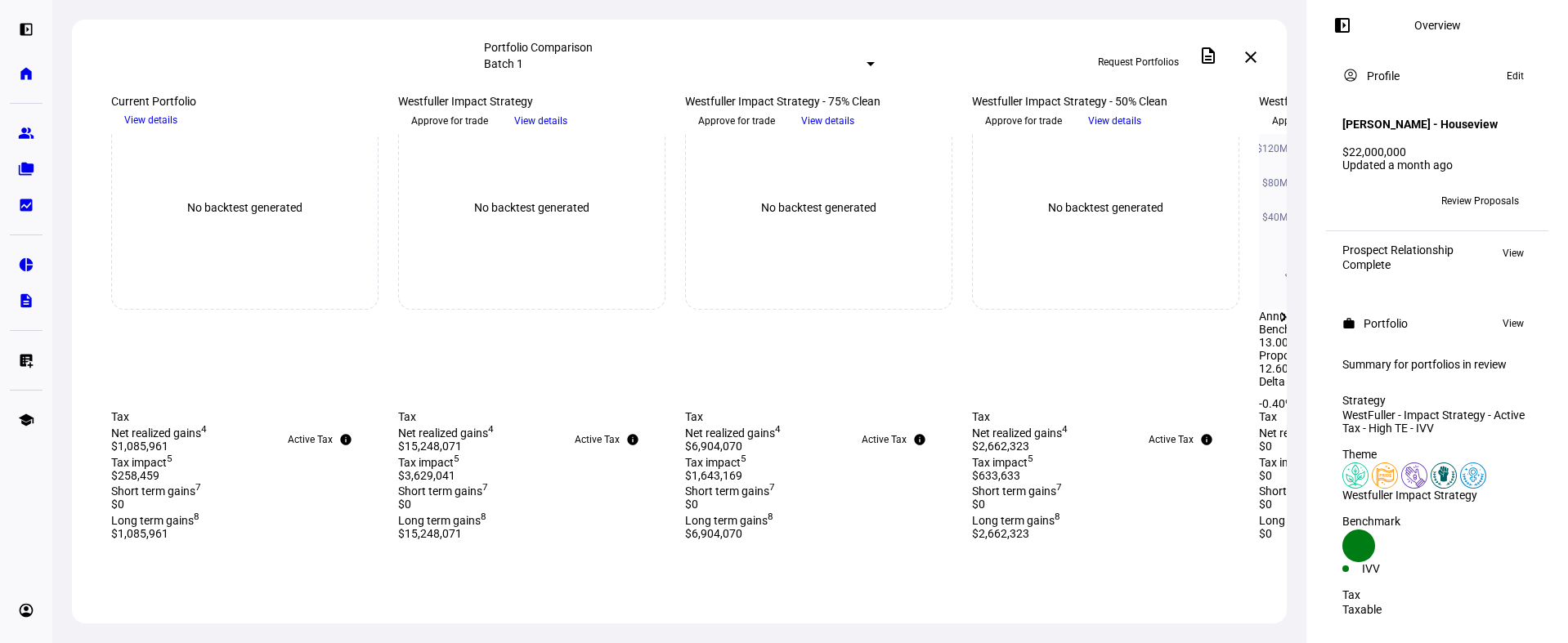
scroll to position [676, 0]
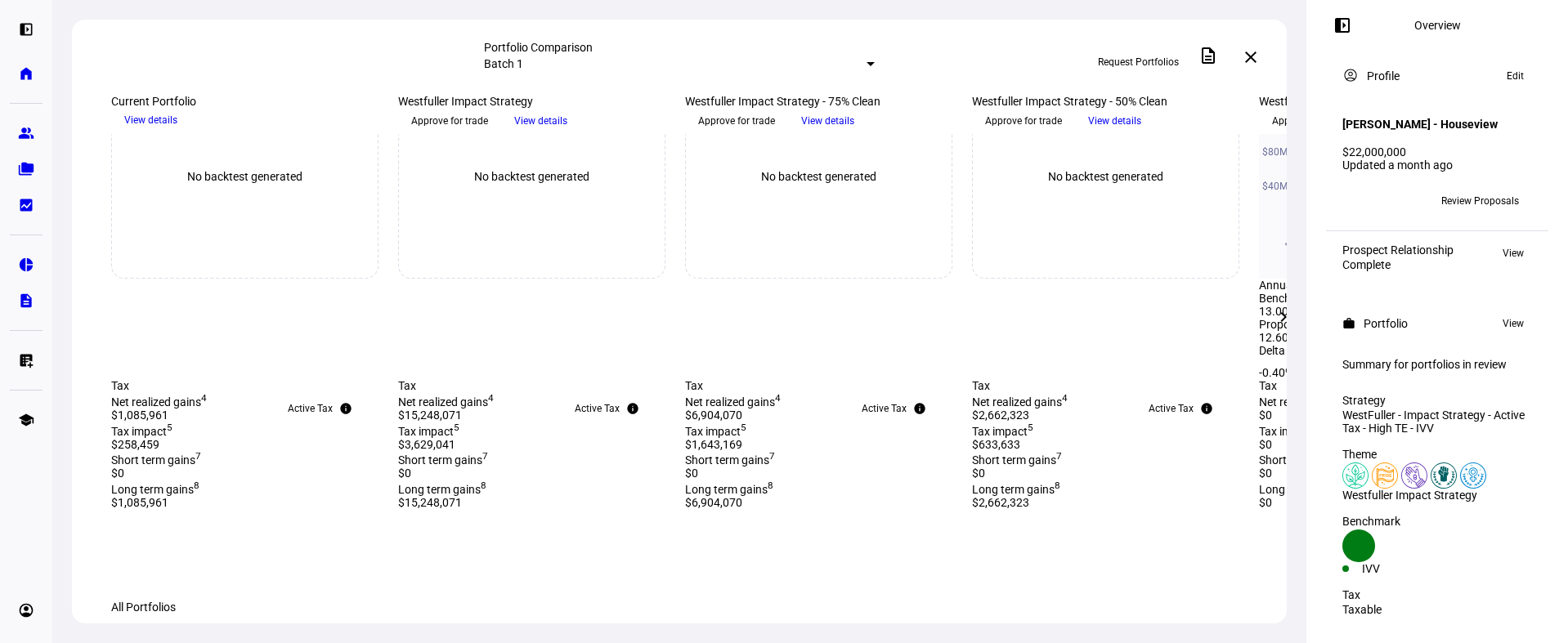
drag, startPoint x: 836, startPoint y: 531, endPoint x: 701, endPoint y: 519, distance: 135.5
click at [701, 59] on div "Mission Alignment 69.15% Clean 2 Benchmark 40.40% clean Initial portfolio 35.22…" at bounding box center [819, 24] width 267 height 69
click at [826, 33] on div "Clean 2" at bounding box center [819, 24] width 267 height 16
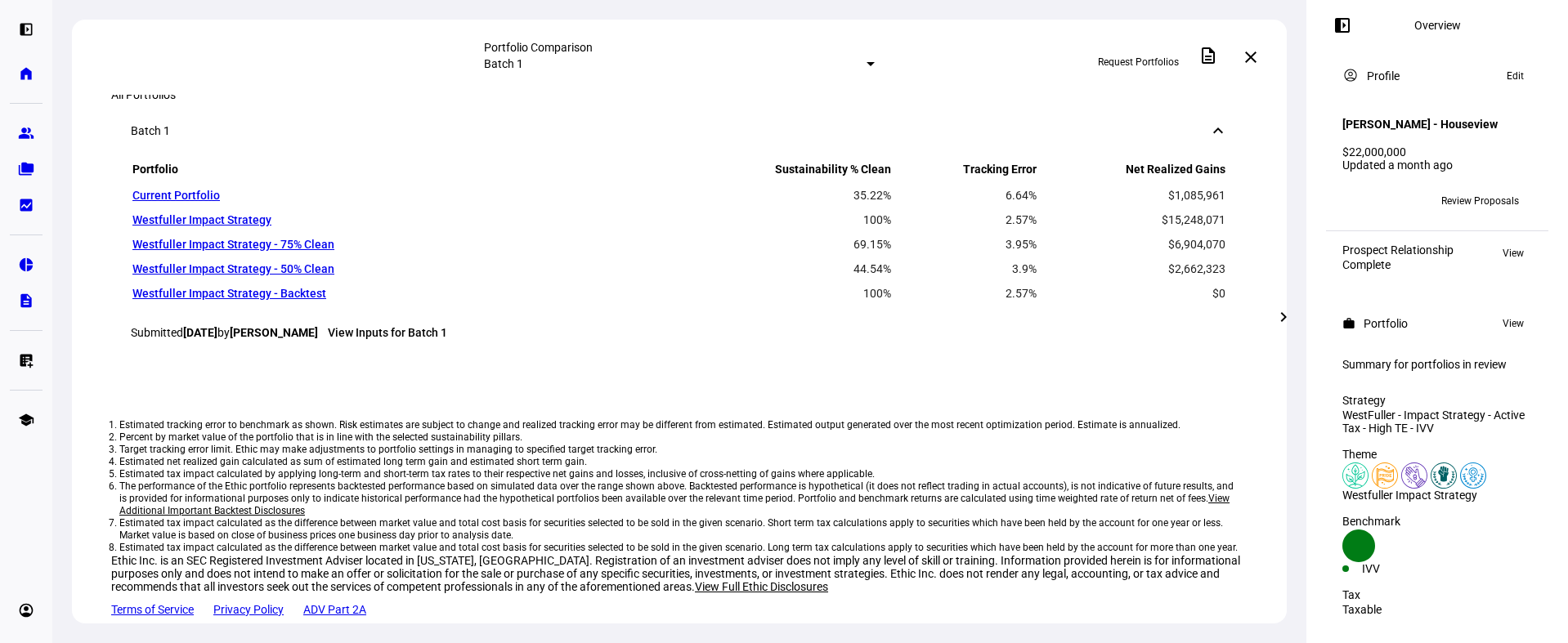
scroll to position [1351, 0]
